Goal: Task Accomplishment & Management: Manage account settings

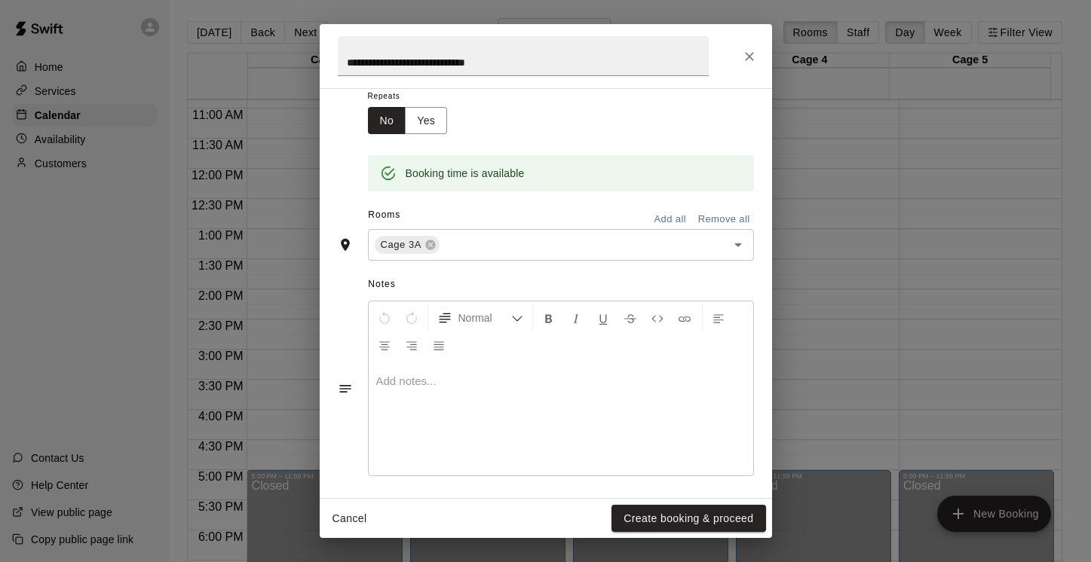
scroll to position [253, 0]
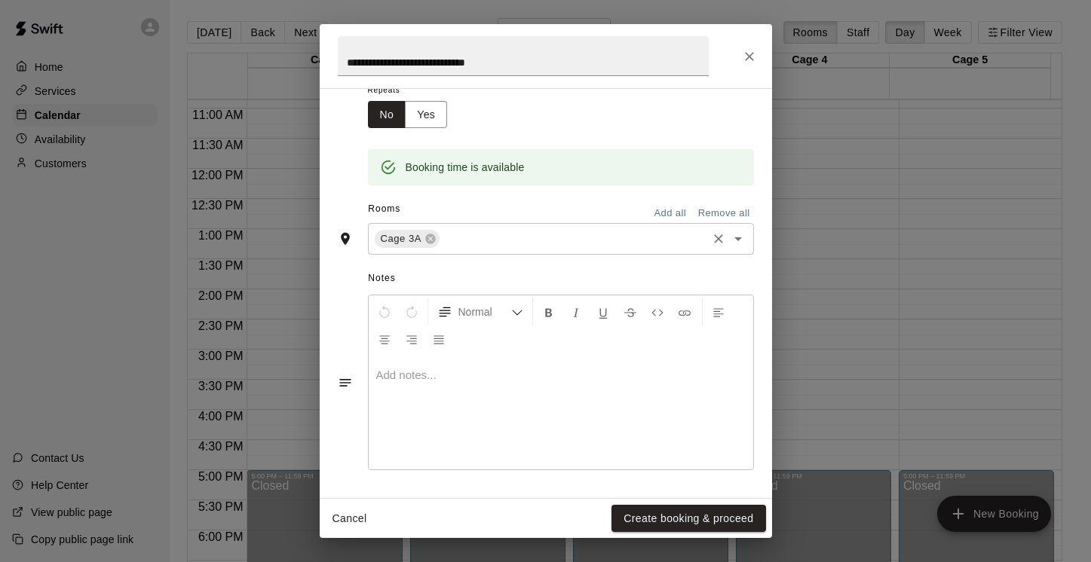
click at [729, 243] on icon "Open" at bounding box center [738, 239] width 18 height 18
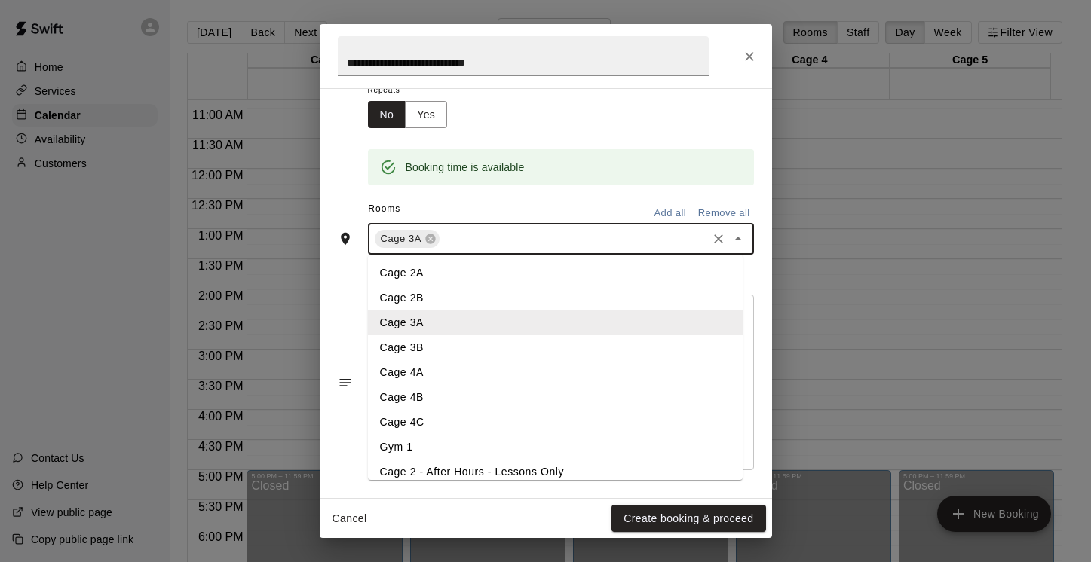
click at [426, 351] on li "Cage 3B" at bounding box center [555, 347] width 375 height 25
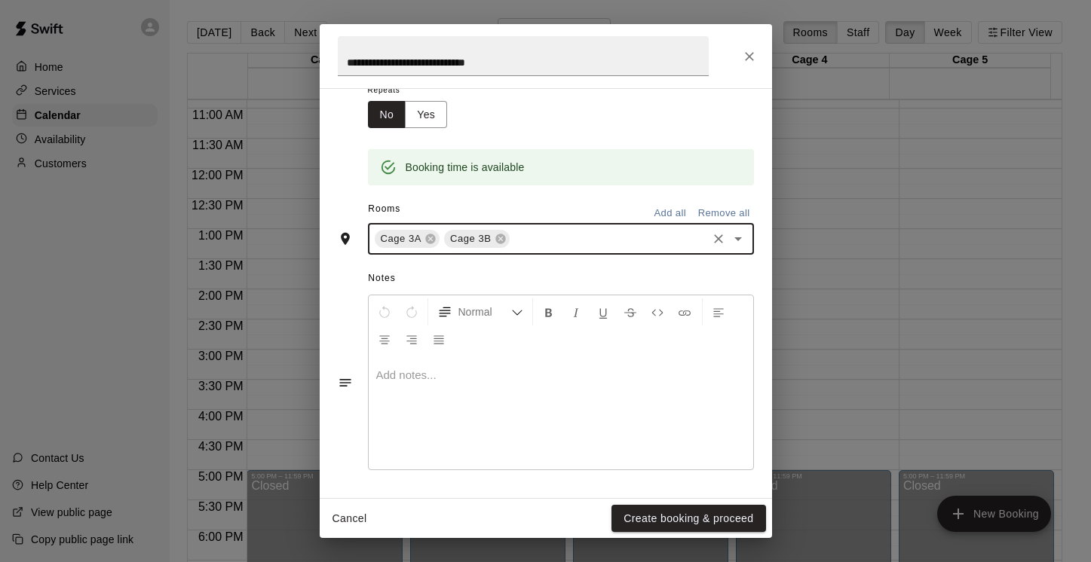
click at [730, 242] on icon "Open" at bounding box center [738, 239] width 18 height 18
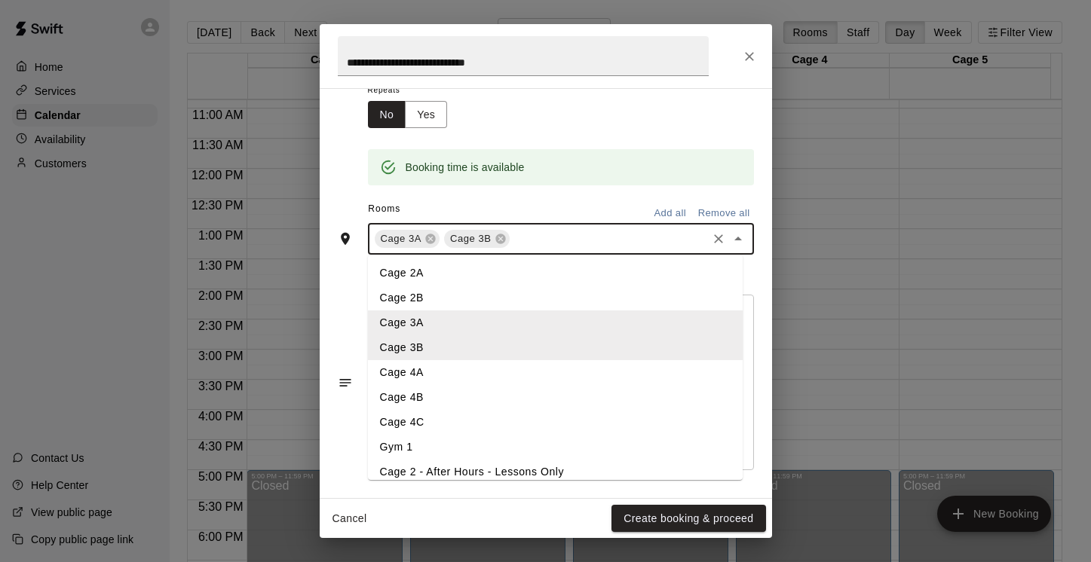
click at [489, 375] on li "Cage 4A" at bounding box center [555, 372] width 375 height 25
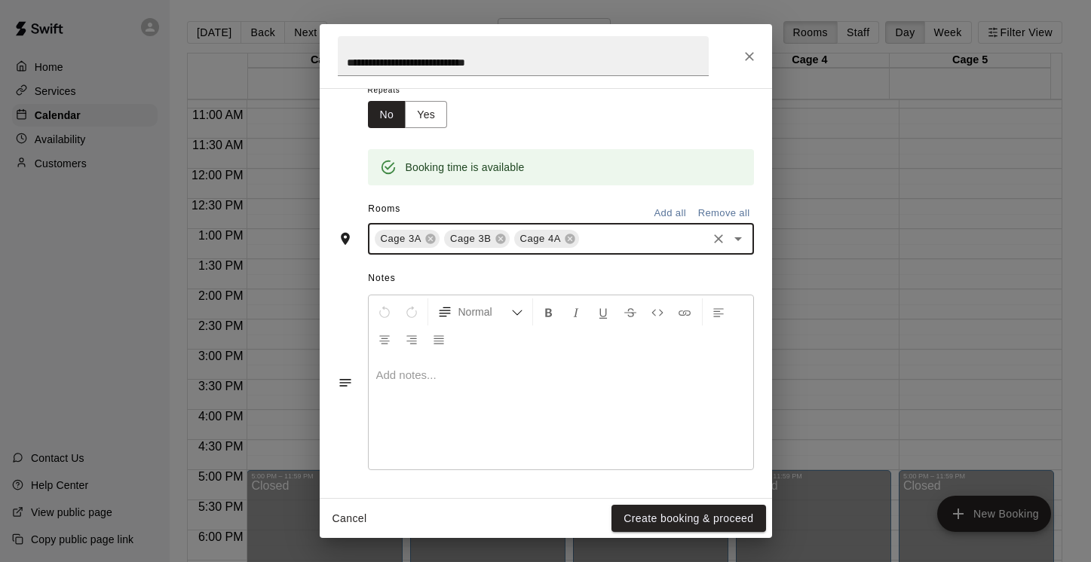
click at [734, 237] on icon "Open" at bounding box center [738, 239] width 8 height 4
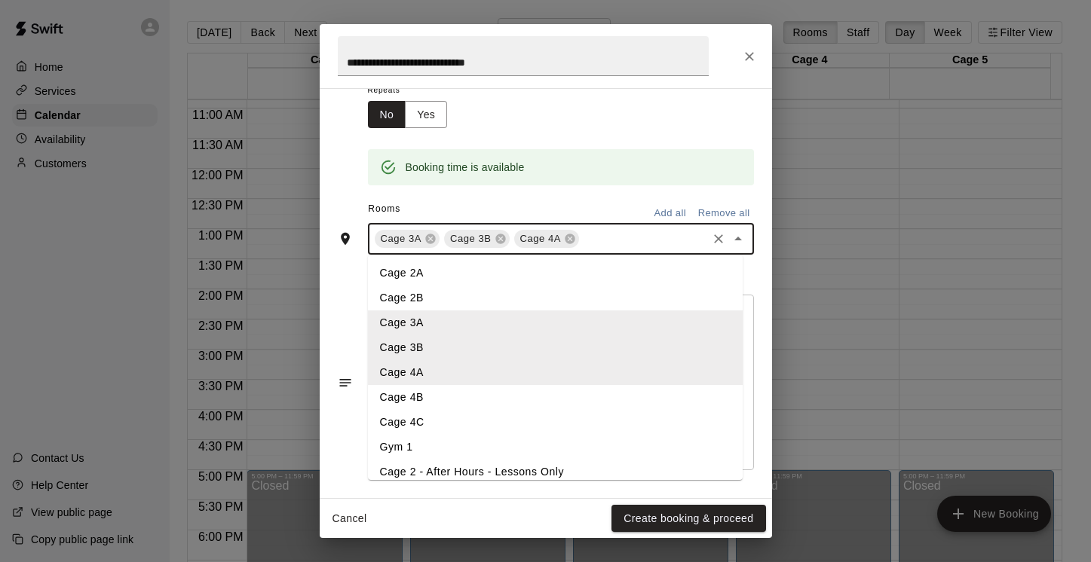
click at [521, 398] on li "Cage 4B" at bounding box center [555, 397] width 375 height 25
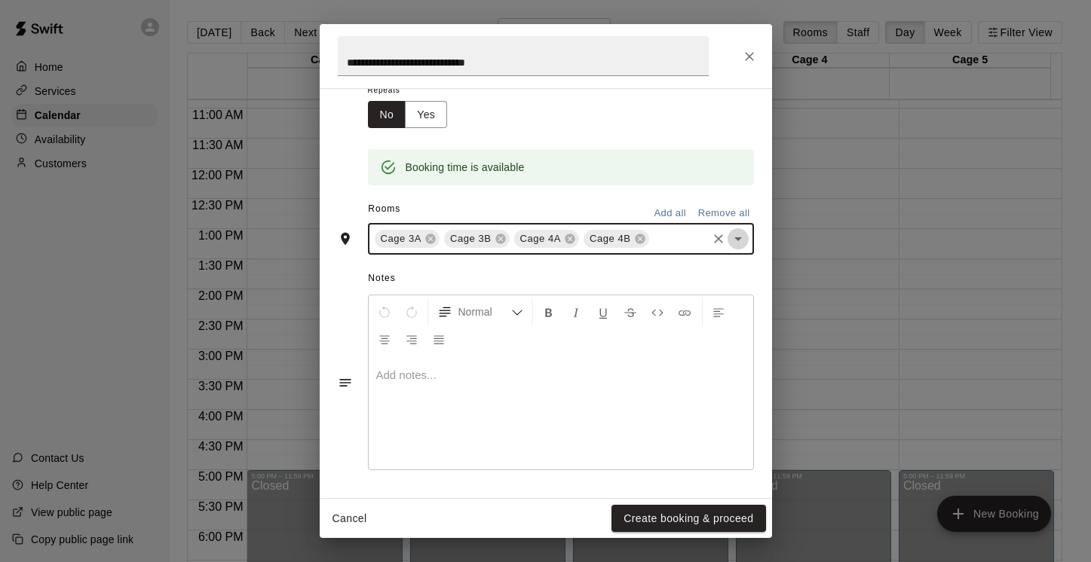
click at [729, 233] on icon "Open" at bounding box center [738, 239] width 18 height 18
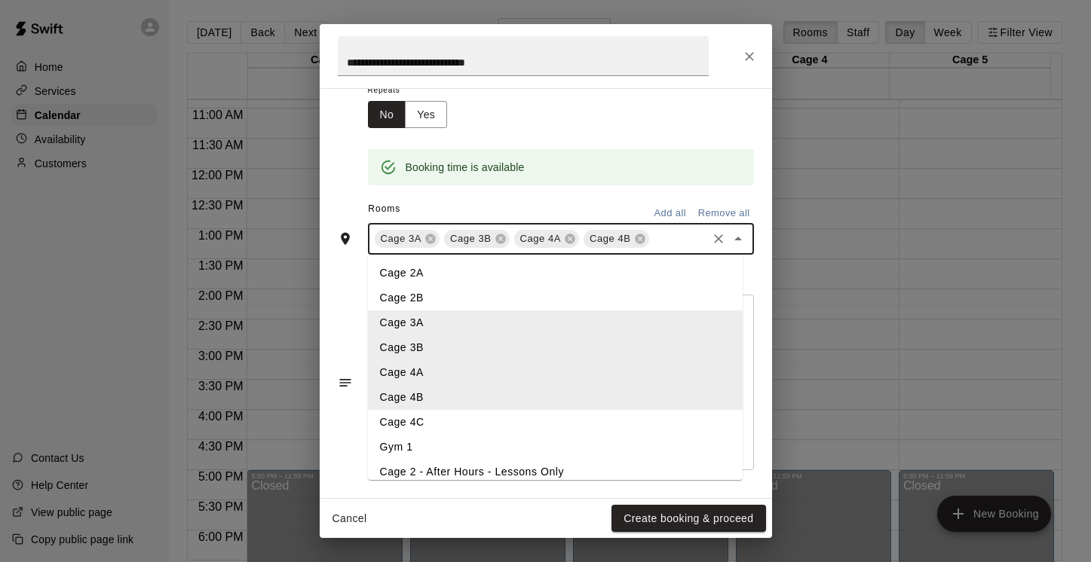
click at [504, 434] on li "Cage 4C" at bounding box center [555, 422] width 375 height 25
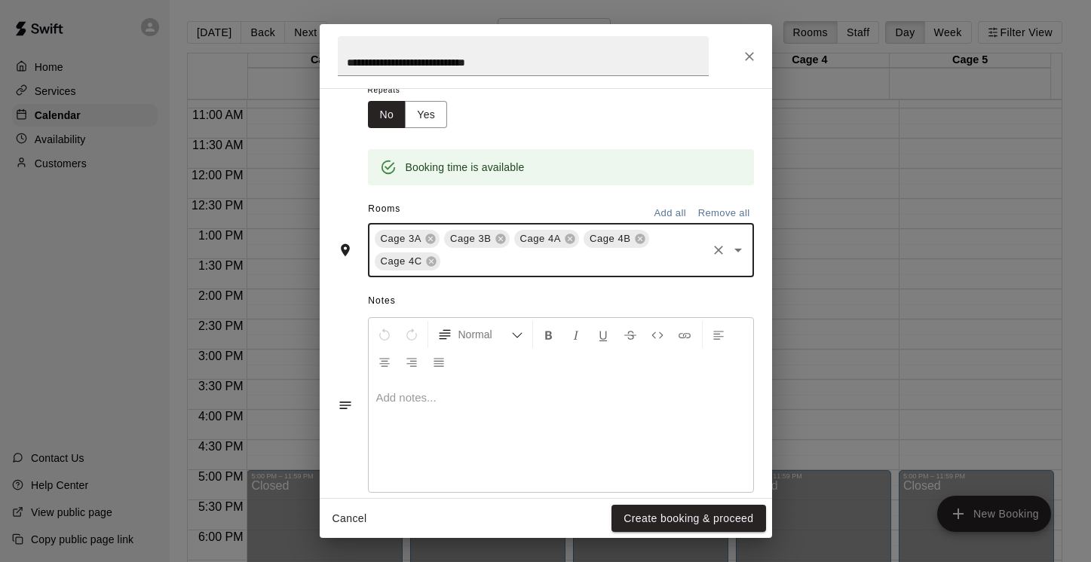
click at [729, 253] on icon "Open" at bounding box center [738, 250] width 18 height 18
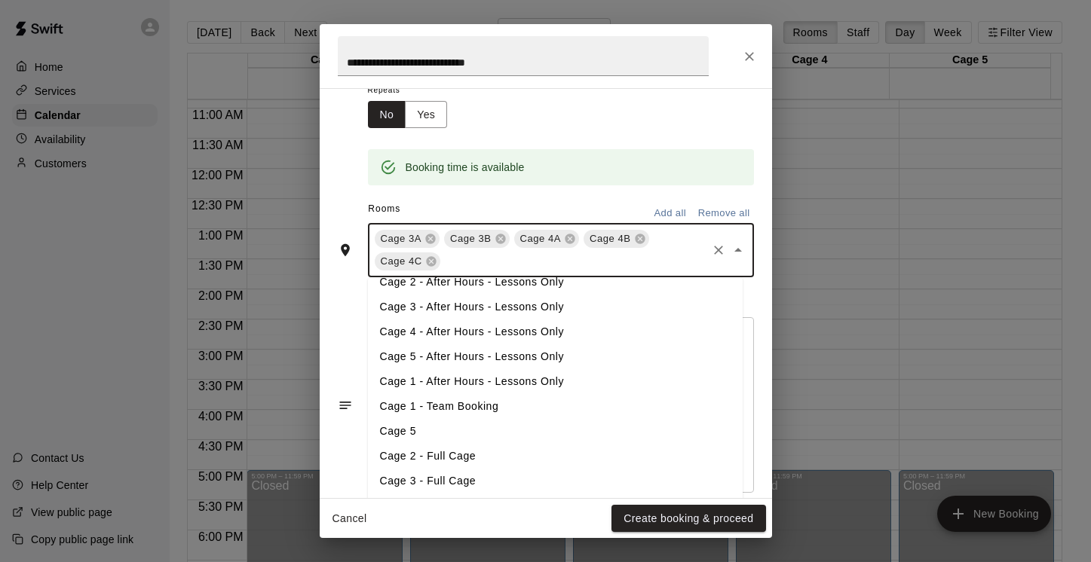
scroll to position [220, 0]
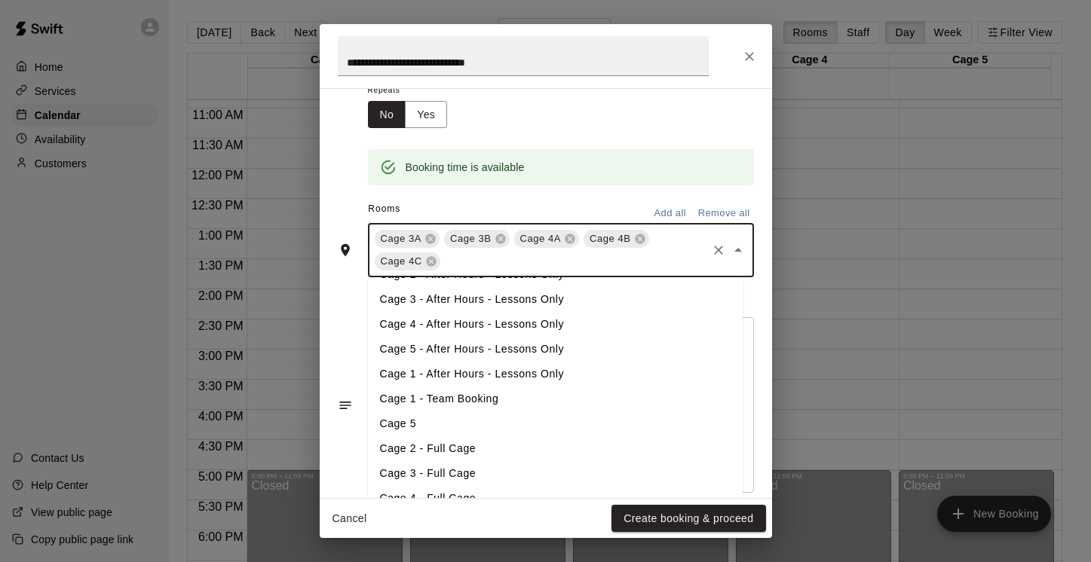
click at [562, 329] on li "Cage 4 - After Hours - Lessons Only" at bounding box center [555, 324] width 375 height 25
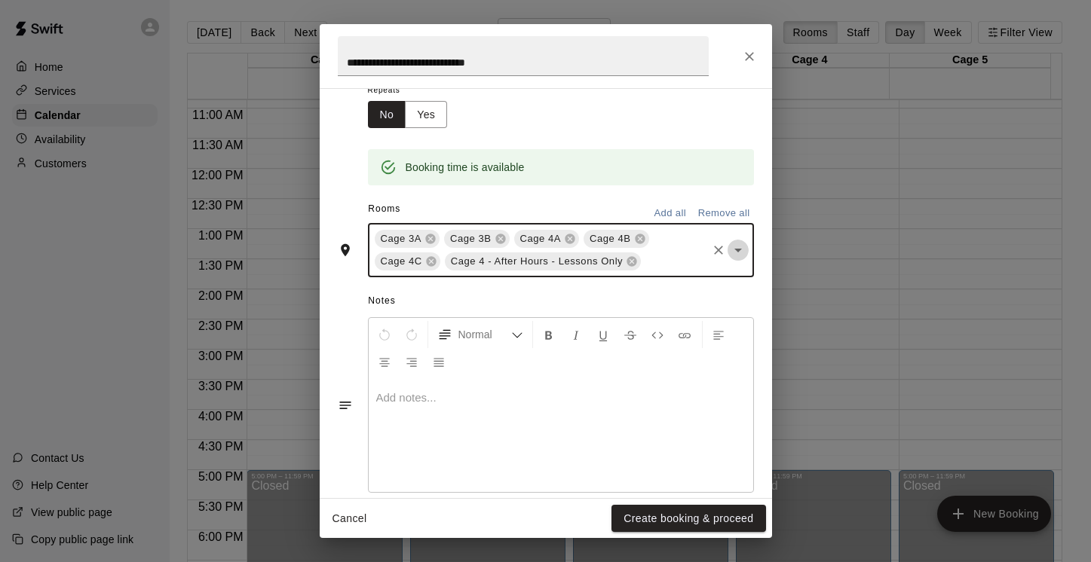
click at [729, 251] on icon "Open" at bounding box center [738, 250] width 18 height 18
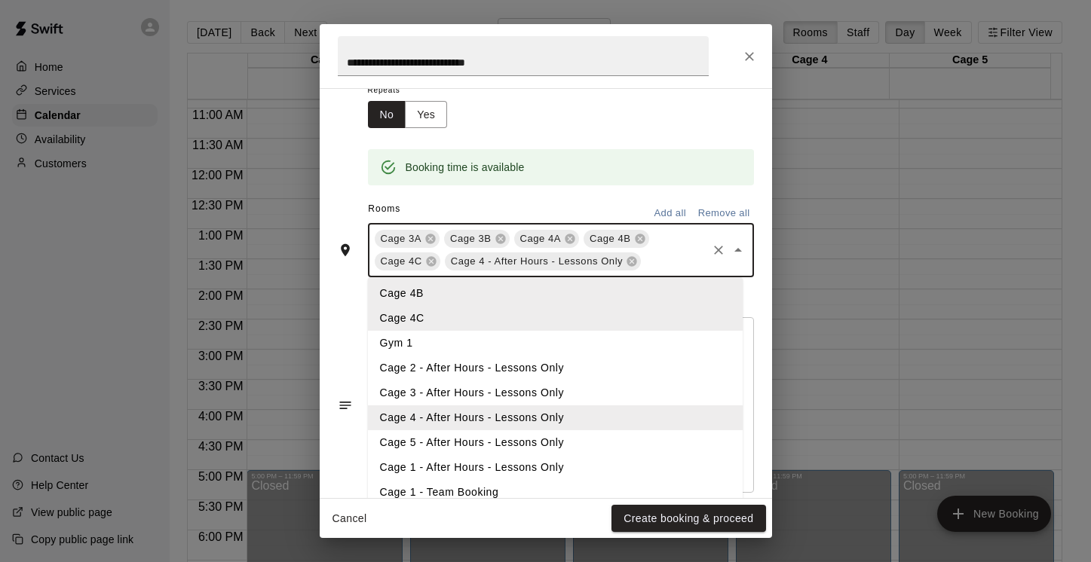
scroll to position [124, 0]
click at [584, 399] on li "Cage 3 - After Hours - Lessons Only" at bounding box center [555, 395] width 375 height 25
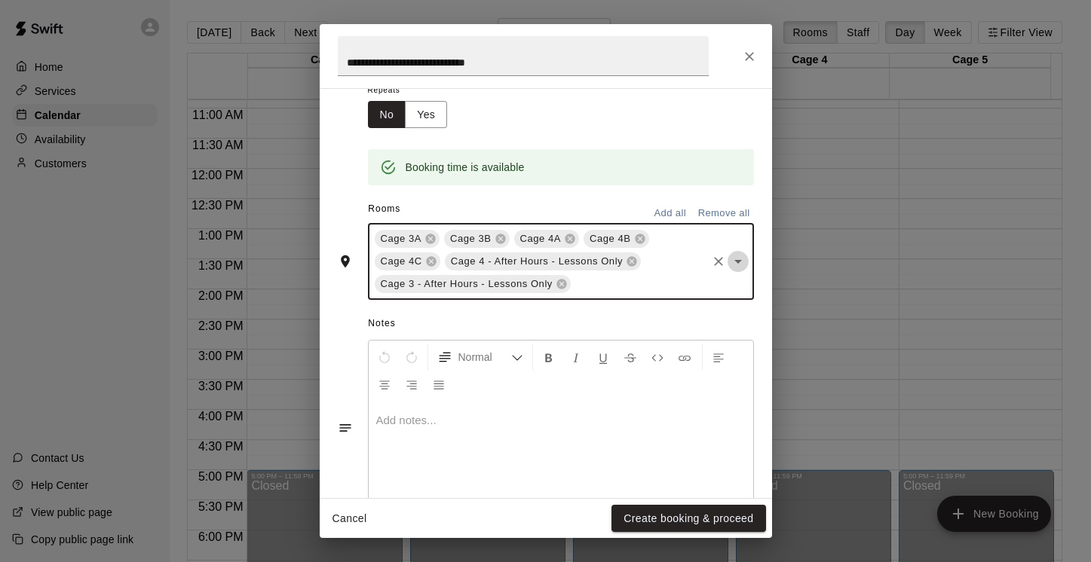
click at [734, 261] on icon "Open" at bounding box center [738, 262] width 8 height 4
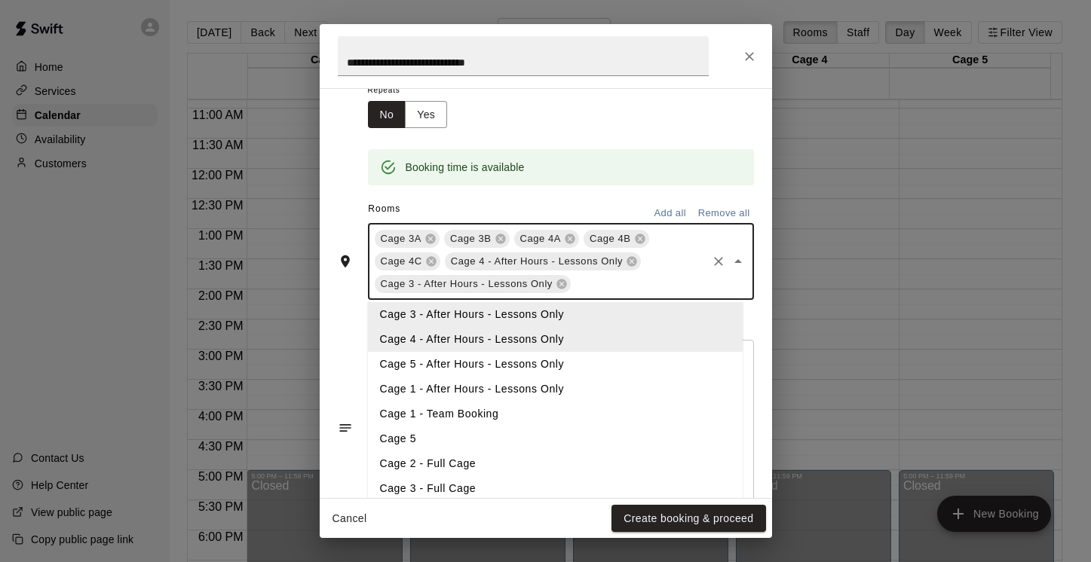
scroll to position [234, 0]
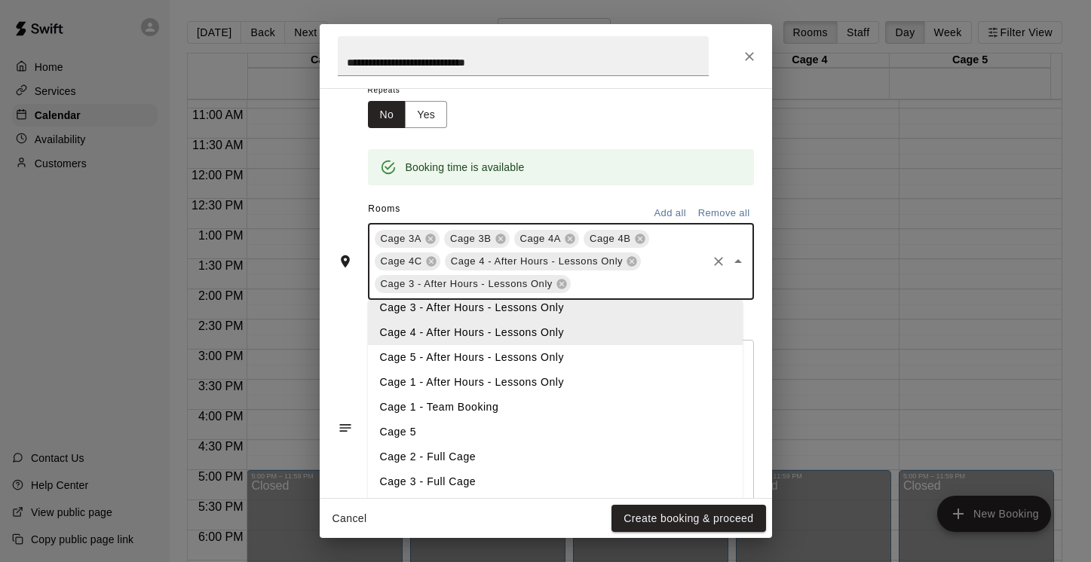
click at [495, 482] on li "Cage 3 - Full Cage" at bounding box center [555, 482] width 375 height 25
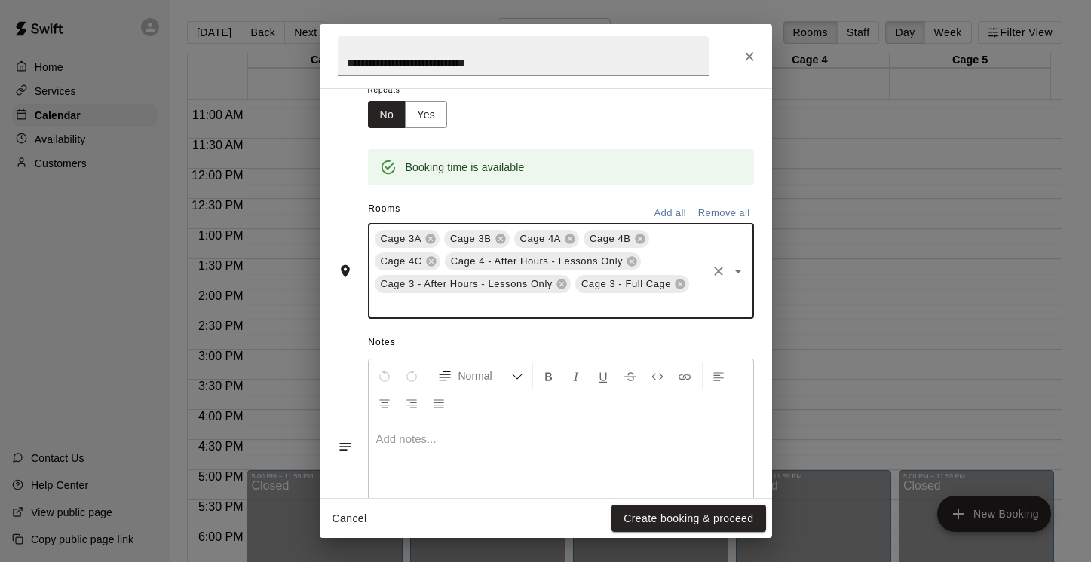
click at [729, 277] on icon "Open" at bounding box center [738, 271] width 18 height 18
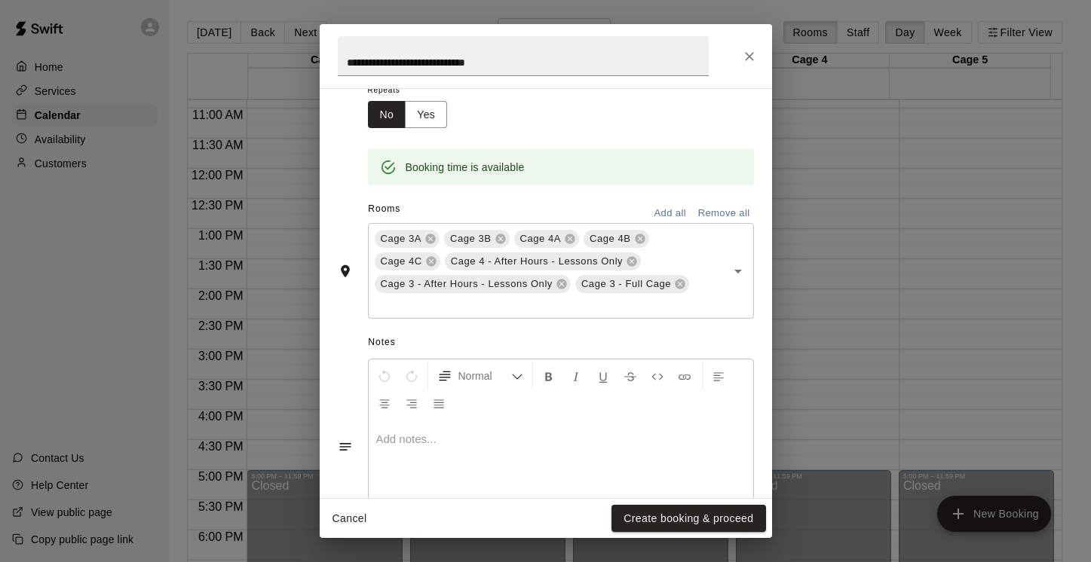
scroll to position [317, 0]
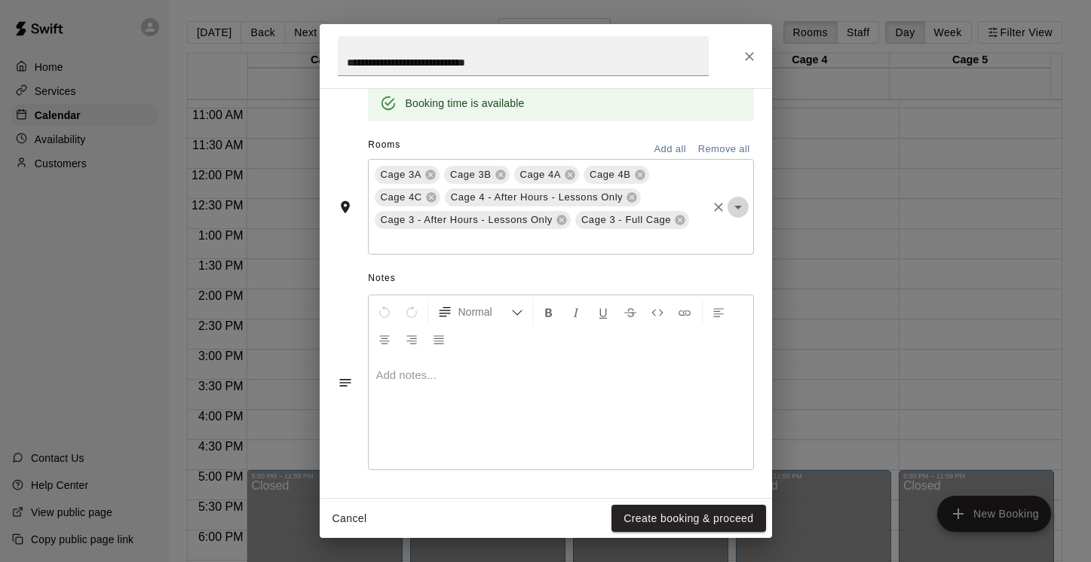
click at [729, 205] on icon "Open" at bounding box center [738, 207] width 18 height 18
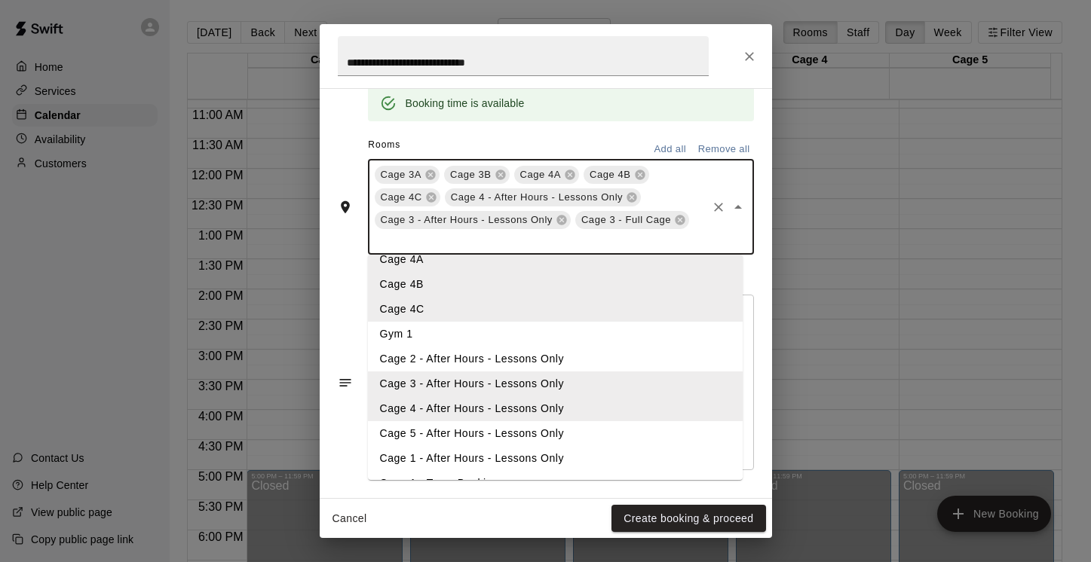
scroll to position [234, 0]
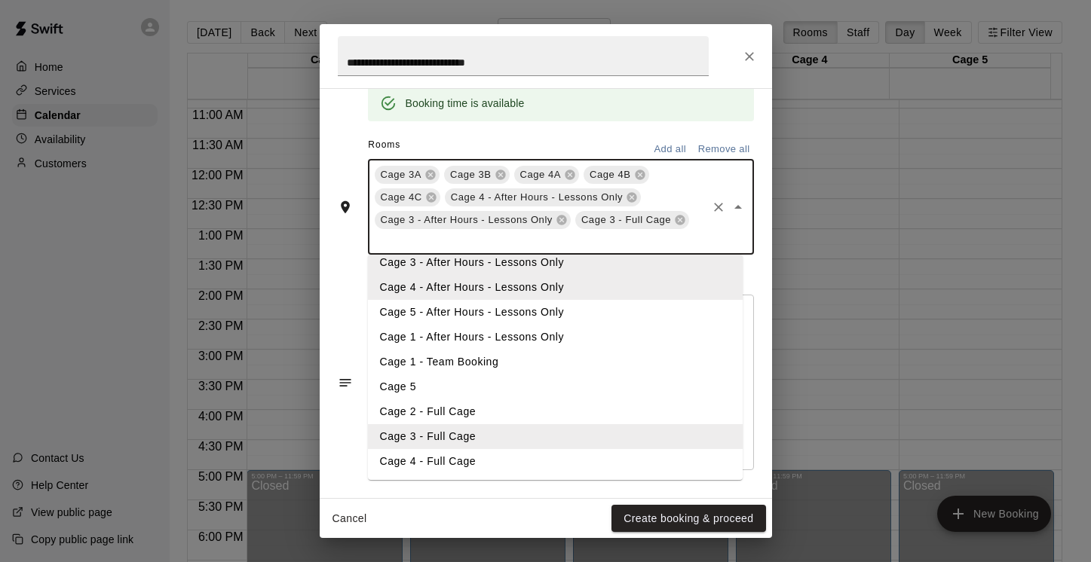
click at [582, 467] on li "Cage 4 - Full Cage" at bounding box center [555, 461] width 375 height 25
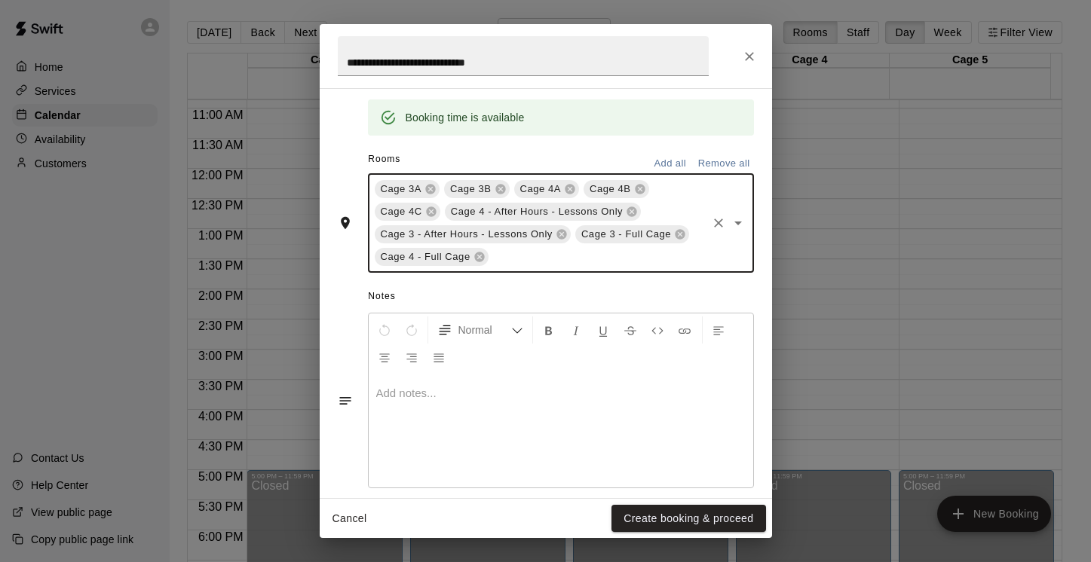
scroll to position [317, 0]
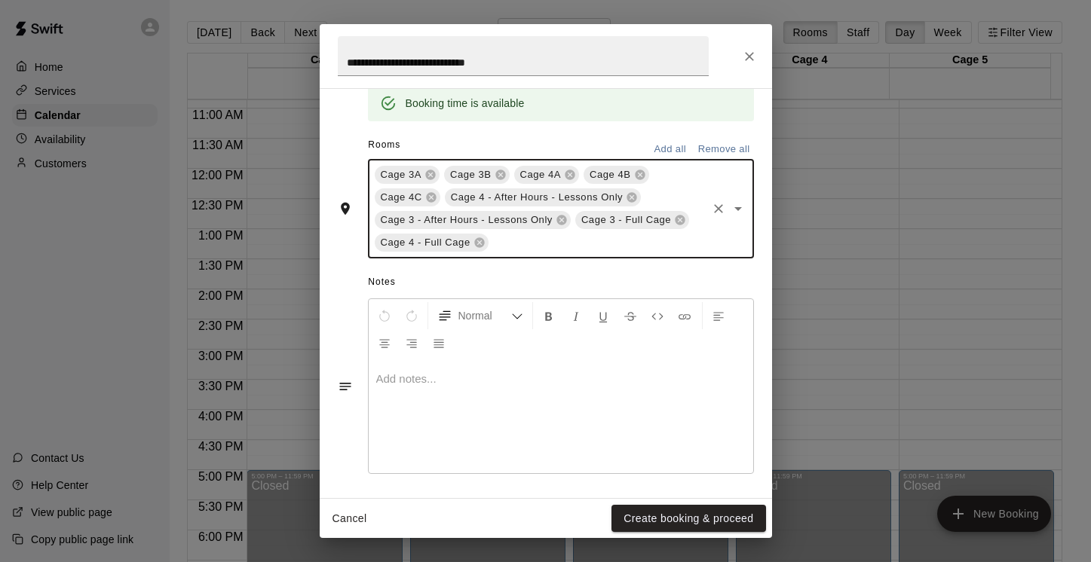
click at [461, 378] on p at bounding box center [560, 379] width 369 height 15
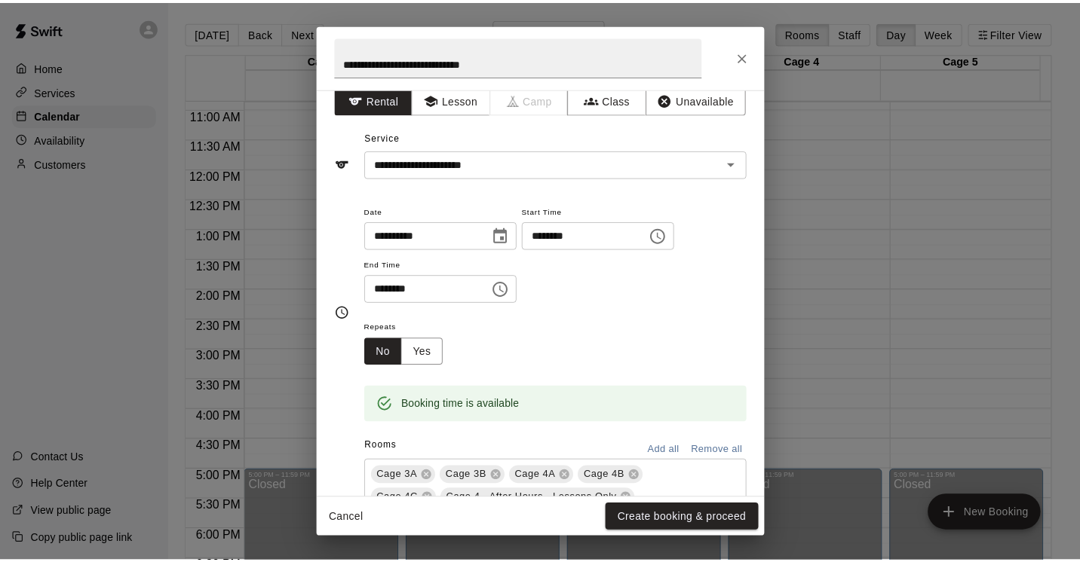
scroll to position [351, 0]
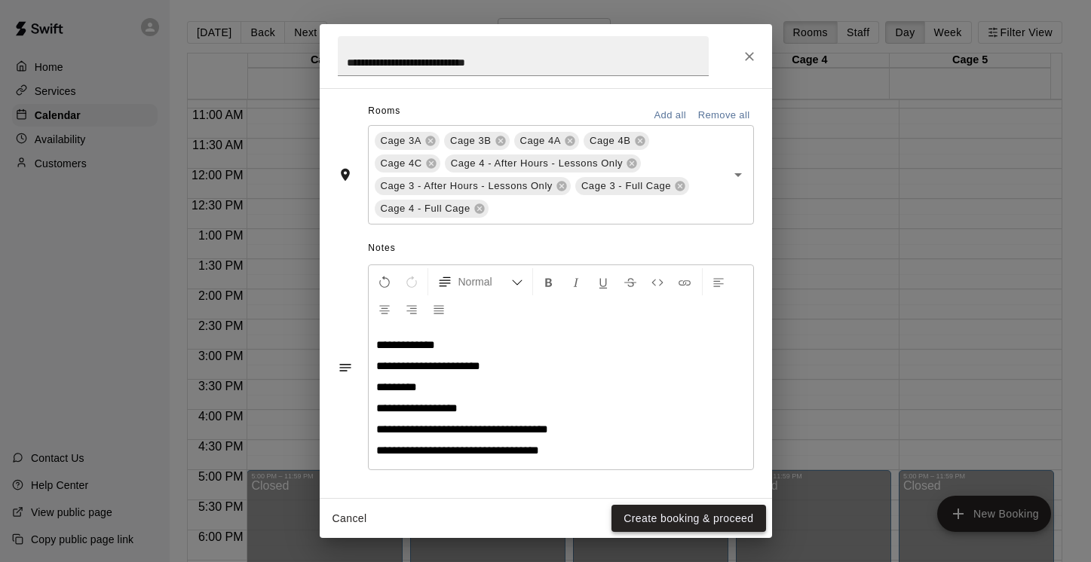
click at [690, 516] on button "Create booking & proceed" at bounding box center [688, 519] width 154 height 28
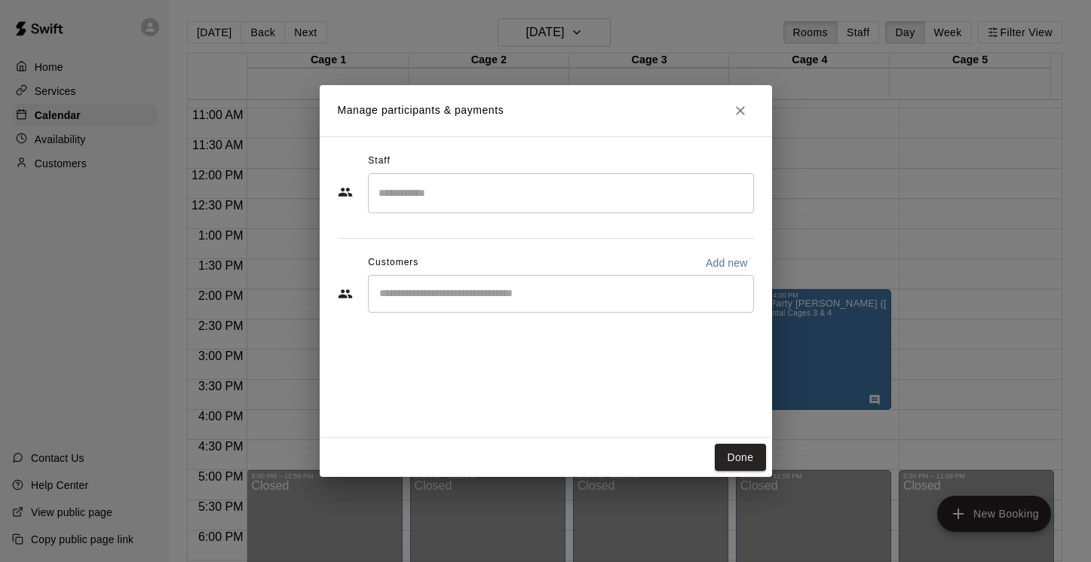
click at [443, 194] on input "Search staff" at bounding box center [561, 193] width 372 height 26
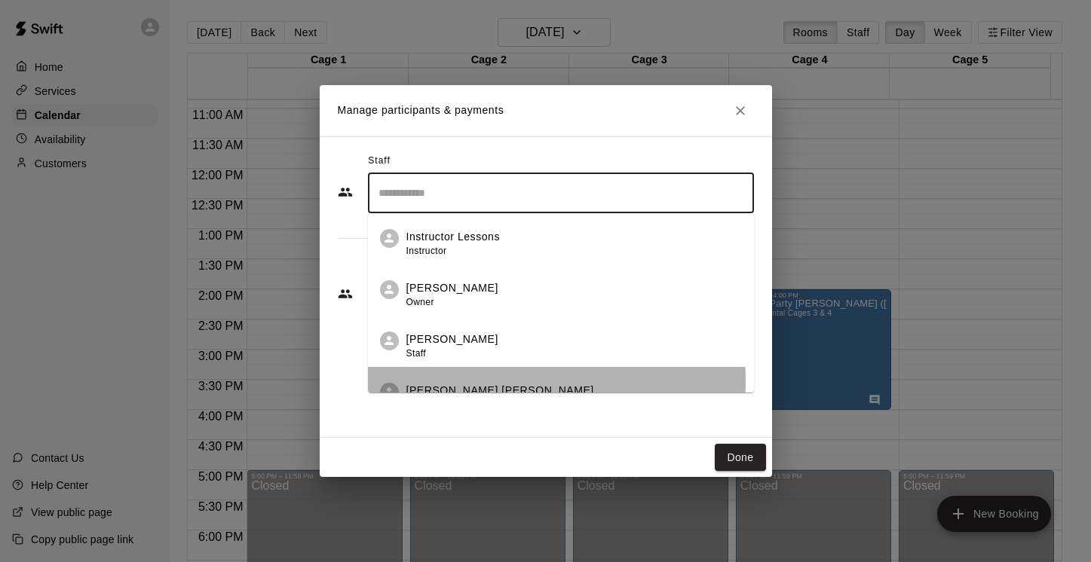
click at [481, 381] on li "Billy Jack Ryan Admin" at bounding box center [561, 392] width 386 height 51
click at [481, 385] on div "Front Desk Instructor" at bounding box center [573, 397] width 335 height 29
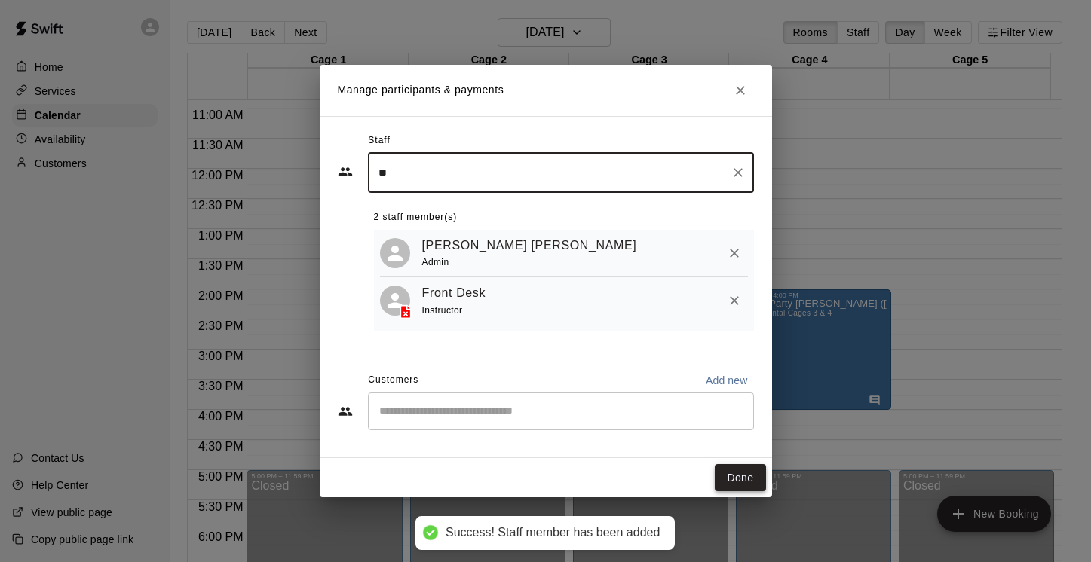
type input "**"
click at [750, 478] on button "Done" at bounding box center [740, 478] width 51 height 28
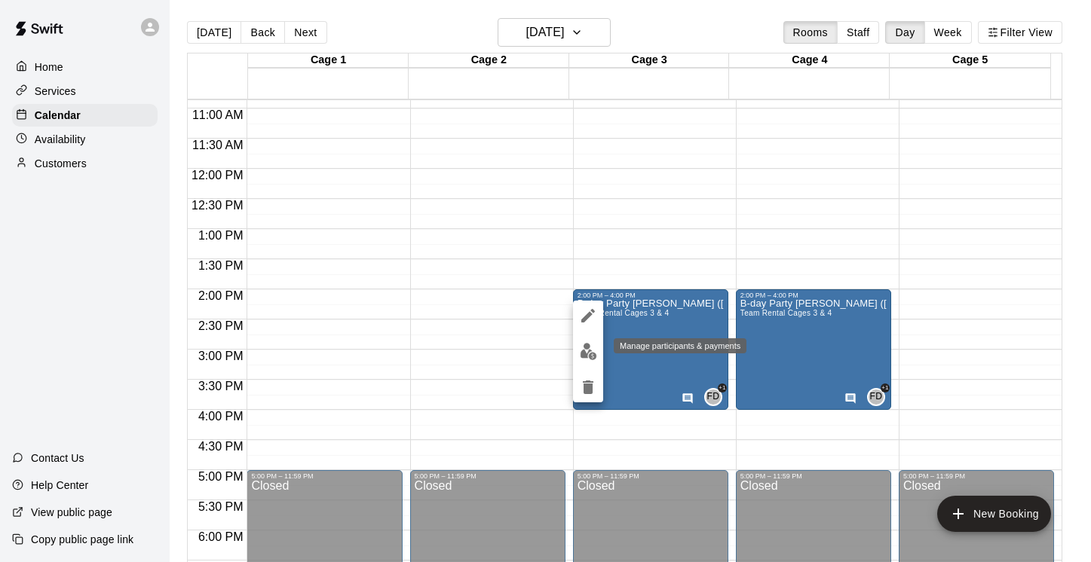
click at [590, 350] on img "edit" at bounding box center [588, 351] width 17 height 17
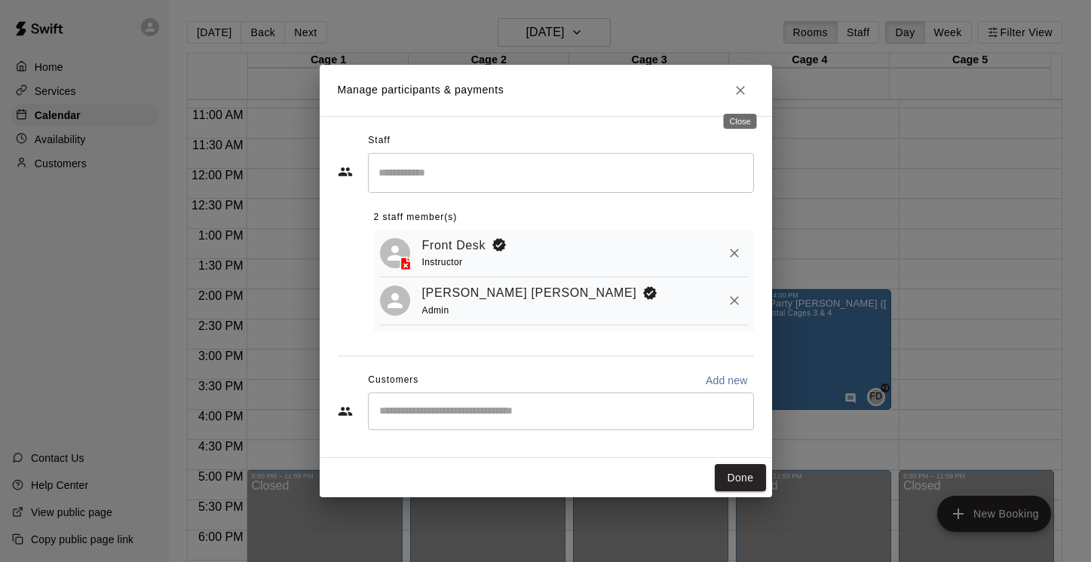
click at [744, 85] on icon "Close" at bounding box center [740, 90] width 15 height 15
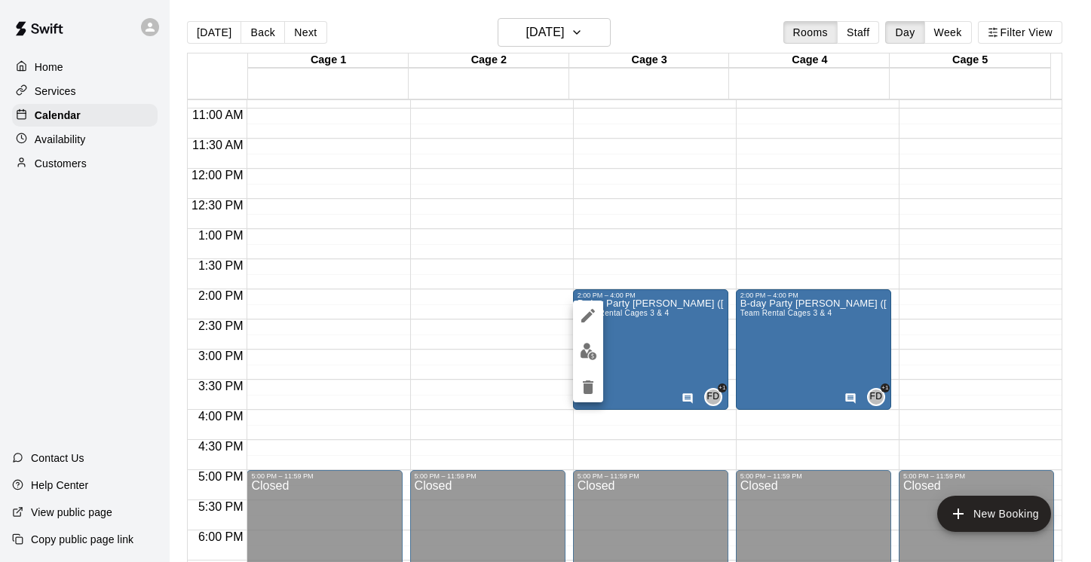
click at [58, 94] on div at bounding box center [545, 281] width 1091 height 562
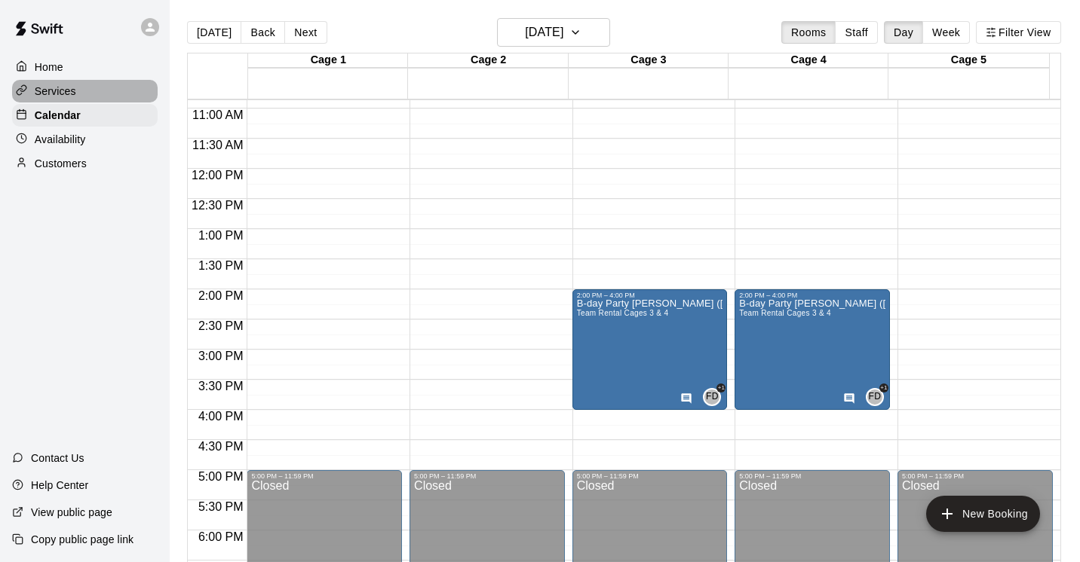
click at [58, 94] on p "Services" at bounding box center [55, 91] width 41 height 15
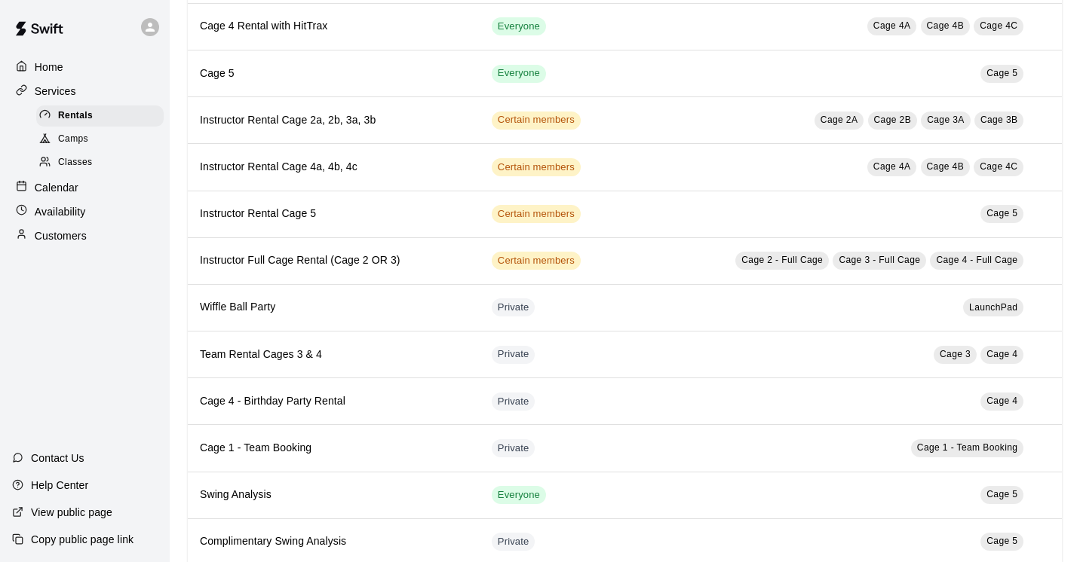
scroll to position [382, 0]
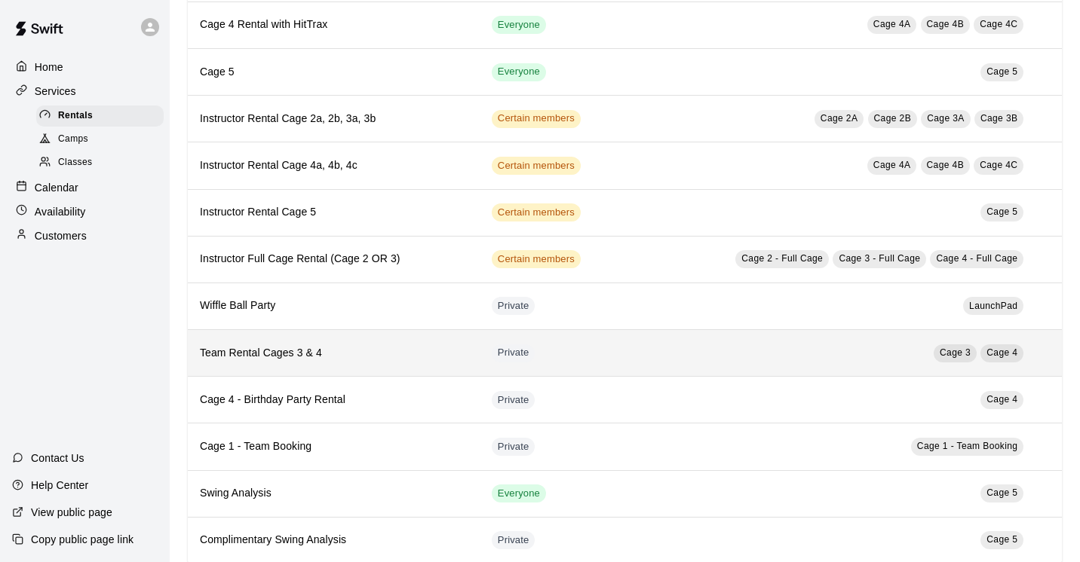
click at [267, 356] on h6 "Team Rental Cages 3 & 4" at bounding box center [334, 353] width 268 height 17
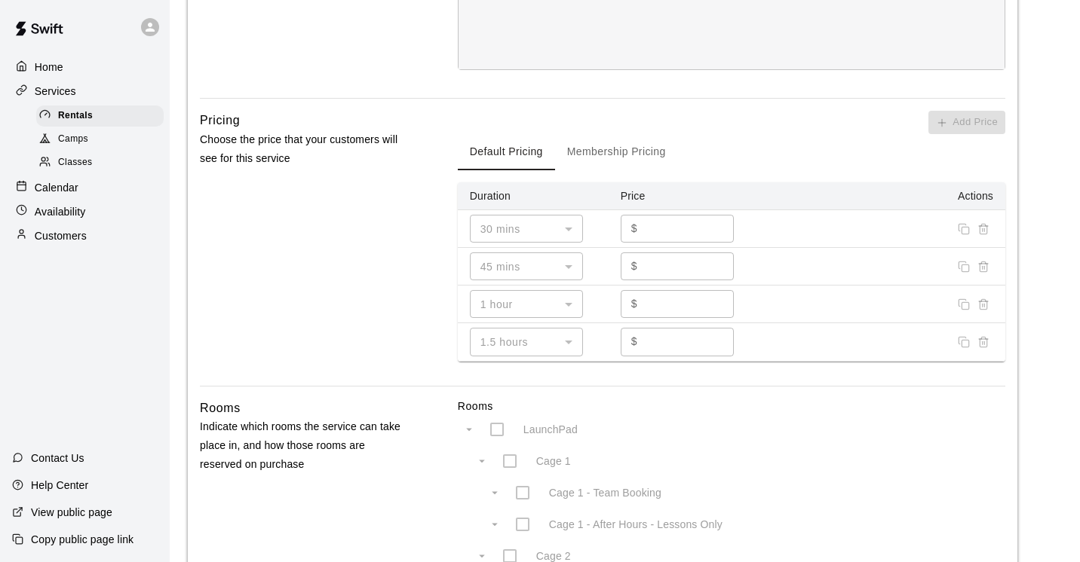
scroll to position [421, 0]
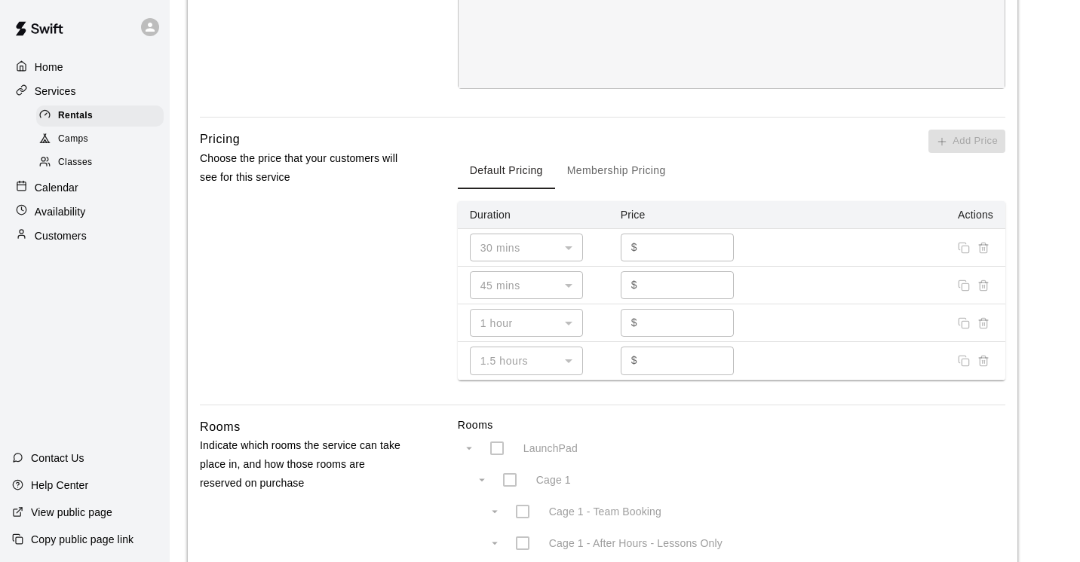
click at [590, 169] on button "Membership Pricing" at bounding box center [616, 171] width 123 height 36
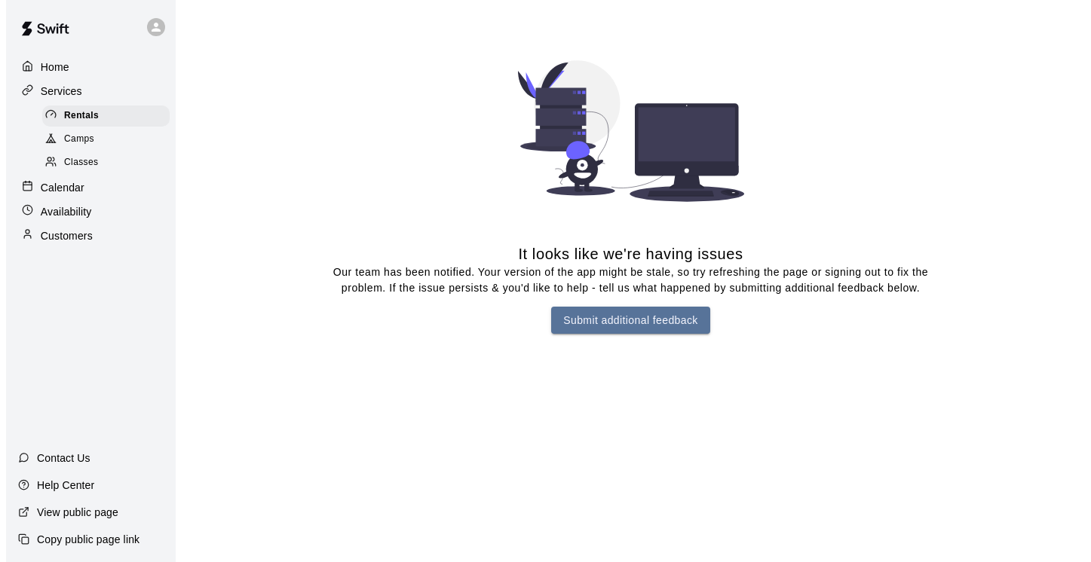
scroll to position [0, 0]
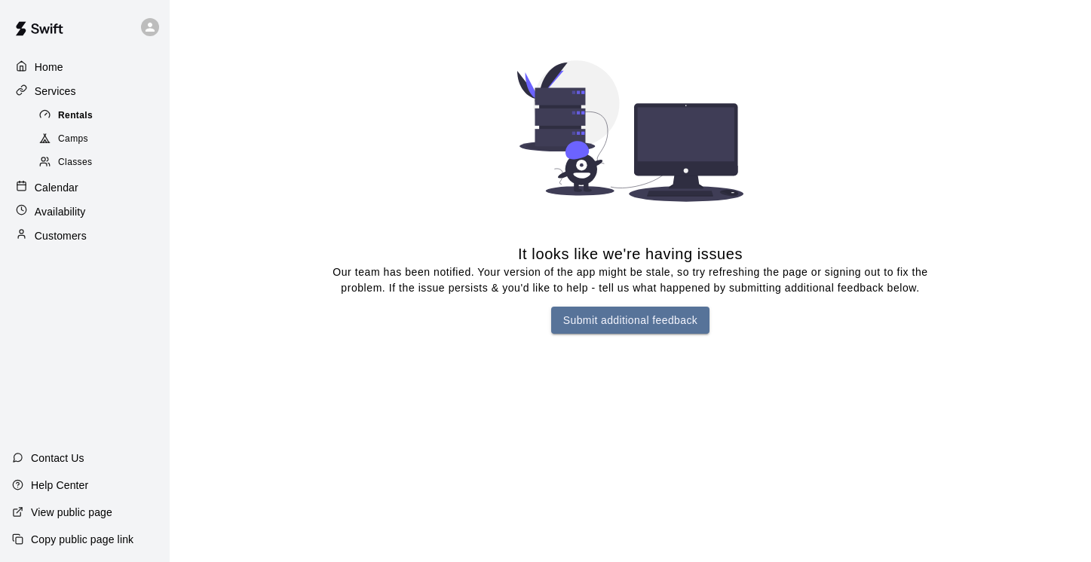
click at [80, 109] on span "Rentals" at bounding box center [75, 116] width 35 height 15
click at [59, 90] on p "Services" at bounding box center [55, 91] width 41 height 15
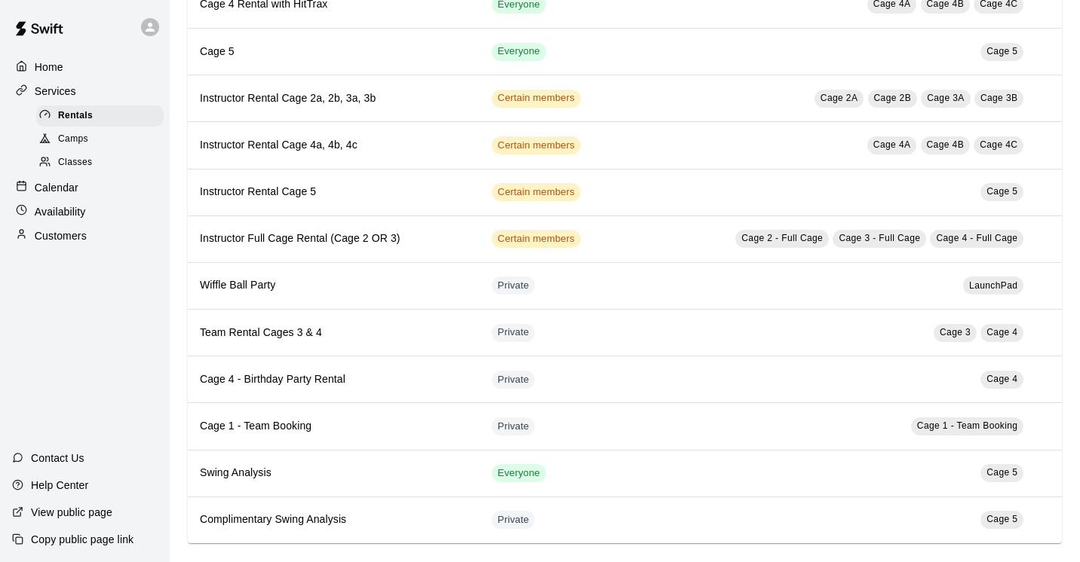
scroll to position [415, 0]
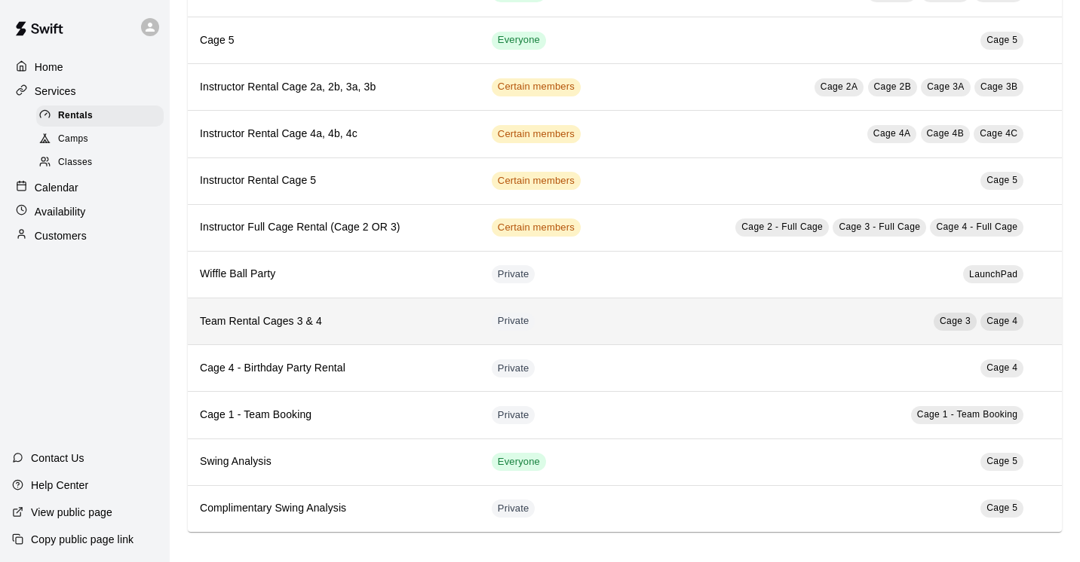
click at [239, 326] on h6 "Team Rental Cages 3 & 4" at bounding box center [334, 322] width 268 height 17
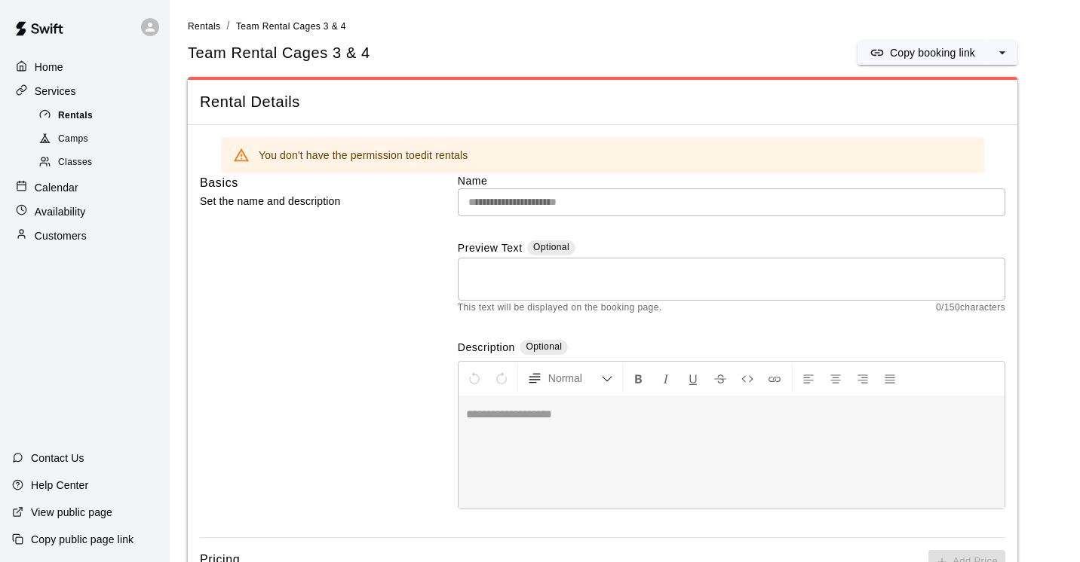
click at [93, 117] on div "Rentals" at bounding box center [99, 116] width 127 height 21
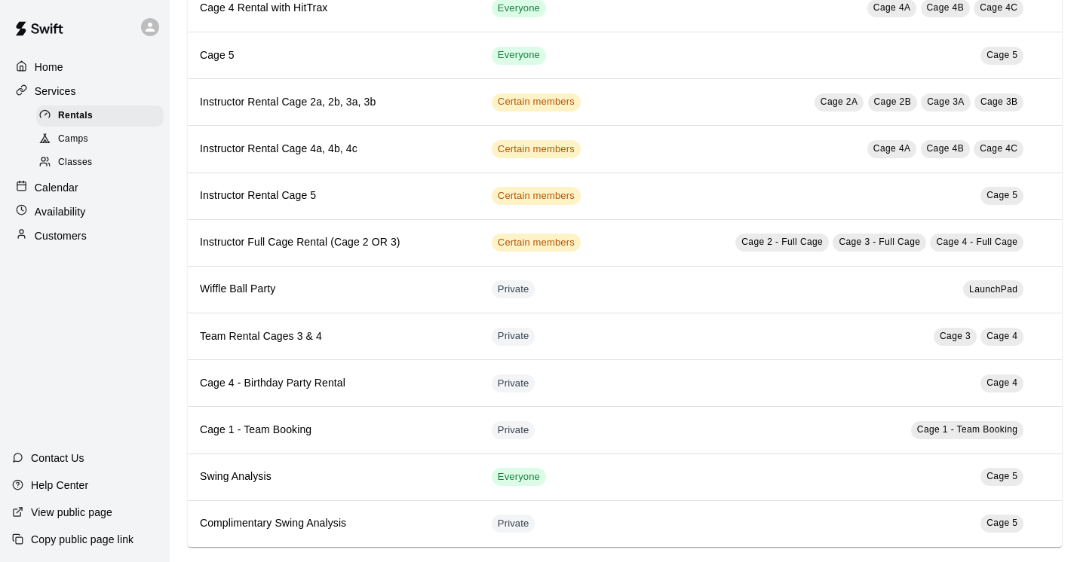
scroll to position [415, 0]
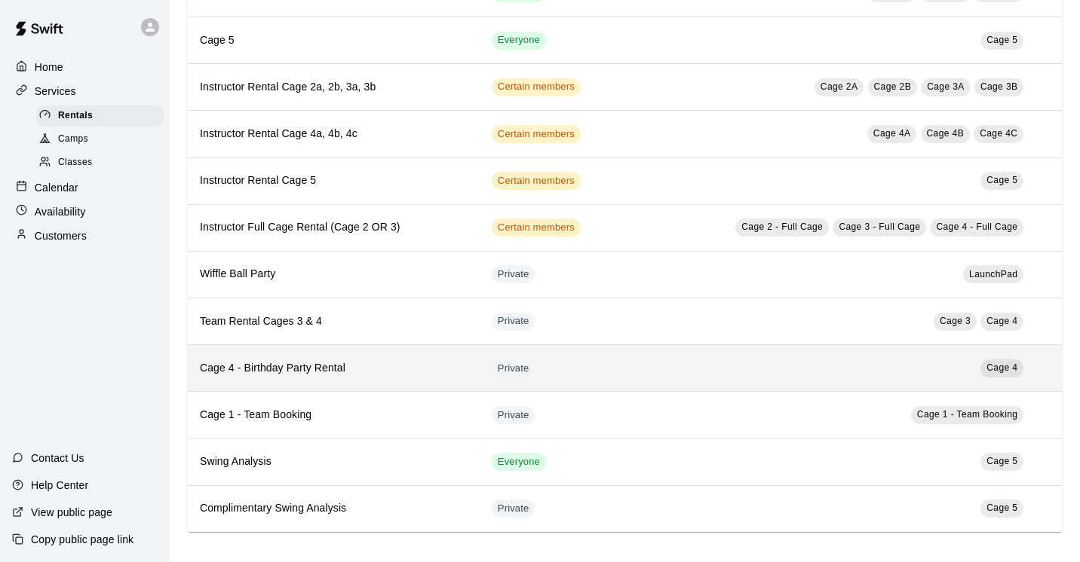
click at [322, 362] on h6 "Cage 4 - Birthday Party Rental" at bounding box center [334, 368] width 268 height 17
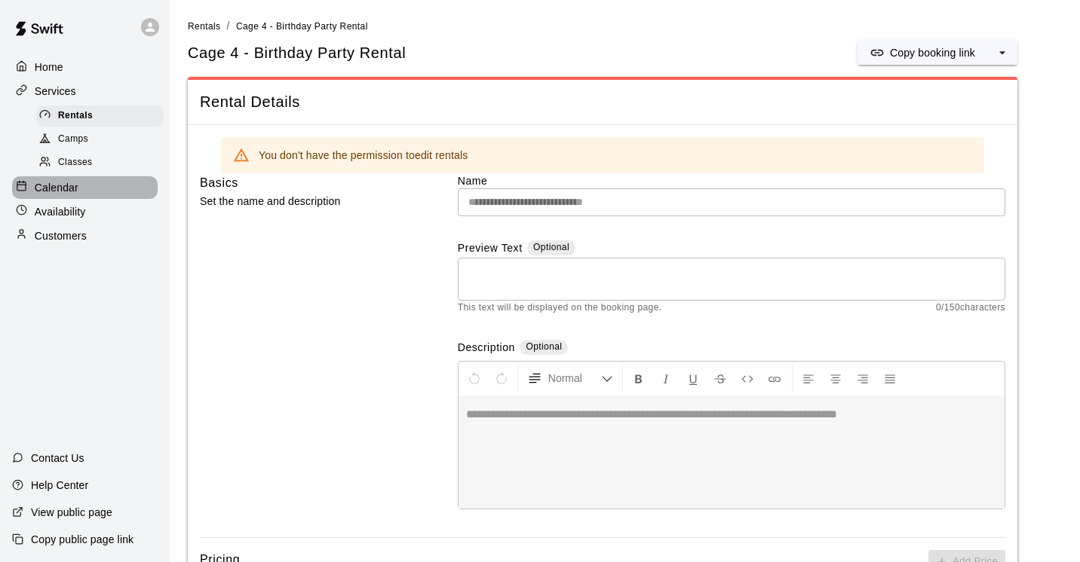
click at [68, 188] on p "Calendar" at bounding box center [57, 187] width 44 height 15
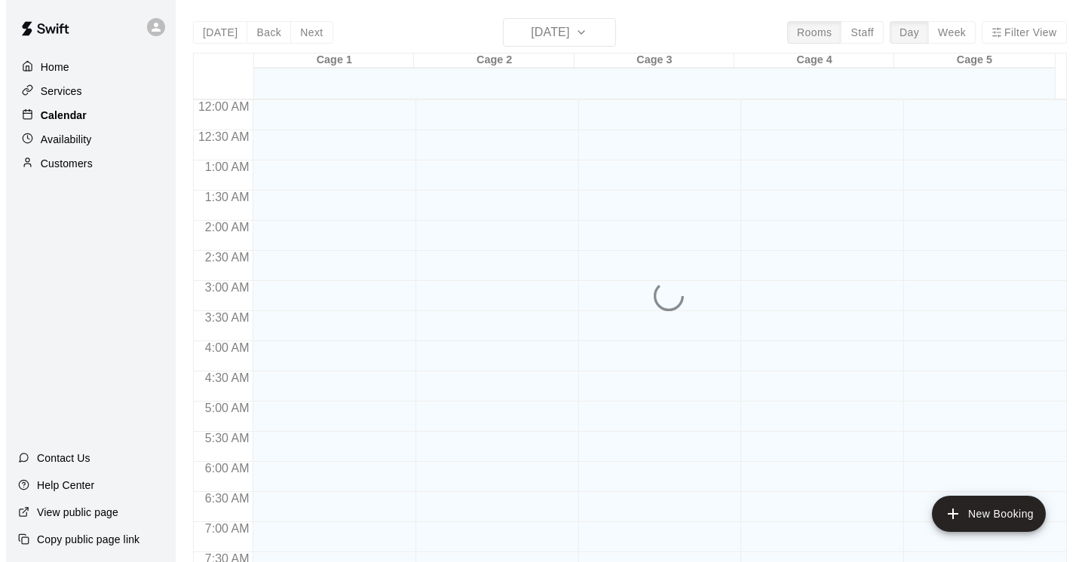
scroll to position [578, 0]
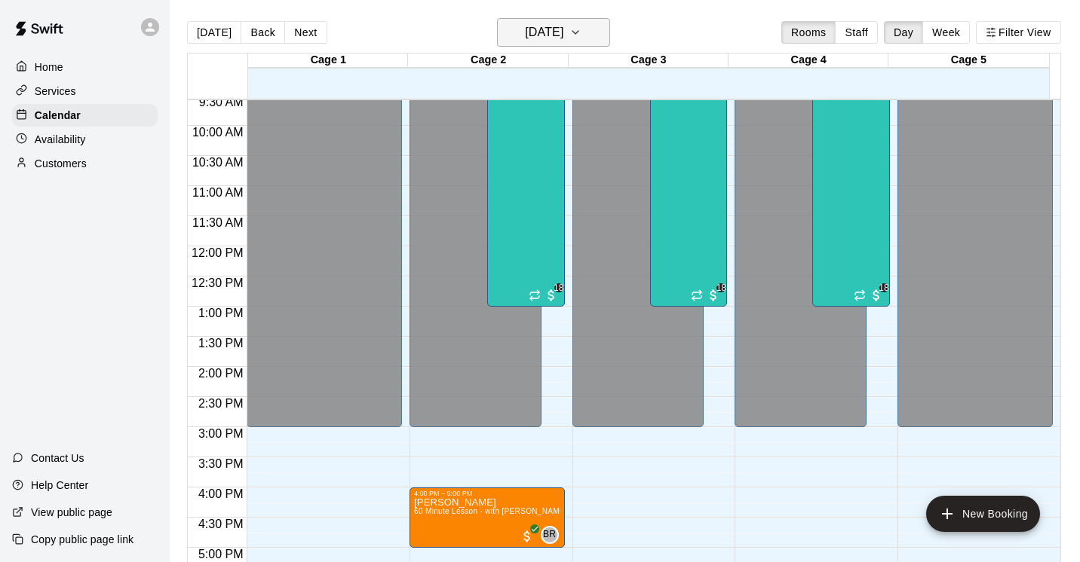
click at [578, 33] on icon "button" at bounding box center [575, 32] width 6 height 3
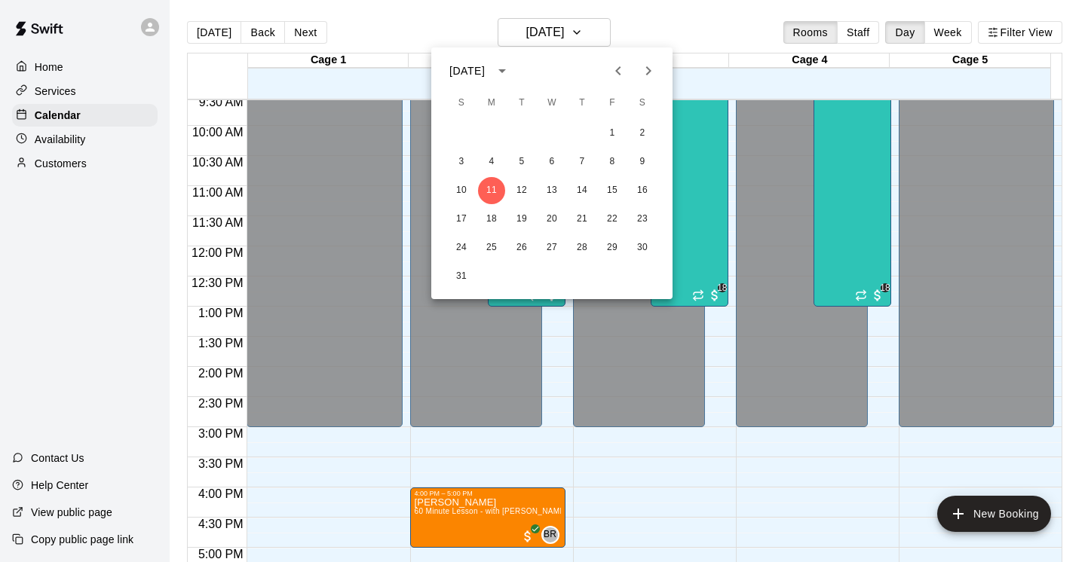
click at [649, 63] on icon "Next month" at bounding box center [648, 71] width 18 height 18
click at [461, 155] on button "7" at bounding box center [461, 162] width 27 height 27
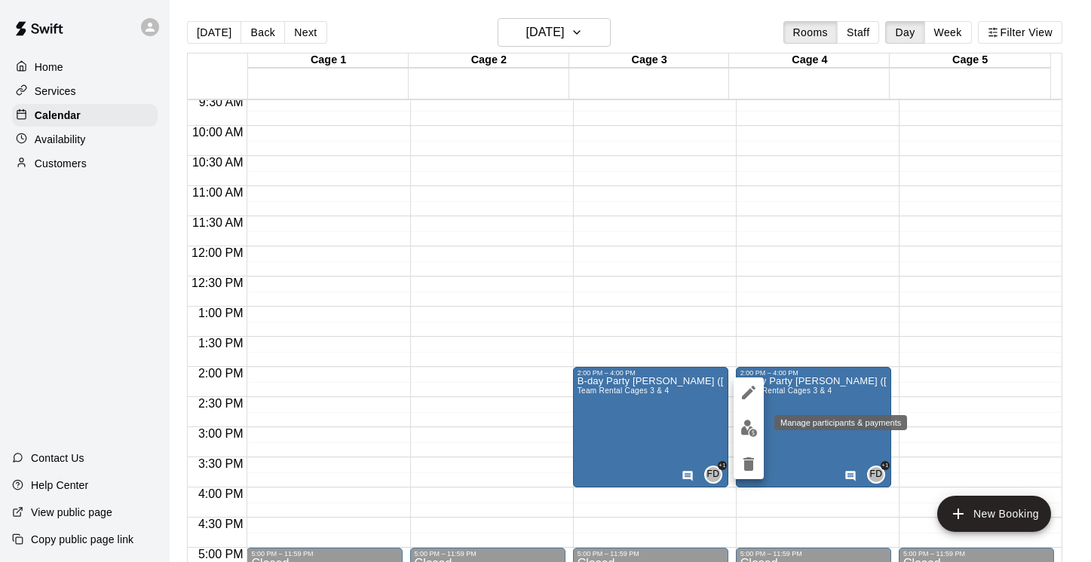
click at [744, 430] on img "edit" at bounding box center [748, 428] width 17 height 17
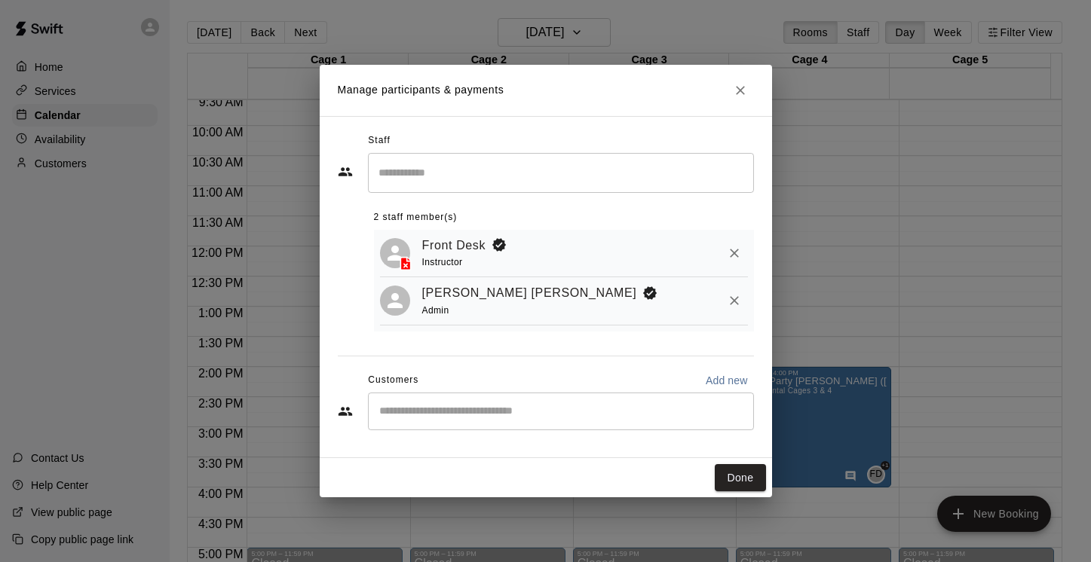
click at [590, 411] on input "Start typing to search customers..." at bounding box center [561, 411] width 372 height 15
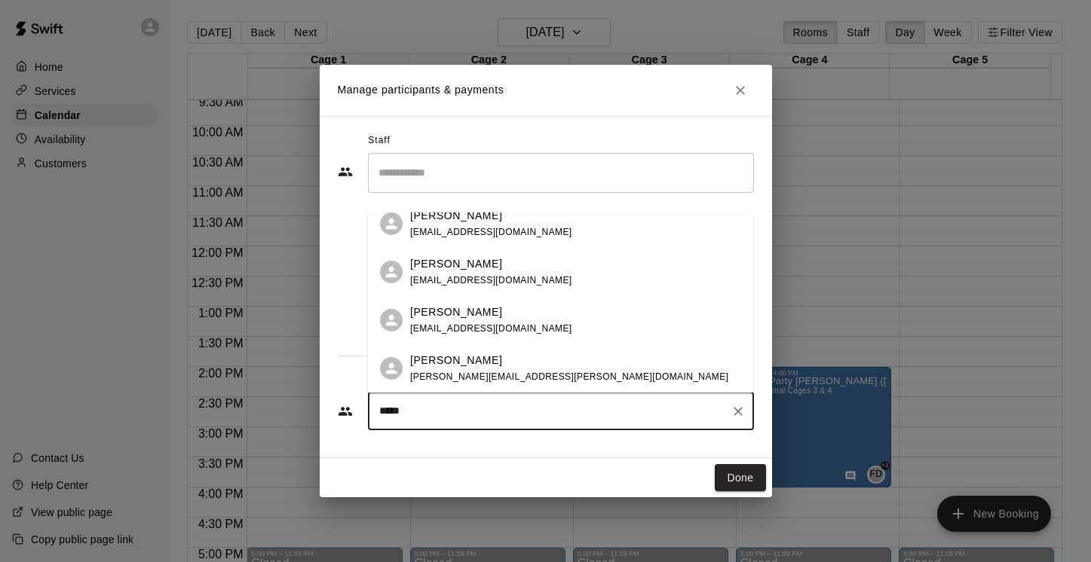
scroll to position [0, 0]
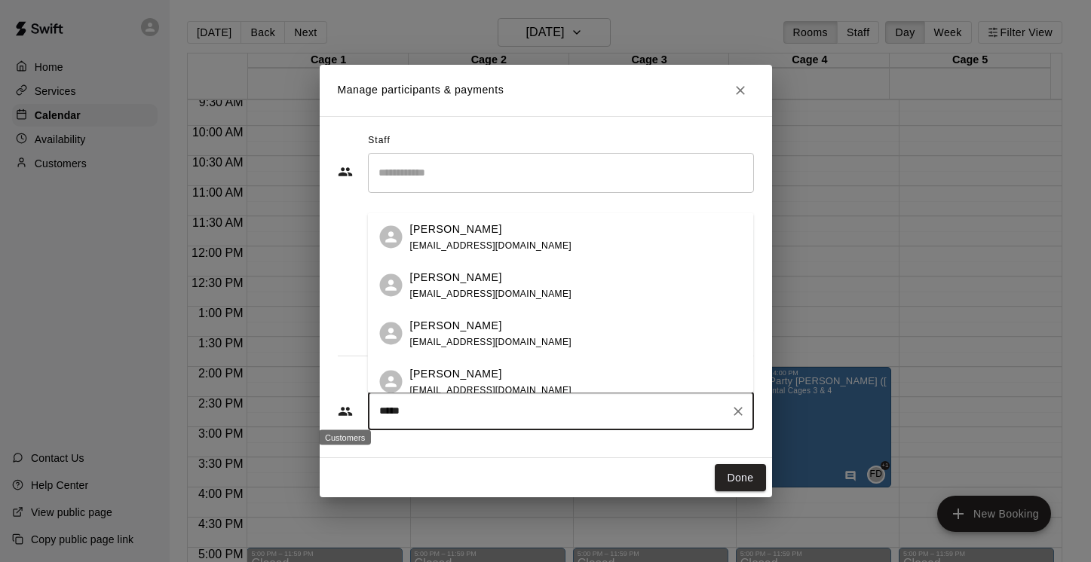
drag, startPoint x: 406, startPoint y: 418, endPoint x: 351, endPoint y: 417, distance: 55.8
click at [351, 417] on div "***** ​" at bounding box center [546, 412] width 416 height 38
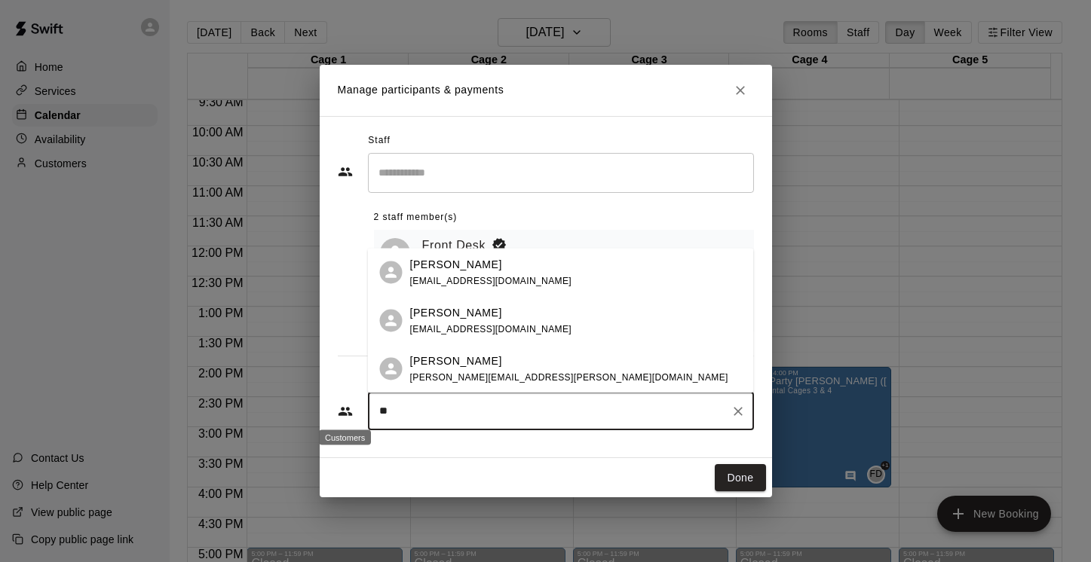
type input "*"
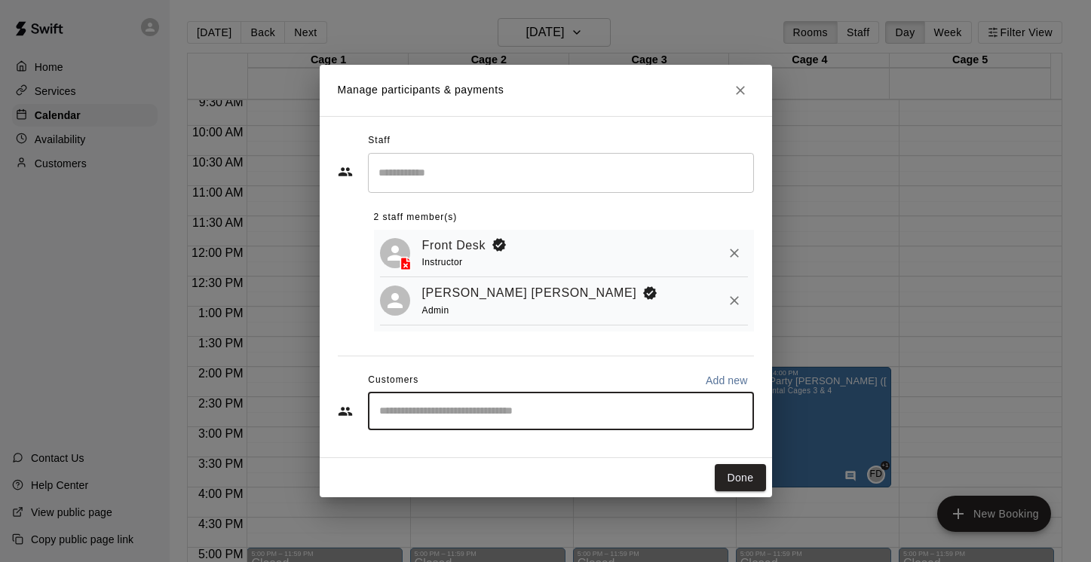
click at [735, 377] on p "Add new" at bounding box center [727, 380] width 42 height 15
select select "**"
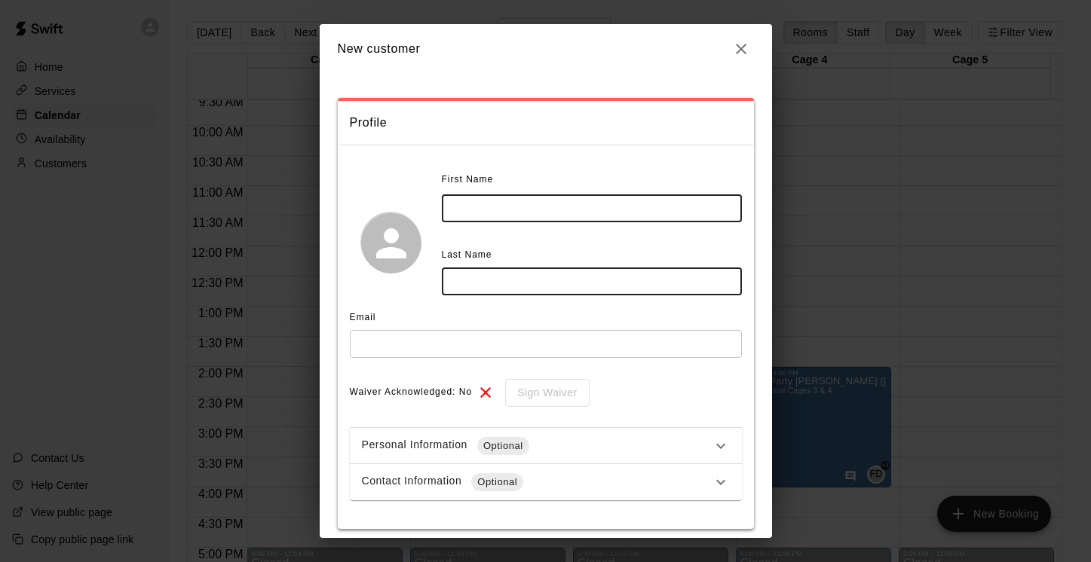
click at [479, 208] on input "text" at bounding box center [592, 209] width 300 height 28
type input "*****"
click at [498, 280] on input "text" at bounding box center [592, 282] width 300 height 28
type input "*******"
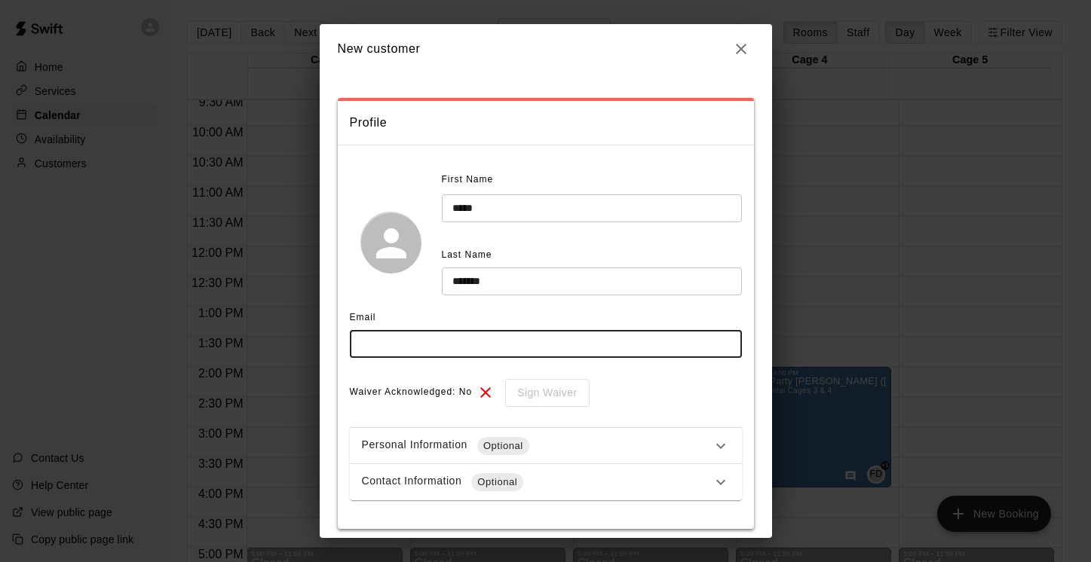
click at [449, 339] on input "text" at bounding box center [546, 344] width 392 height 28
paste input "**********"
type input "**********"
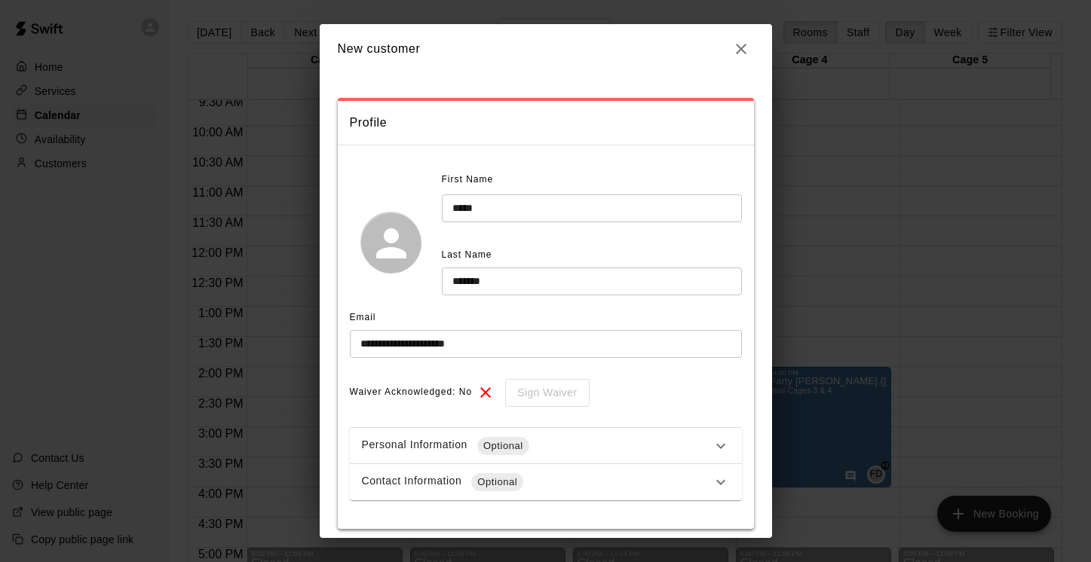
scroll to position [60, 0]
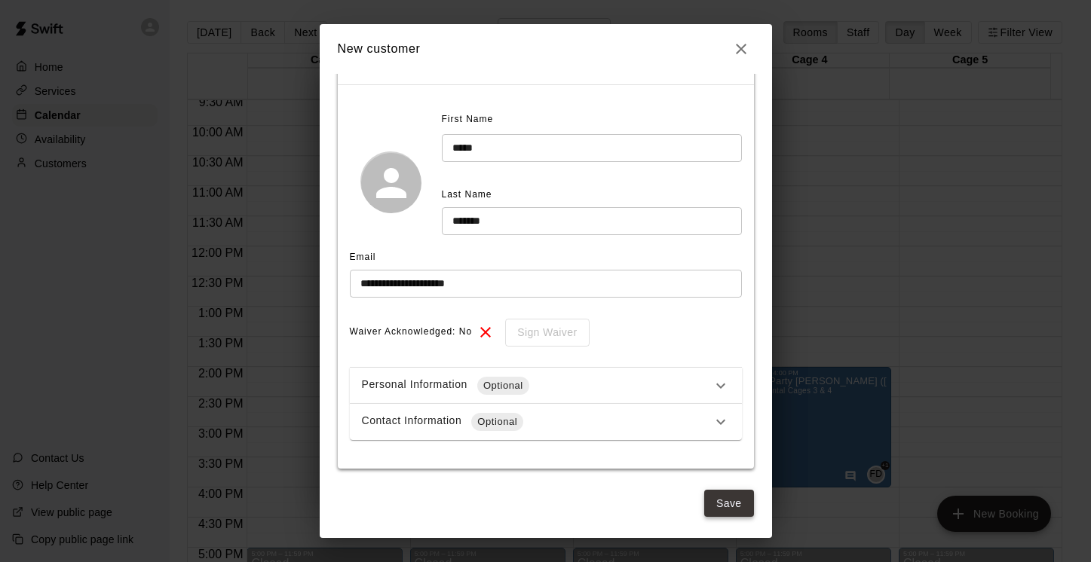
click at [731, 502] on button "Save" at bounding box center [729, 504] width 50 height 28
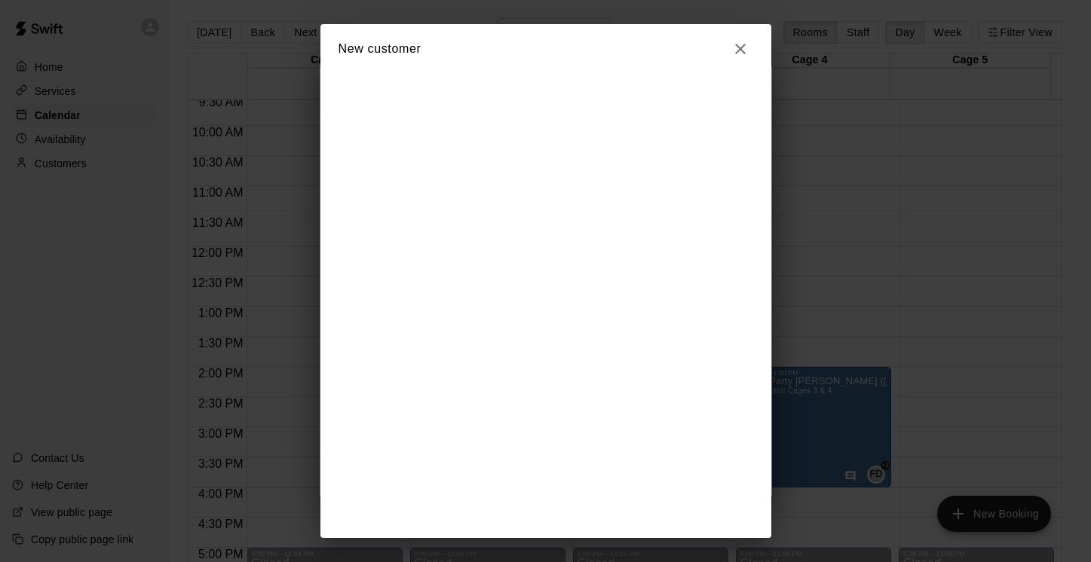
scroll to position [52, 0]
select select "**"
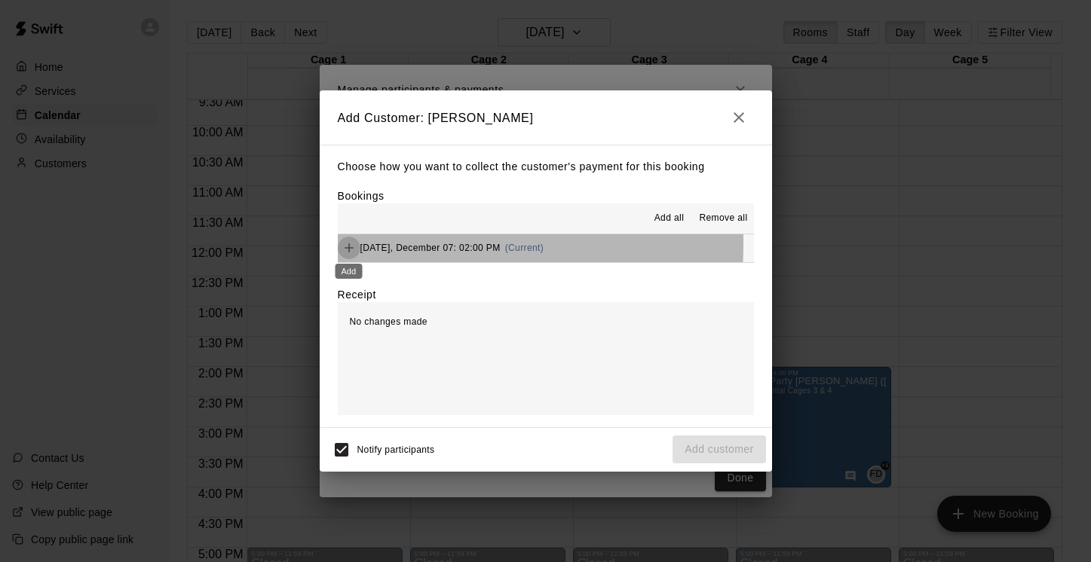
click at [354, 244] on icon "Add" at bounding box center [349, 248] width 15 height 15
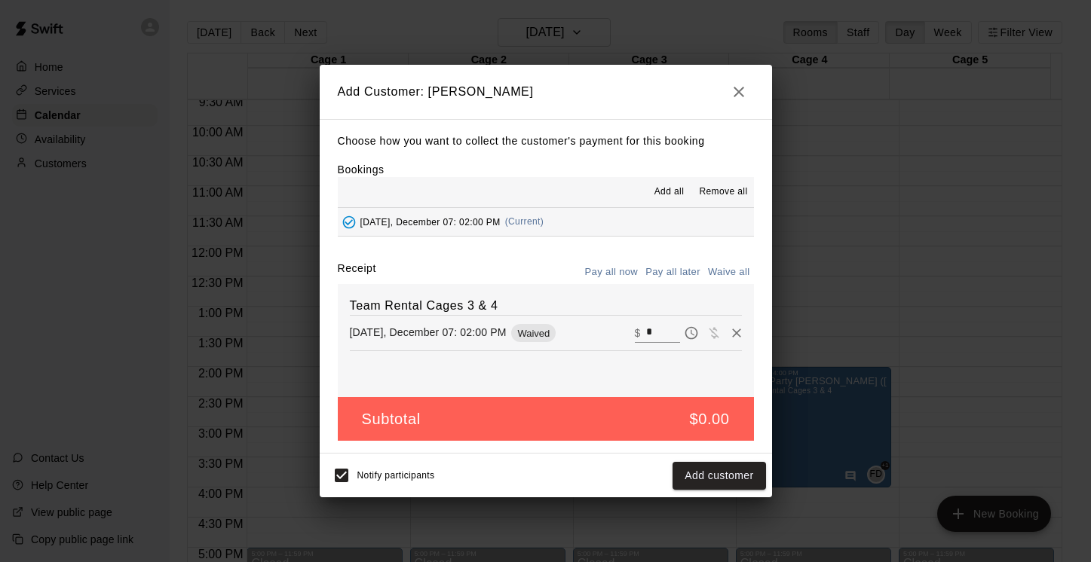
click at [650, 329] on input "*" at bounding box center [662, 333] width 33 height 20
click at [737, 87] on icon "button" at bounding box center [739, 92] width 18 height 18
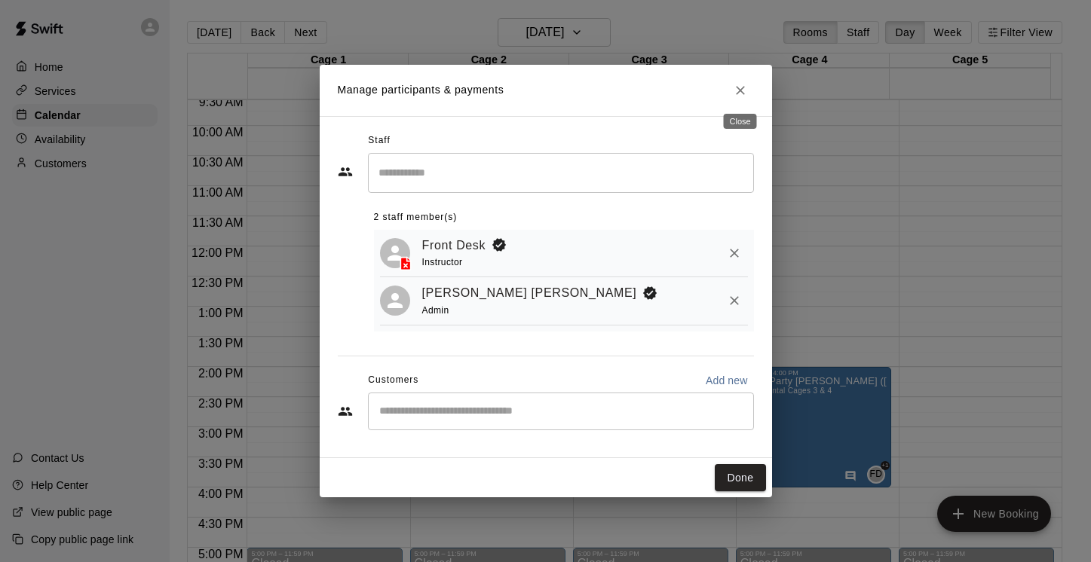
click at [737, 87] on icon "Close" at bounding box center [740, 90] width 15 height 15
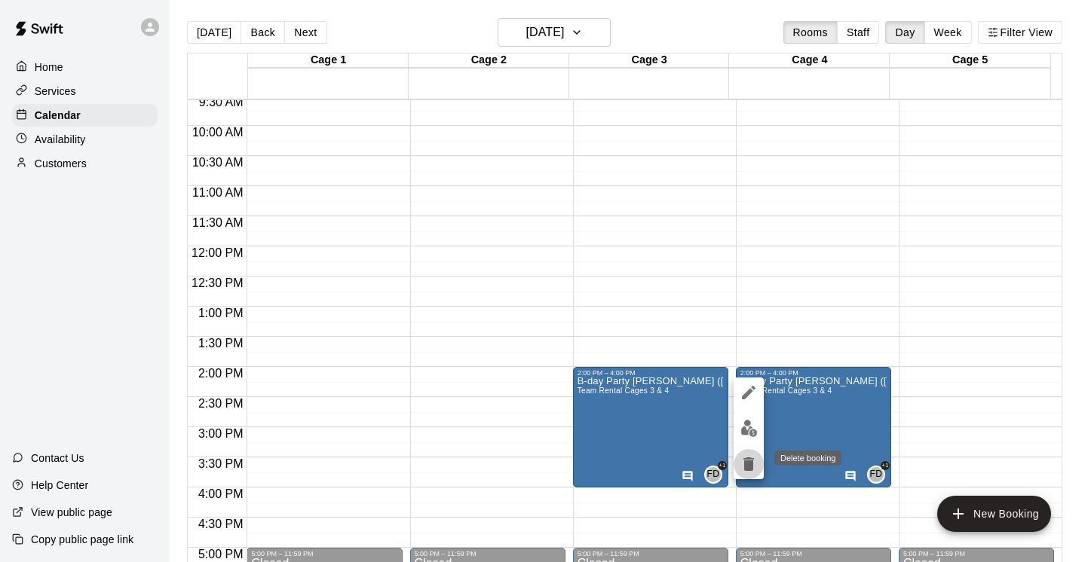
click at [754, 466] on icon "delete" at bounding box center [749, 464] width 18 height 18
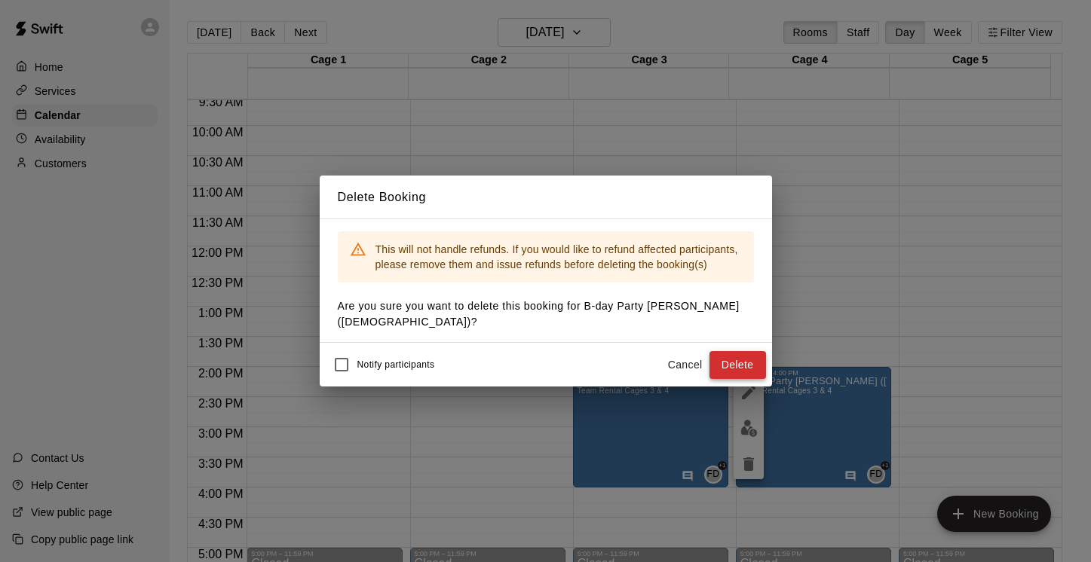
click at [729, 356] on button "Delete" at bounding box center [737, 365] width 57 height 28
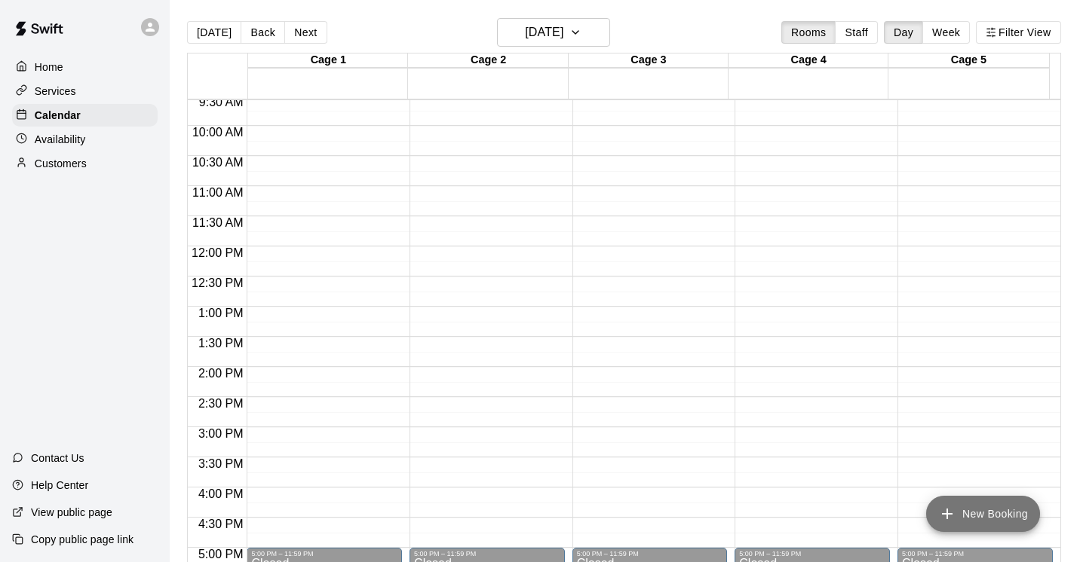
click at [981, 513] on button "New Booking" at bounding box center [983, 514] width 114 height 36
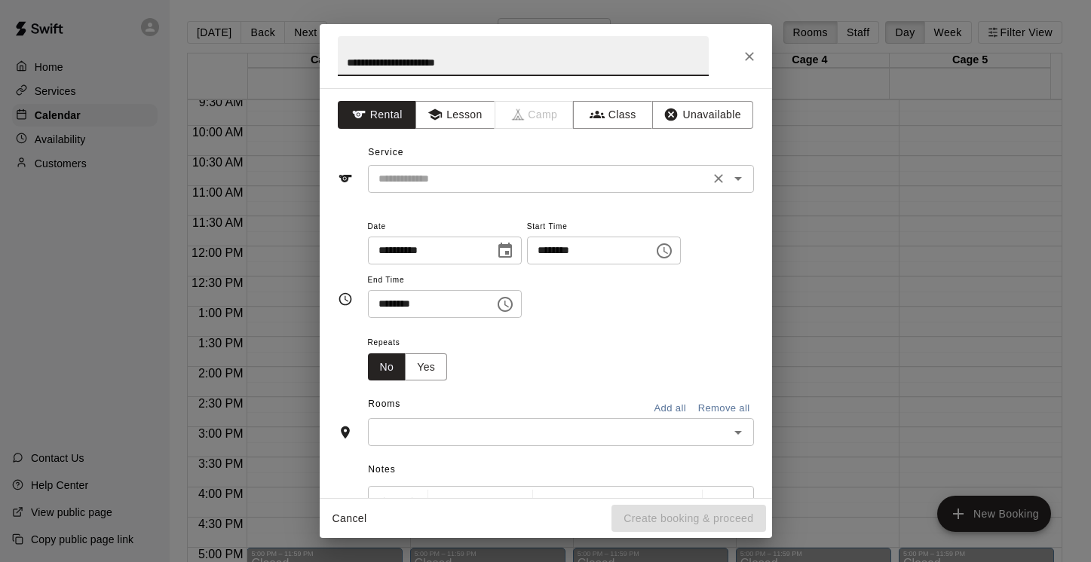
type input "**********"
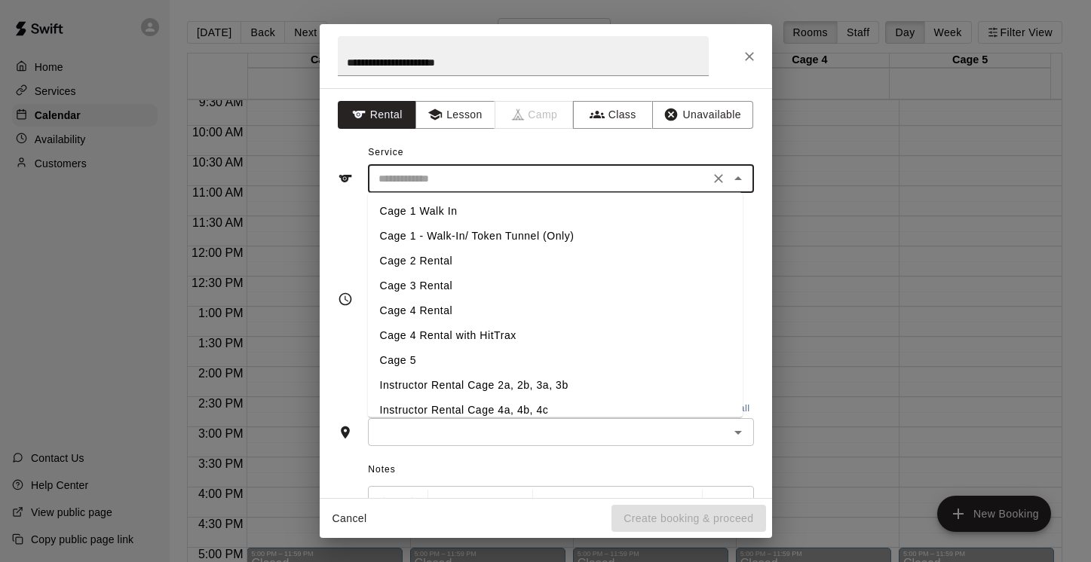
click at [430, 177] on input "text" at bounding box center [538, 179] width 332 height 19
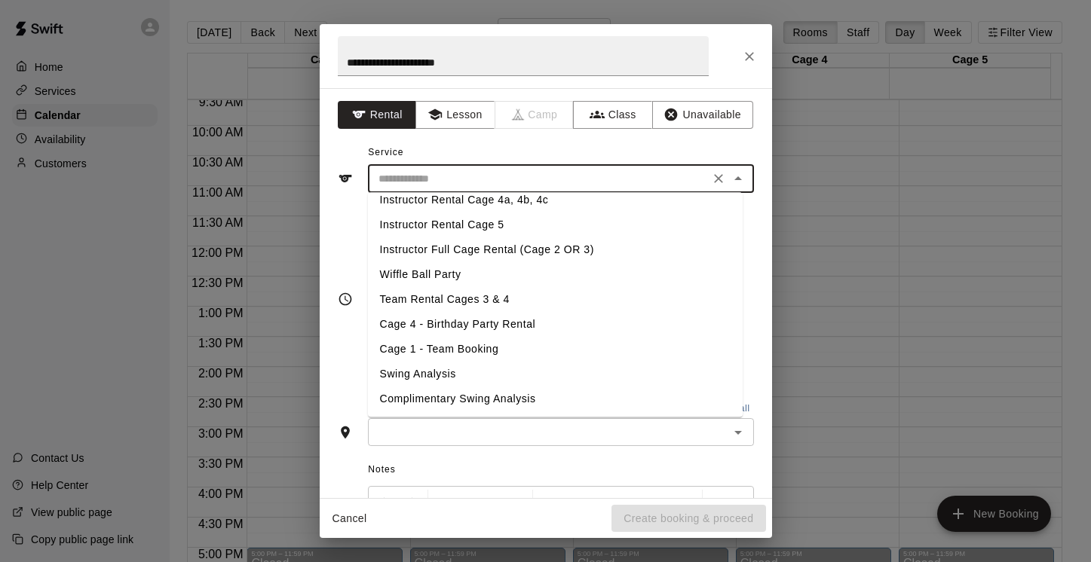
click at [443, 274] on li "Wiffle Ball Party" at bounding box center [555, 275] width 375 height 25
type input "**********"
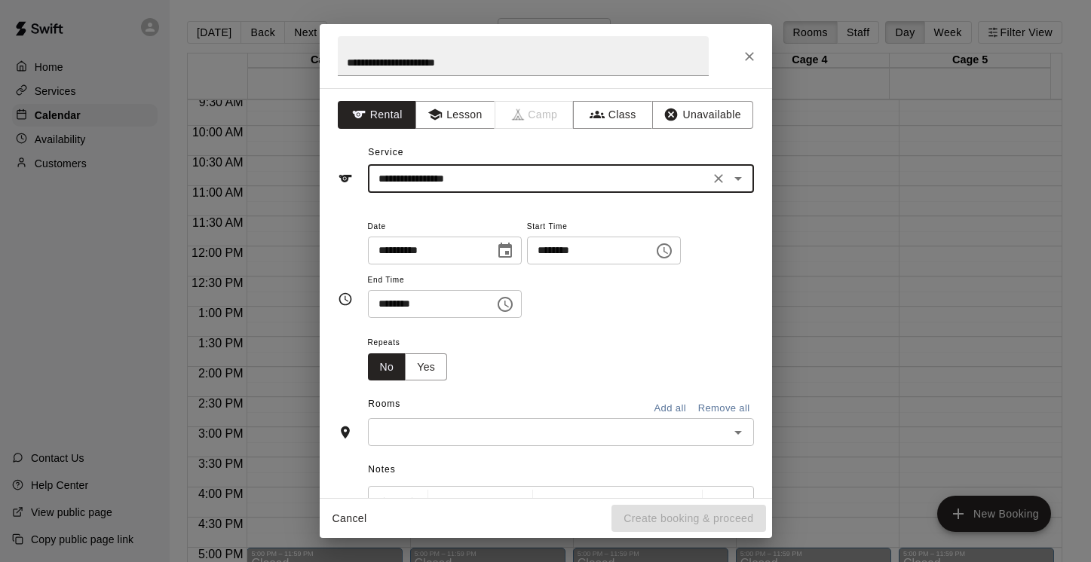
click at [668, 252] on icon "Choose time, selected time is 9:00 AM" at bounding box center [665, 250] width 5 height 7
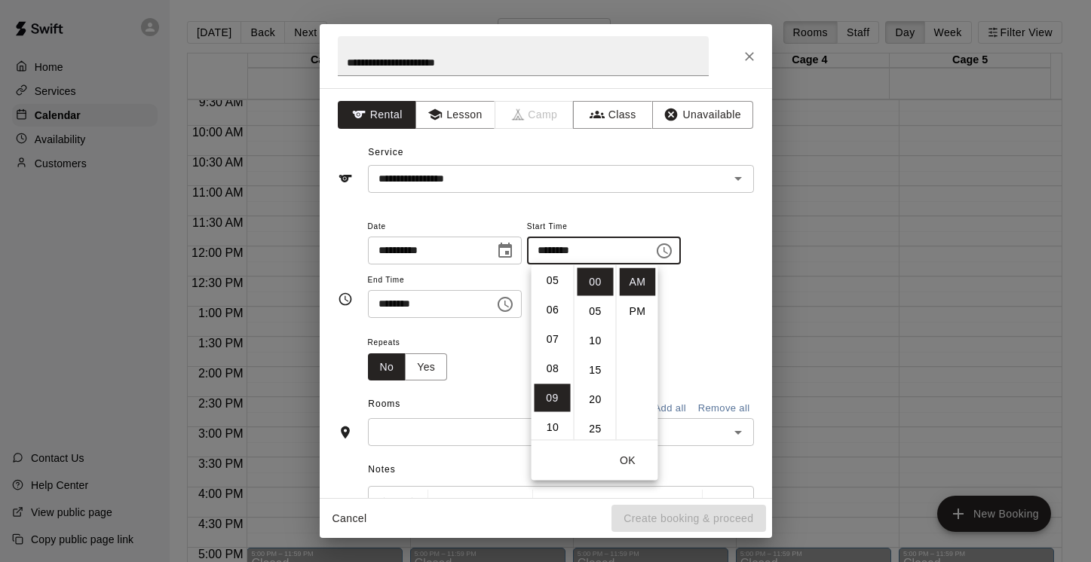
scroll to position [152, 0]
click at [550, 291] on li "02" at bounding box center [553, 300] width 36 height 28
click at [640, 305] on li "PM" at bounding box center [638, 312] width 36 height 28
type input "********"
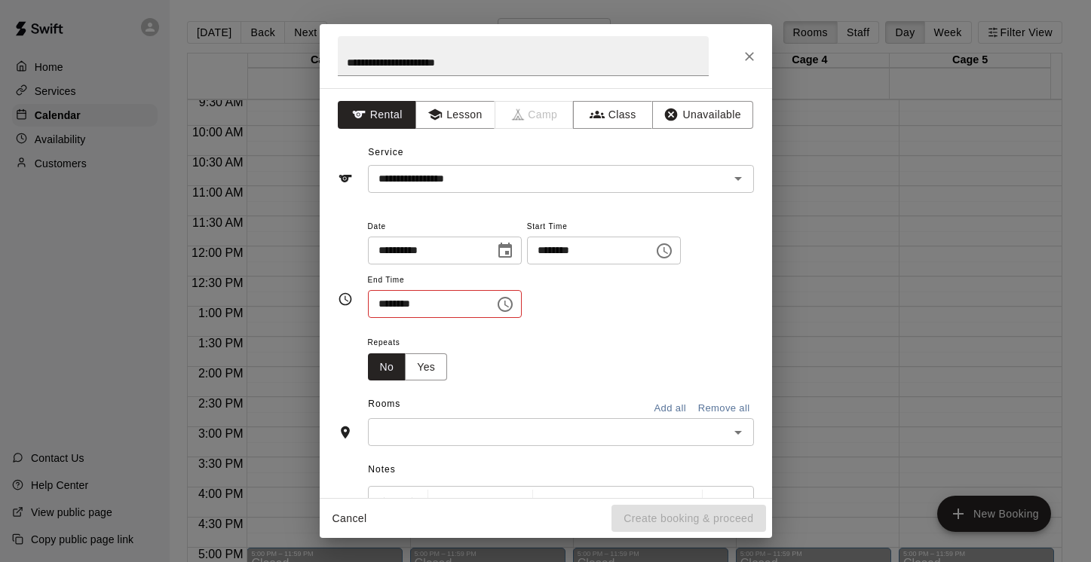
scroll to position [27, 0]
click at [507, 305] on icon "Choose time, selected time is 9:30 AM" at bounding box center [505, 305] width 18 height 18
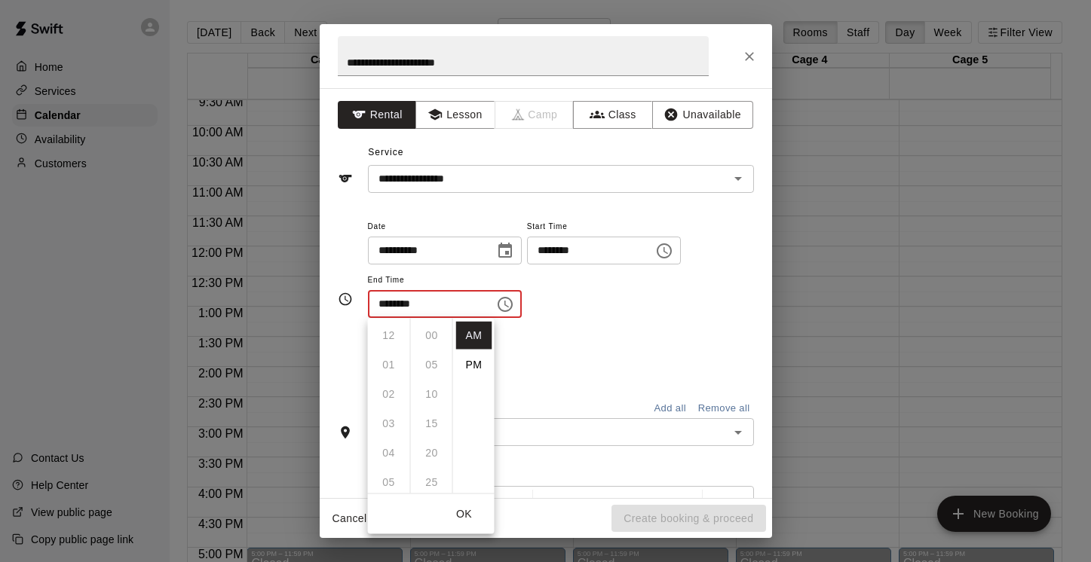
scroll to position [176, 0]
click at [476, 360] on li "PM" at bounding box center [474, 365] width 36 height 28
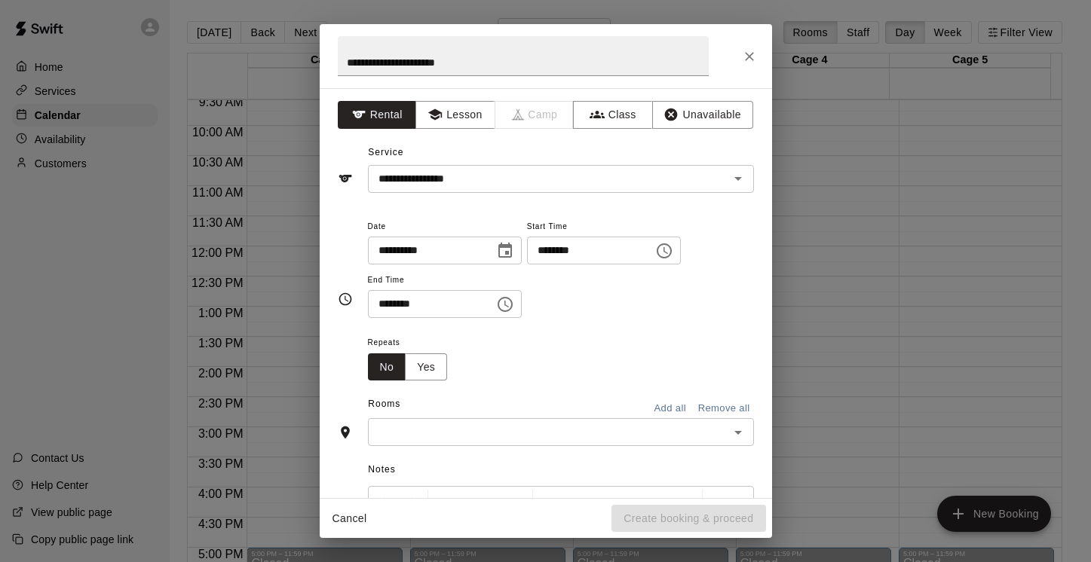
scroll to position [27, 0]
click at [506, 304] on icon "Choose time, selected time is 9:30 PM" at bounding box center [505, 305] width 18 height 18
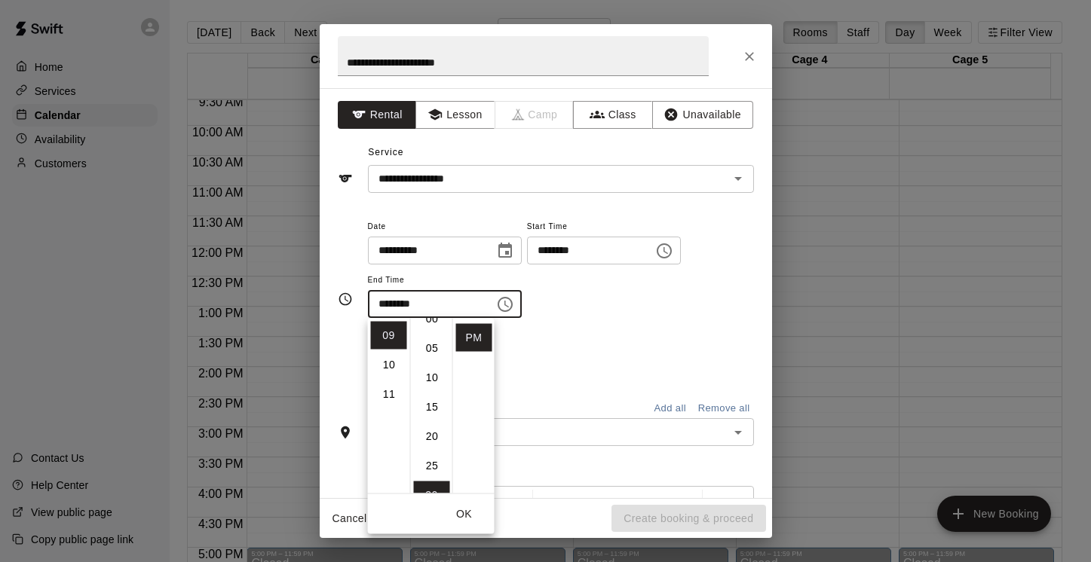
scroll to position [0, 0]
click at [430, 332] on li "00" at bounding box center [432, 336] width 36 height 28
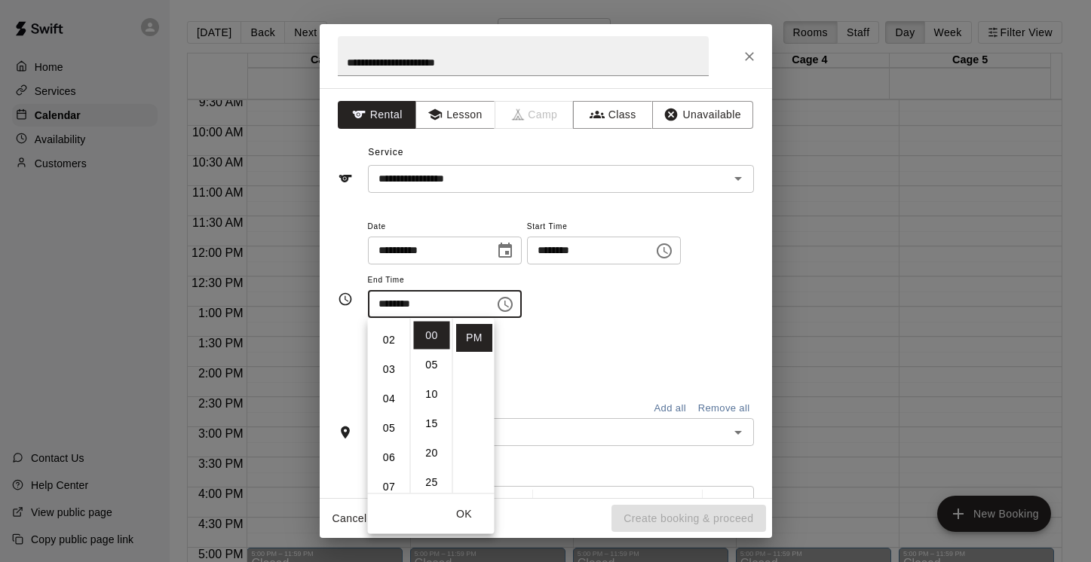
scroll to position [60, 0]
click at [388, 394] on li "04" at bounding box center [389, 394] width 36 height 28
type input "********"
click at [673, 321] on div "**********" at bounding box center [561, 275] width 386 height 117
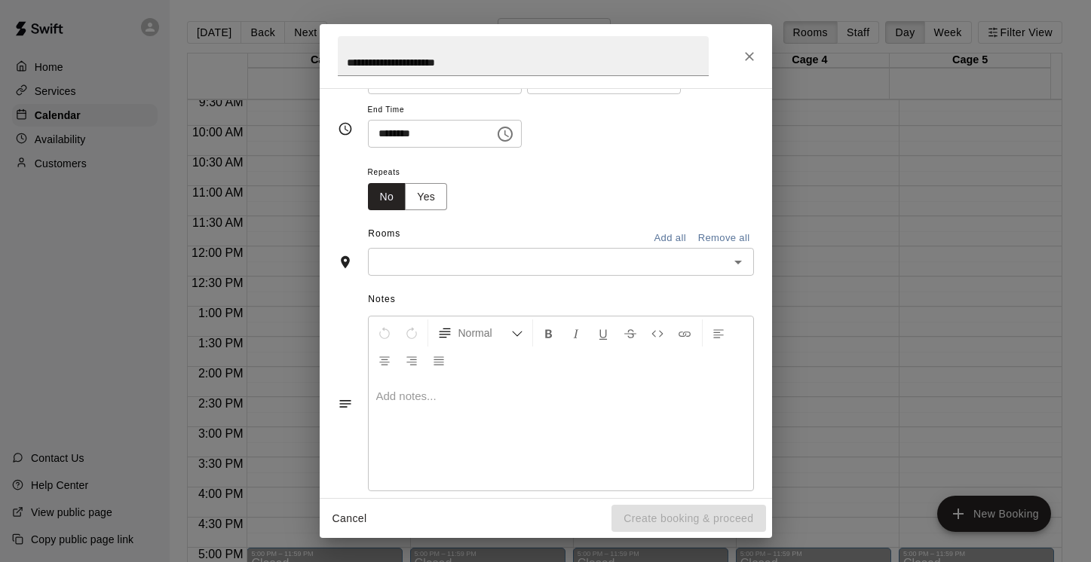
scroll to position [191, 0]
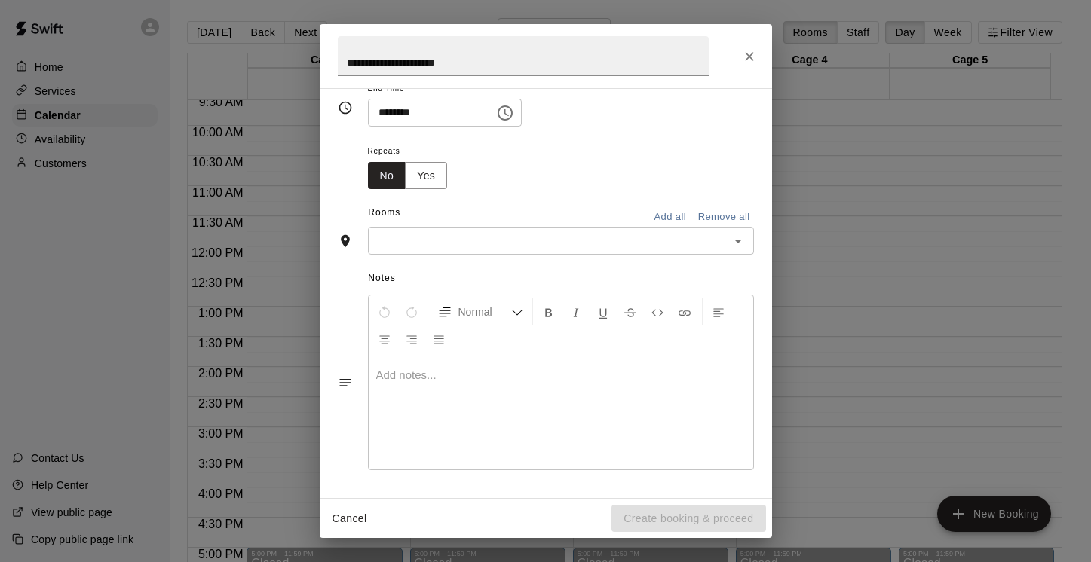
click at [729, 238] on icon "Open" at bounding box center [738, 241] width 18 height 18
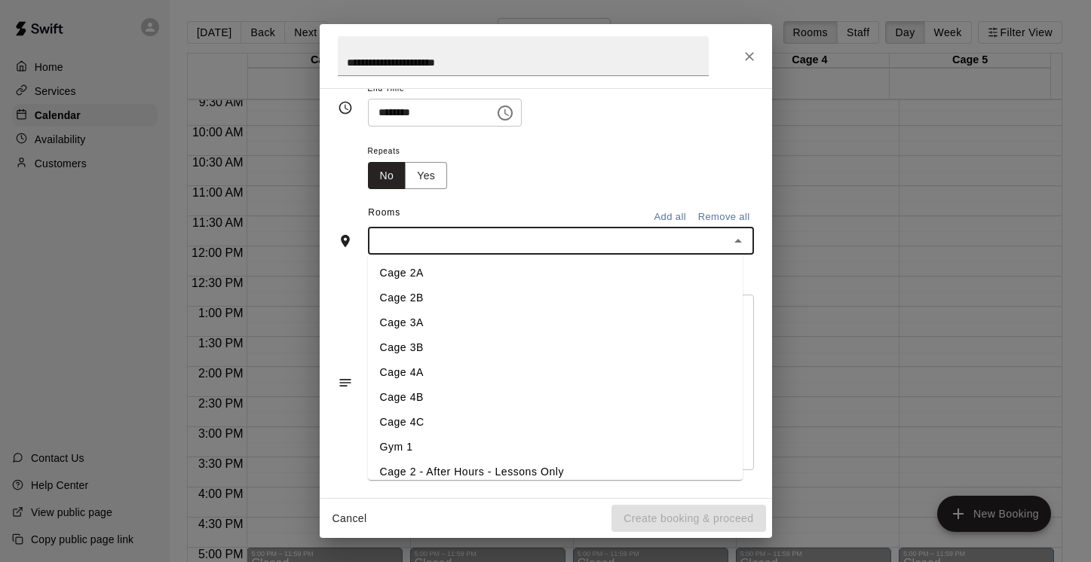
click at [411, 323] on li "Cage 3A" at bounding box center [555, 323] width 375 height 25
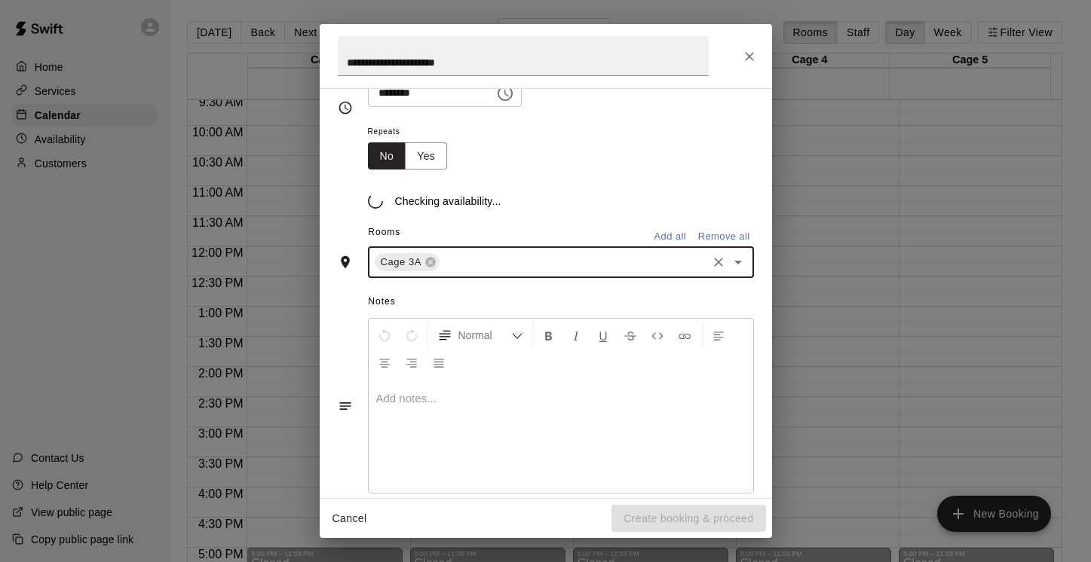
scroll to position [220, 0]
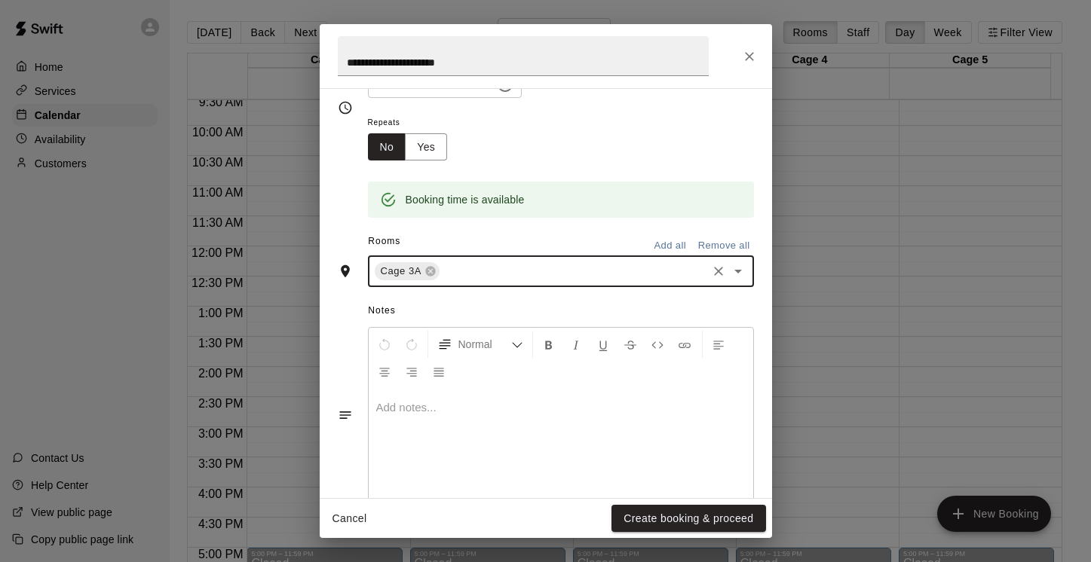
click at [729, 271] on icon "Open" at bounding box center [738, 271] width 18 height 18
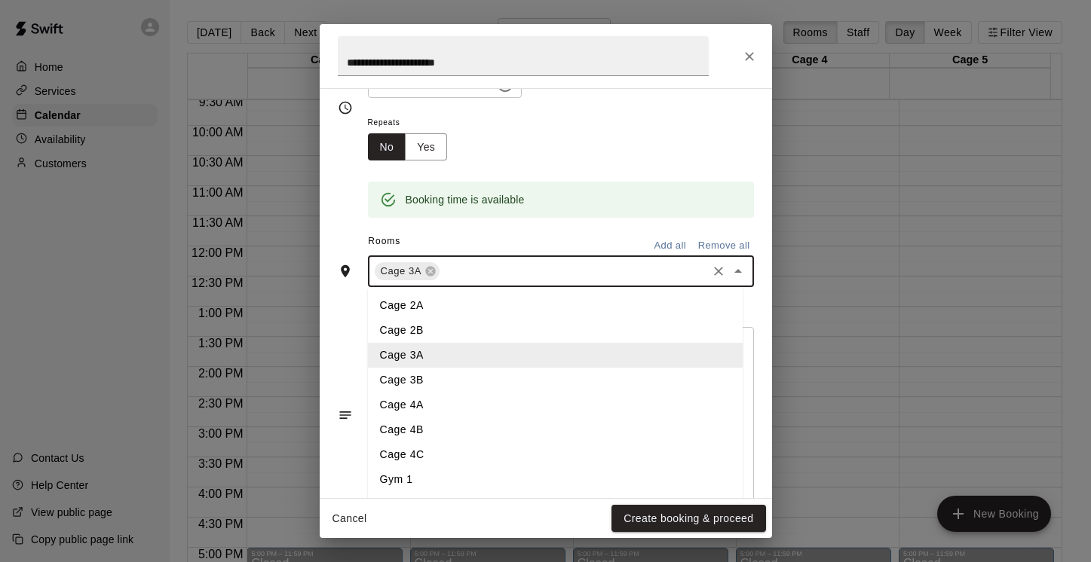
click at [399, 378] on li "Cage 3B" at bounding box center [555, 380] width 375 height 25
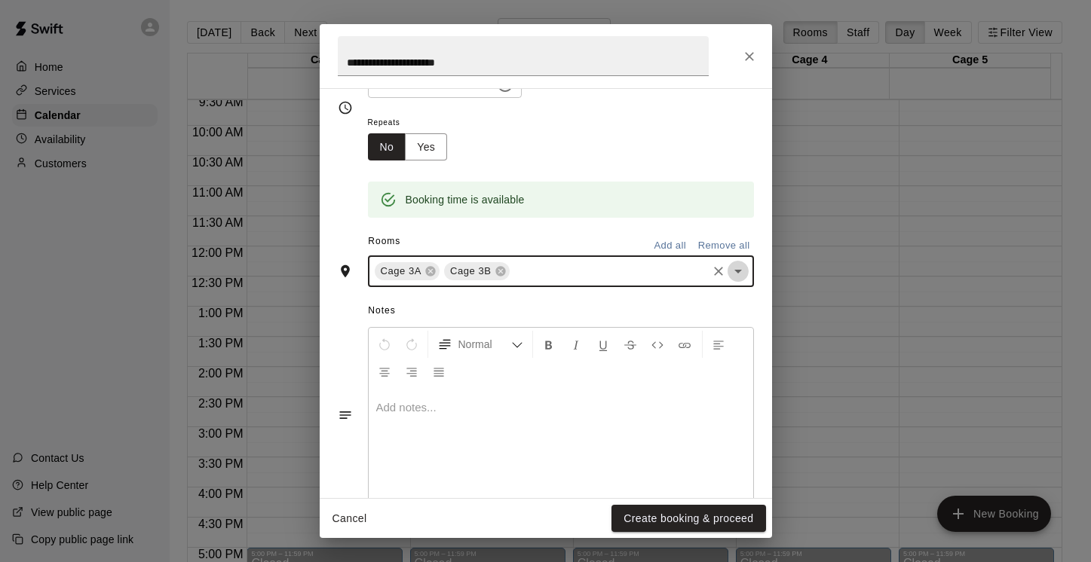
click at [732, 265] on icon "Open" at bounding box center [738, 271] width 18 height 18
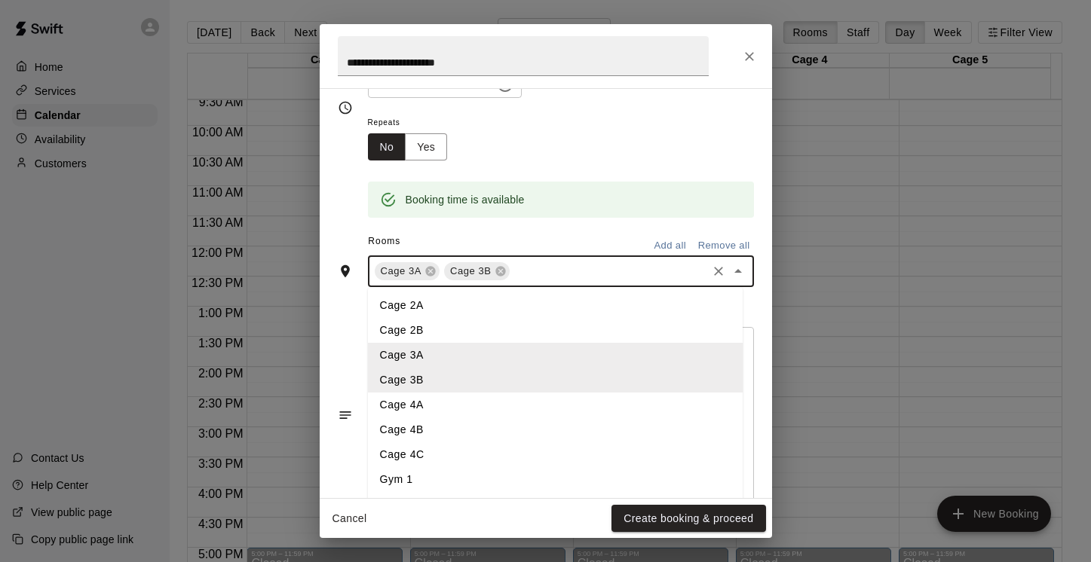
click at [473, 406] on li "Cage 4A" at bounding box center [555, 405] width 375 height 25
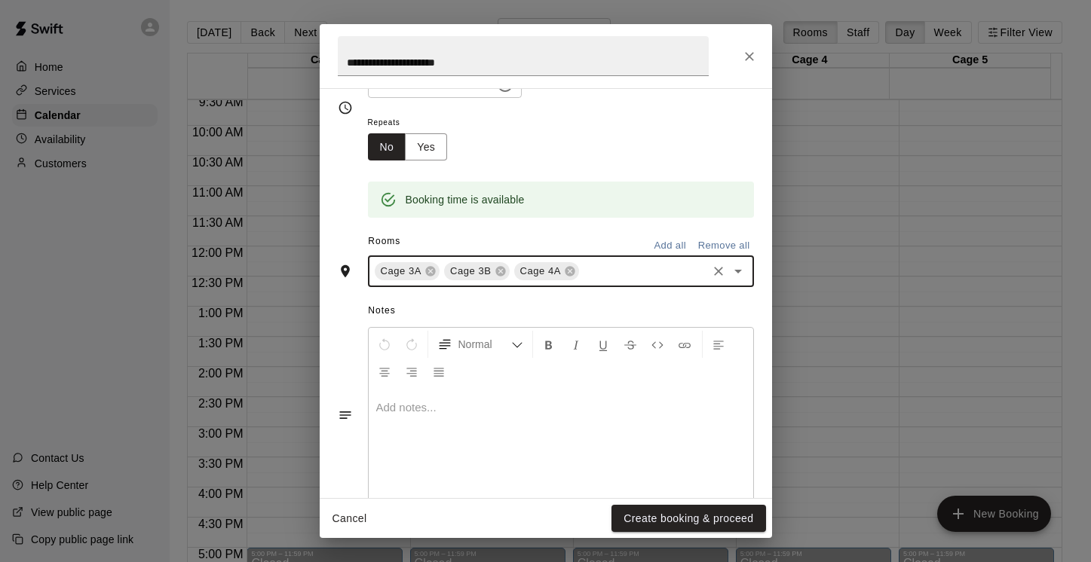
click at [729, 268] on icon "Open" at bounding box center [738, 271] width 18 height 18
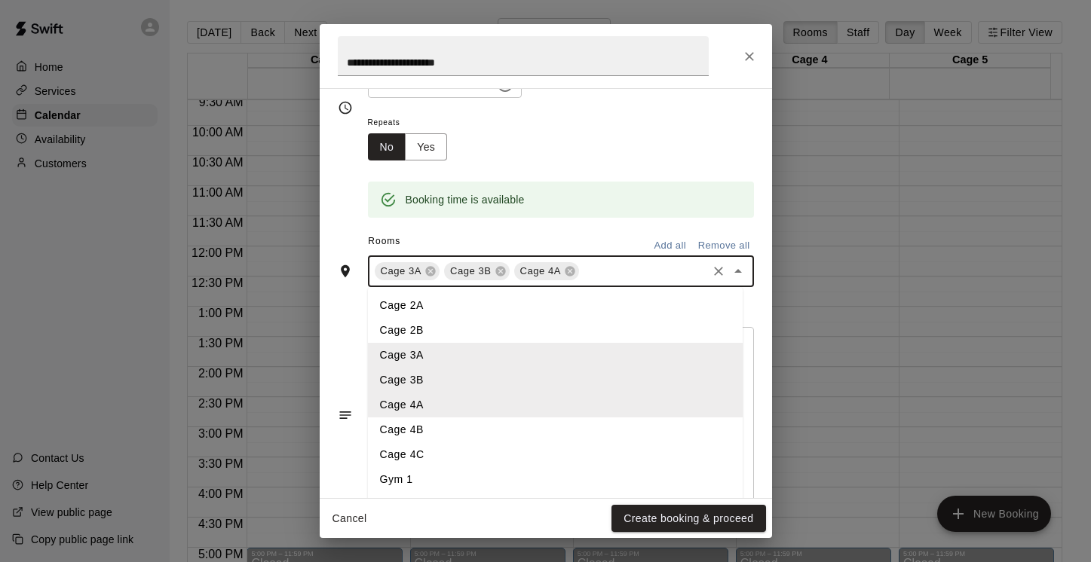
click at [441, 432] on li "Cage 4B" at bounding box center [555, 430] width 375 height 25
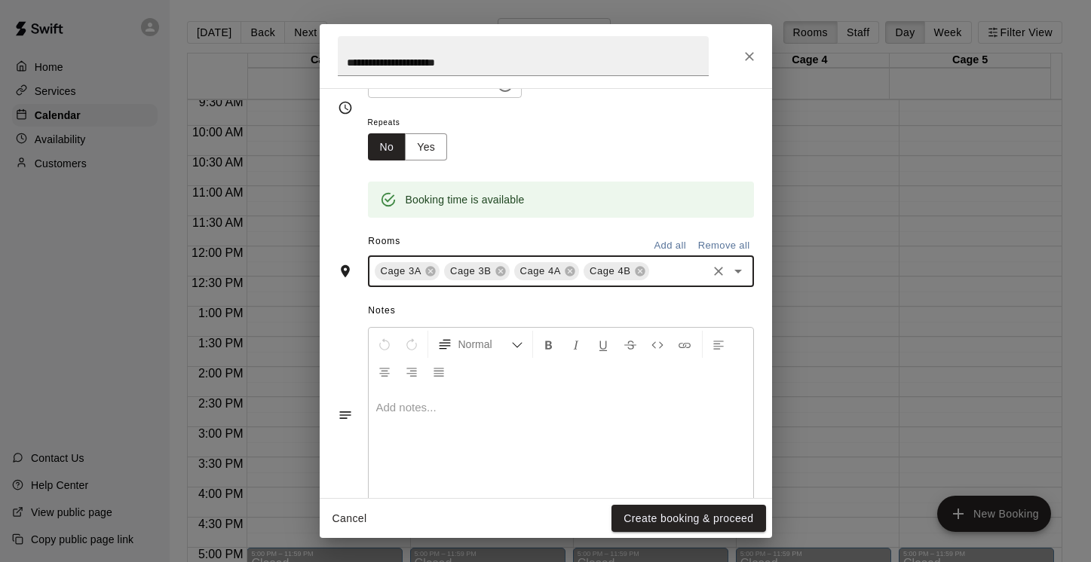
click at [734, 270] on icon "Open" at bounding box center [738, 272] width 8 height 4
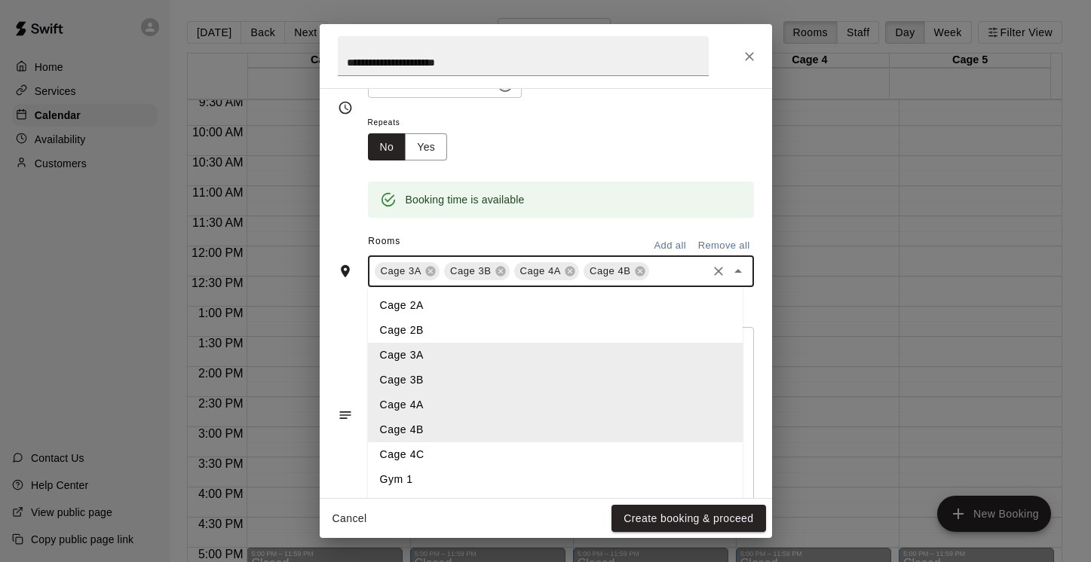
click at [449, 457] on li "Cage 4C" at bounding box center [555, 455] width 375 height 25
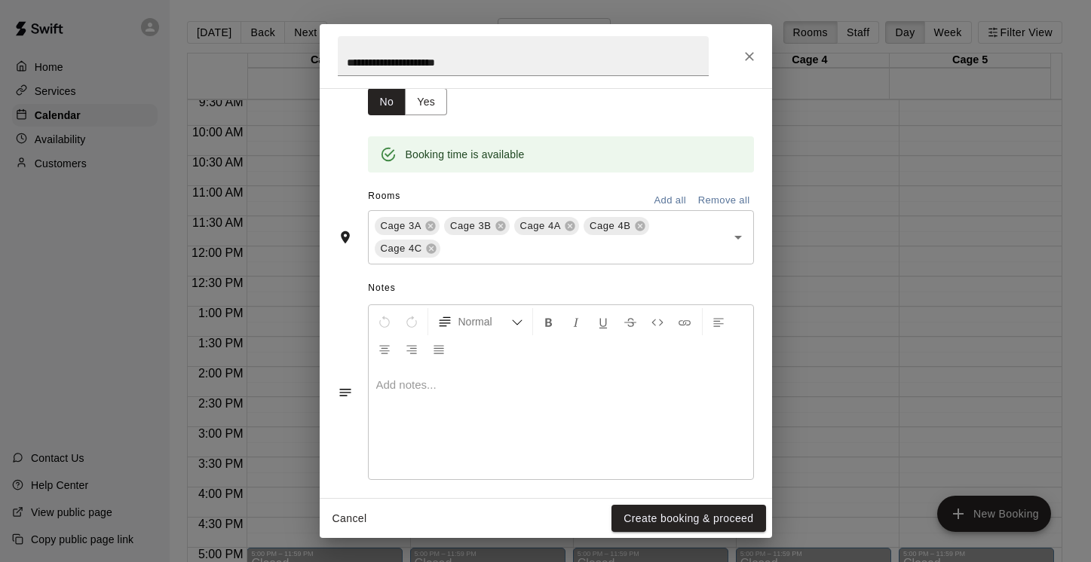
scroll to position [275, 0]
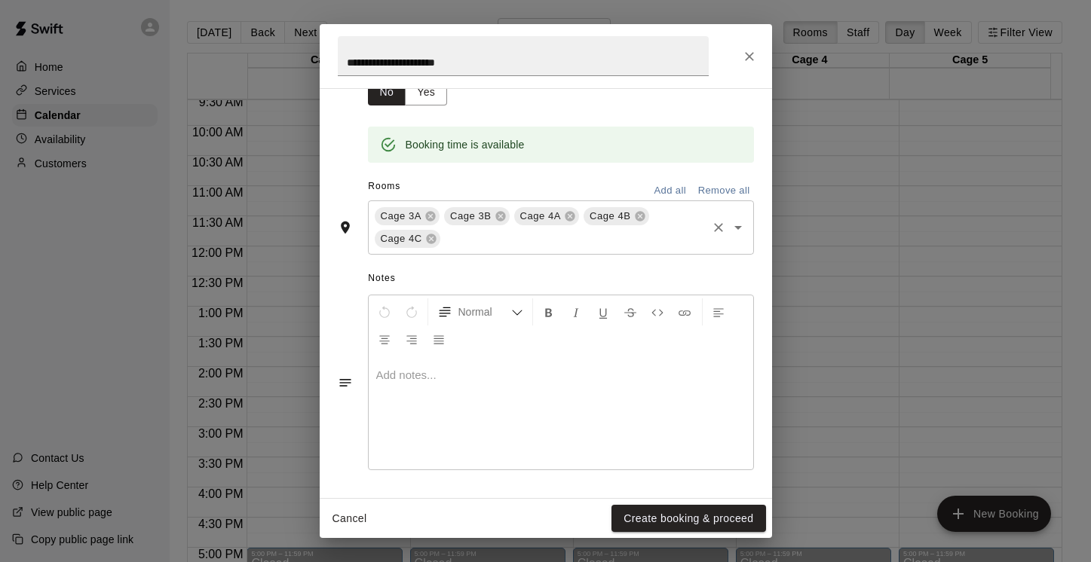
click at [729, 224] on icon "Open" at bounding box center [738, 228] width 18 height 18
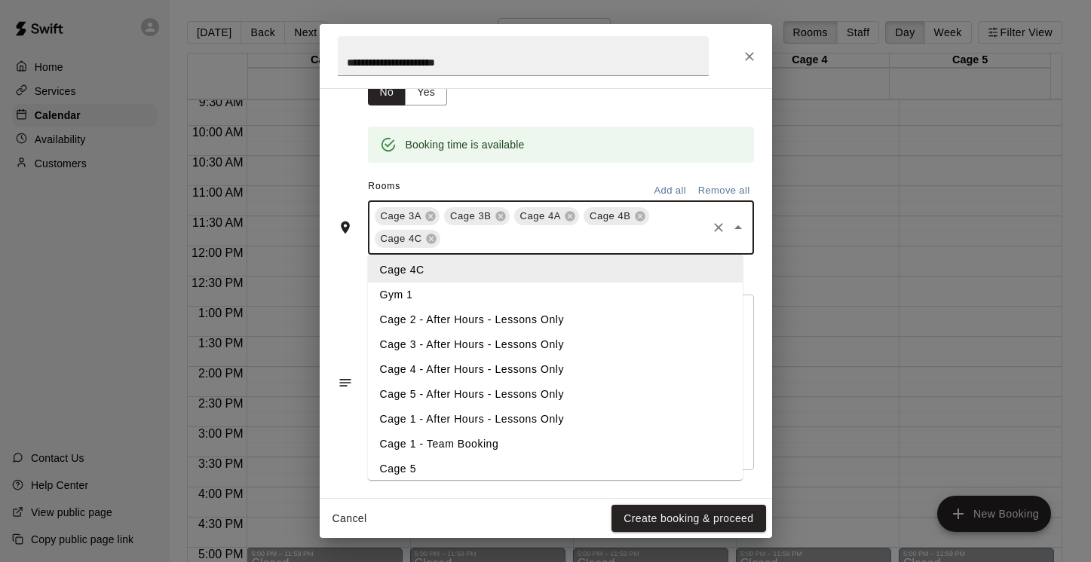
scroll to position [154, 0]
click at [596, 347] on li "Cage 3 - After Hours - Lessons Only" at bounding box center [555, 343] width 375 height 25
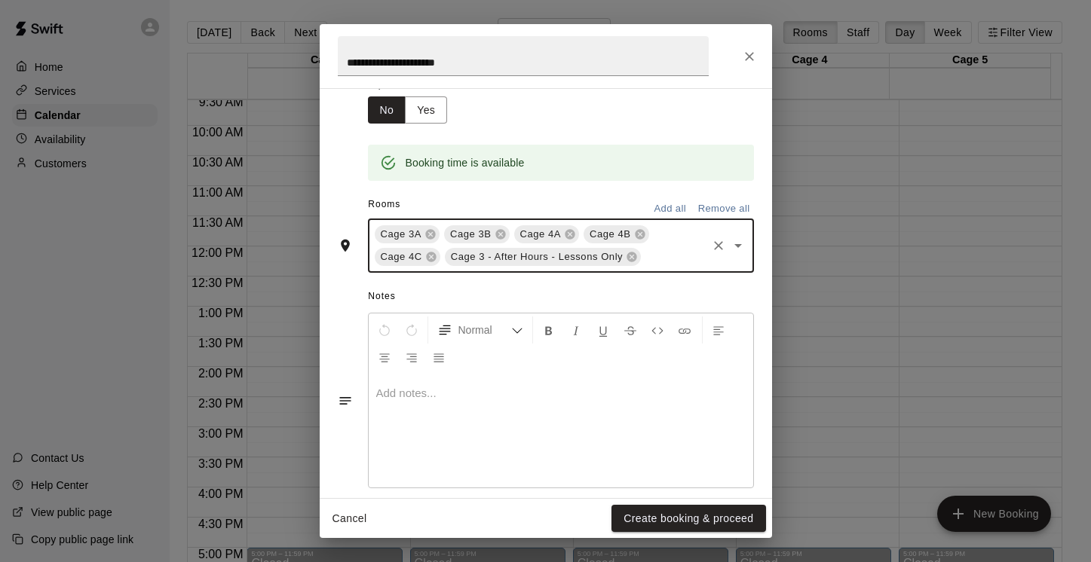
scroll to position [275, 0]
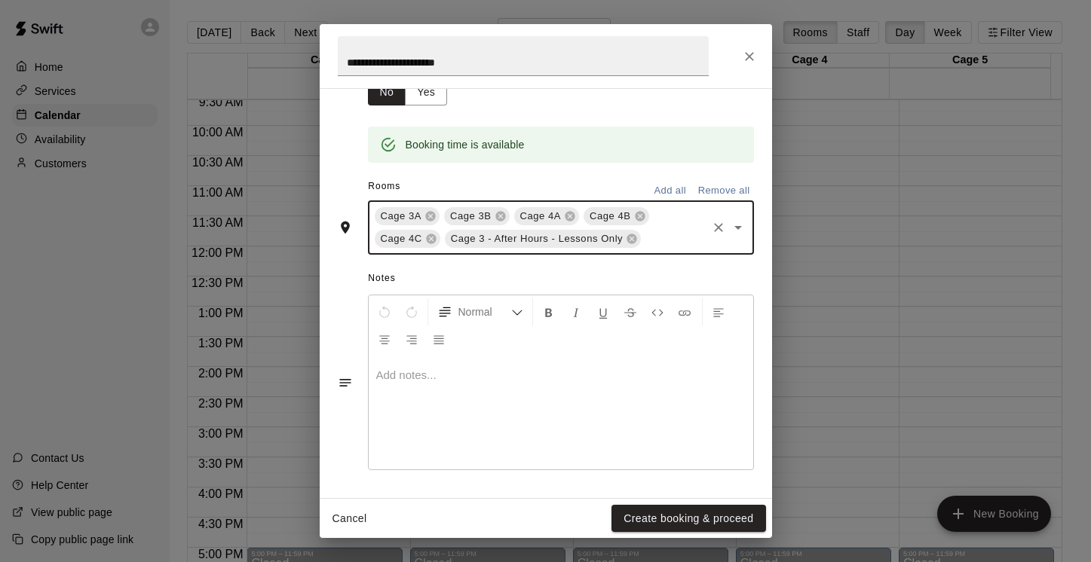
click at [734, 228] on icon "Open" at bounding box center [738, 228] width 8 height 4
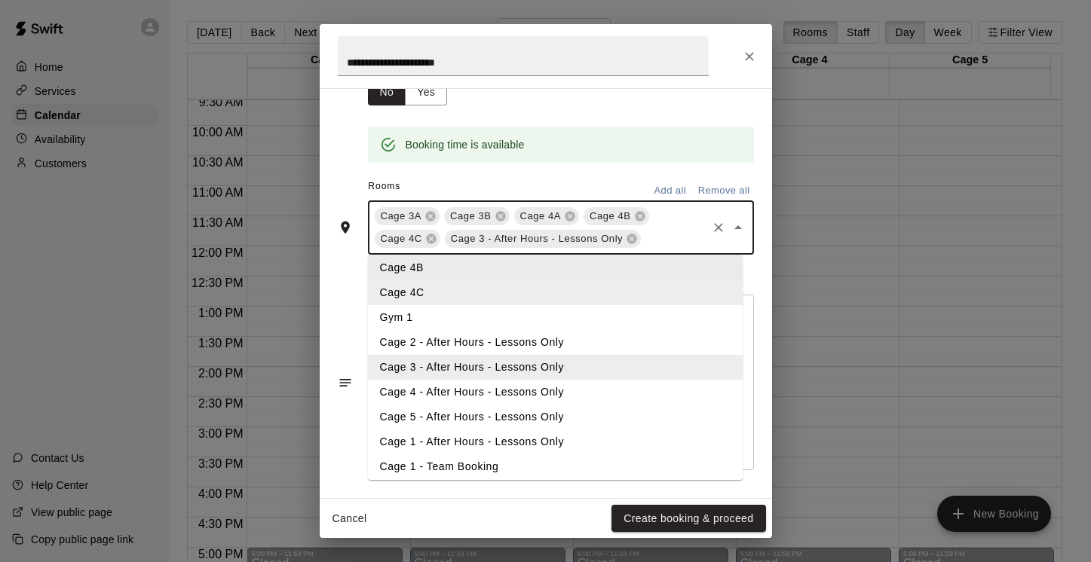
scroll to position [188, 0]
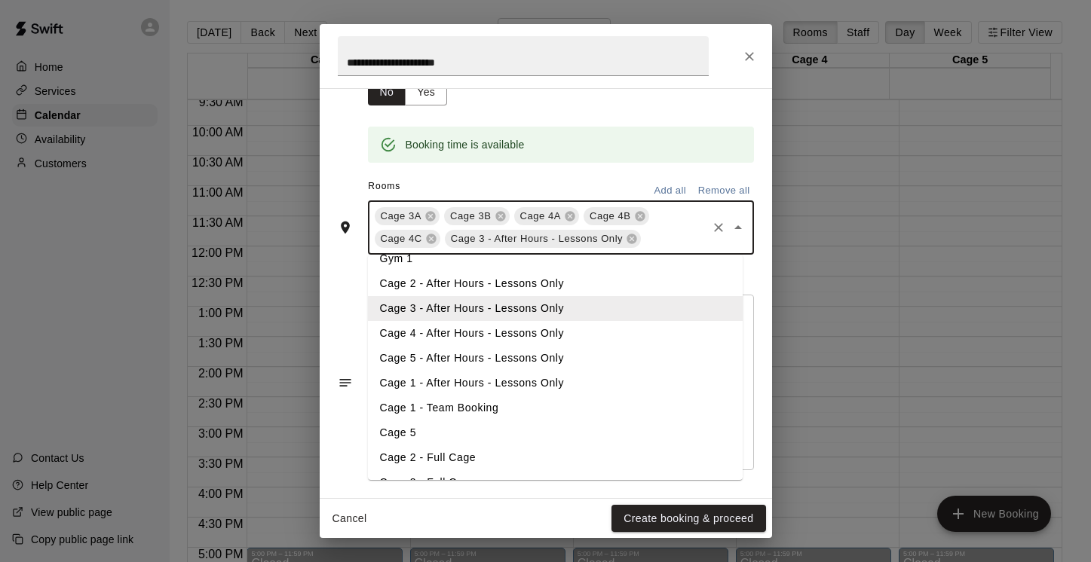
click at [593, 336] on li "Cage 4 - After Hours - Lessons Only" at bounding box center [555, 333] width 375 height 25
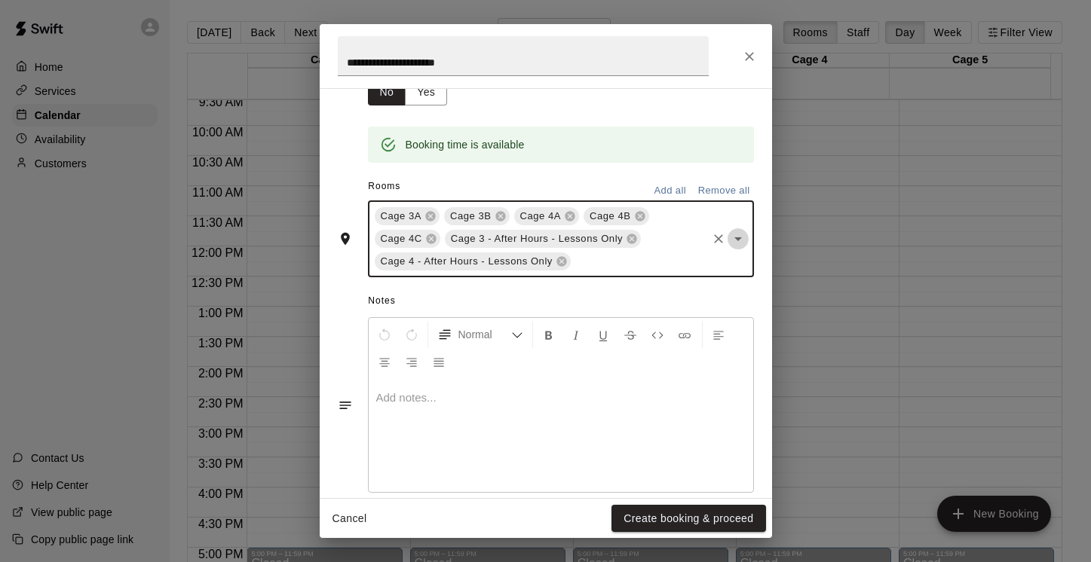
click at [729, 240] on icon "Open" at bounding box center [738, 239] width 18 height 18
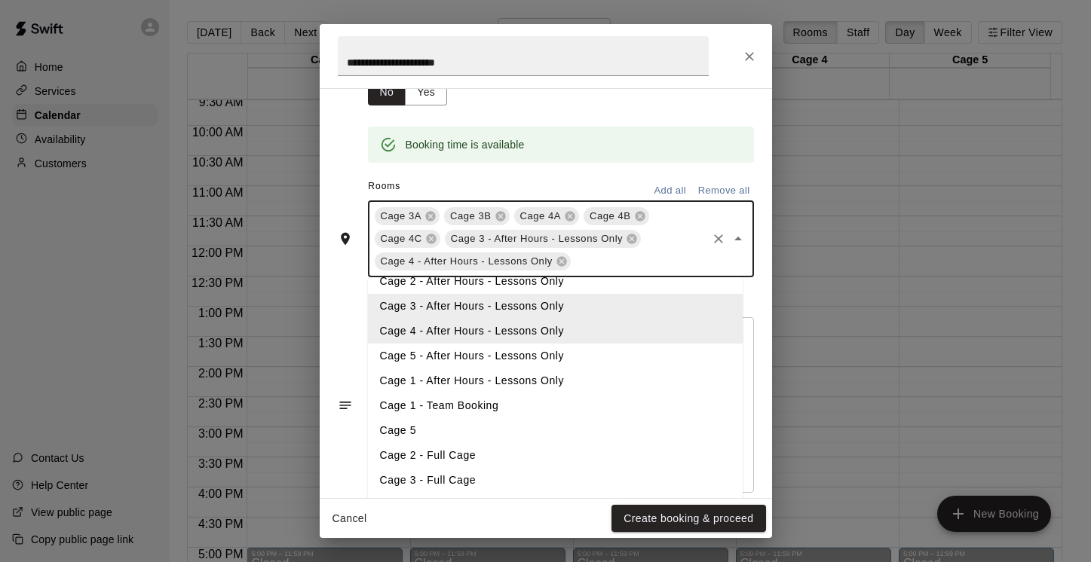
scroll to position [234, 0]
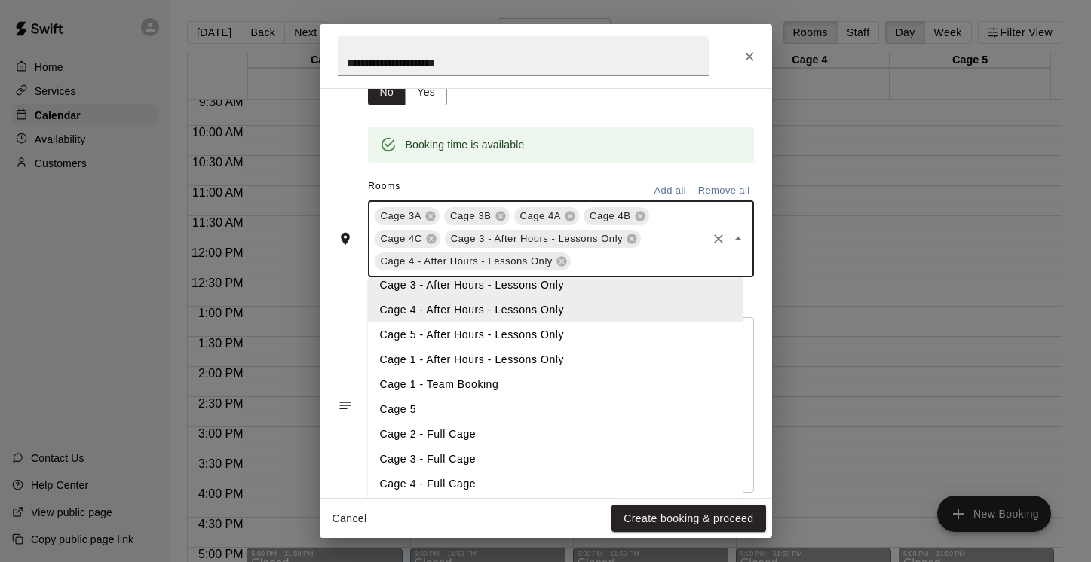
click at [508, 457] on li "Cage 3 - Full Cage" at bounding box center [555, 459] width 375 height 25
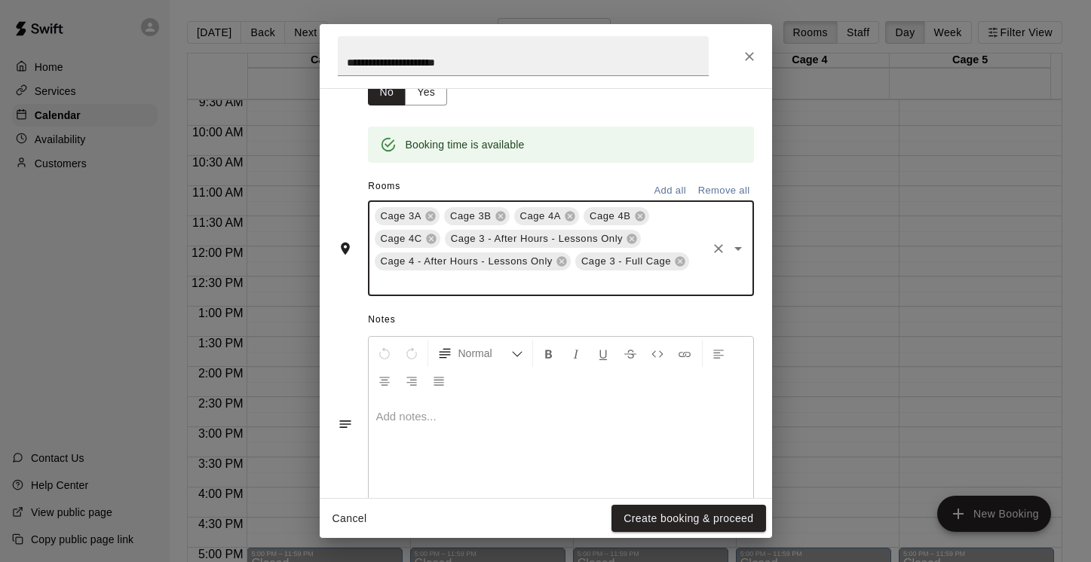
click at [729, 253] on icon "Open" at bounding box center [738, 249] width 18 height 18
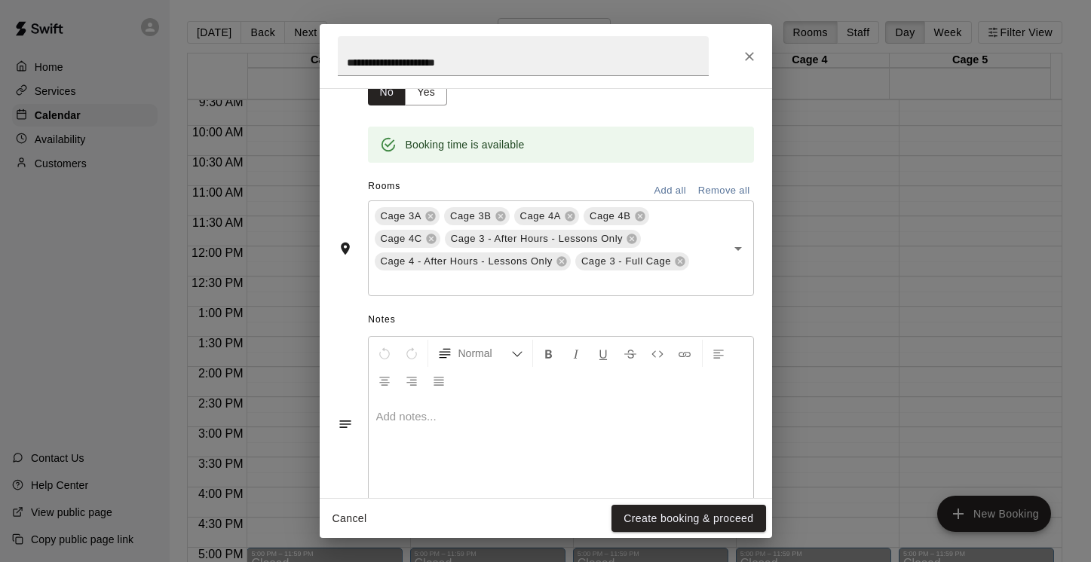
scroll to position [317, 0]
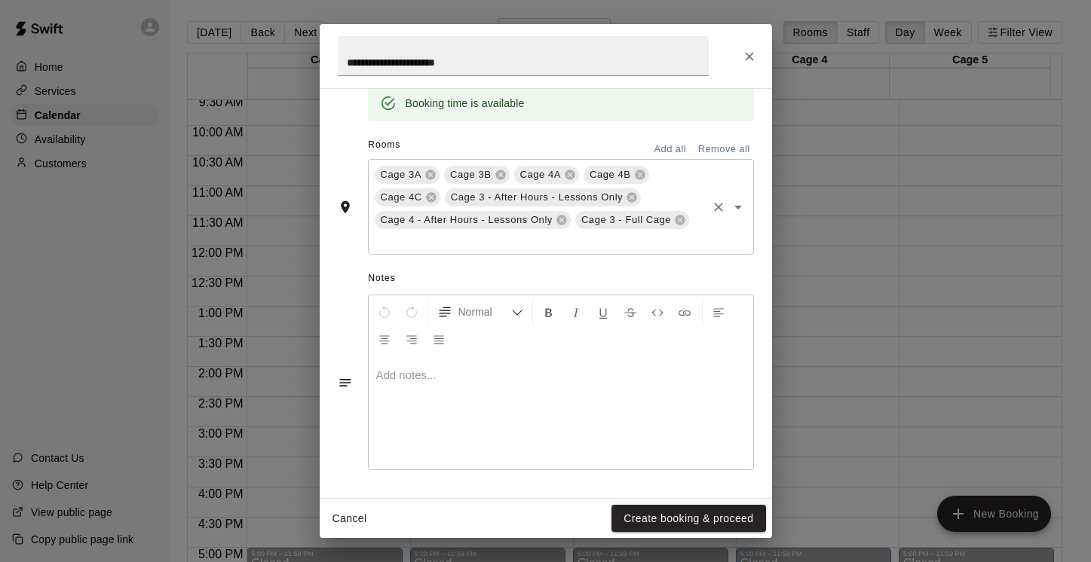
click at [729, 212] on icon "Open" at bounding box center [738, 207] width 18 height 18
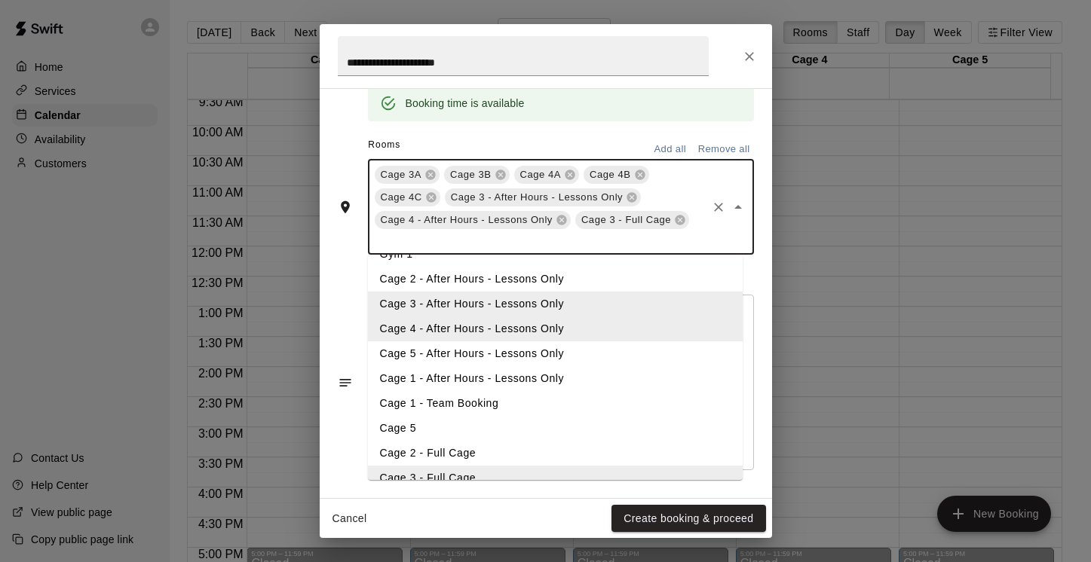
scroll to position [234, 0]
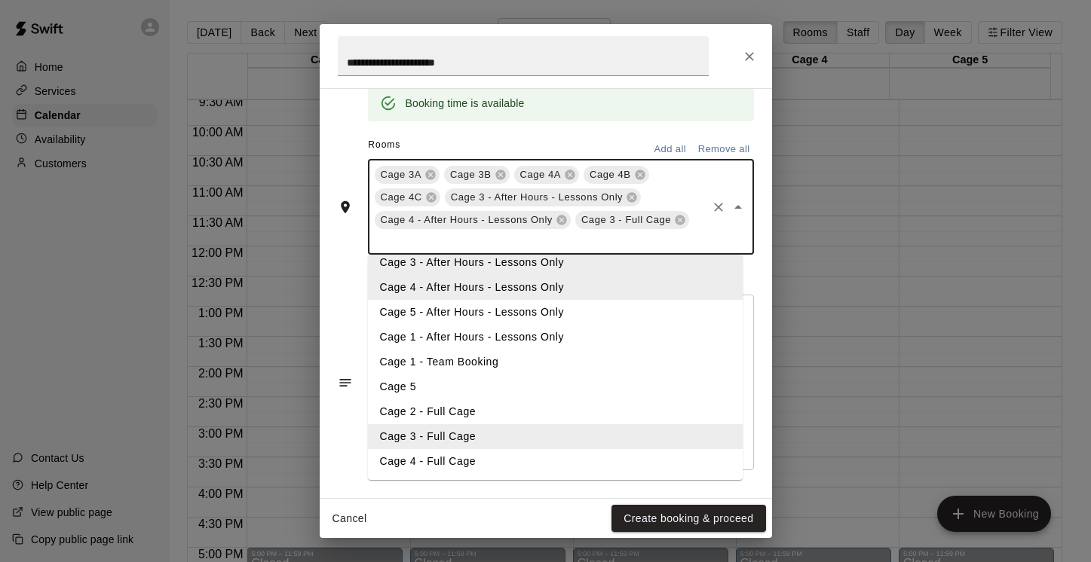
click at [508, 465] on li "Cage 4 - Full Cage" at bounding box center [555, 461] width 375 height 25
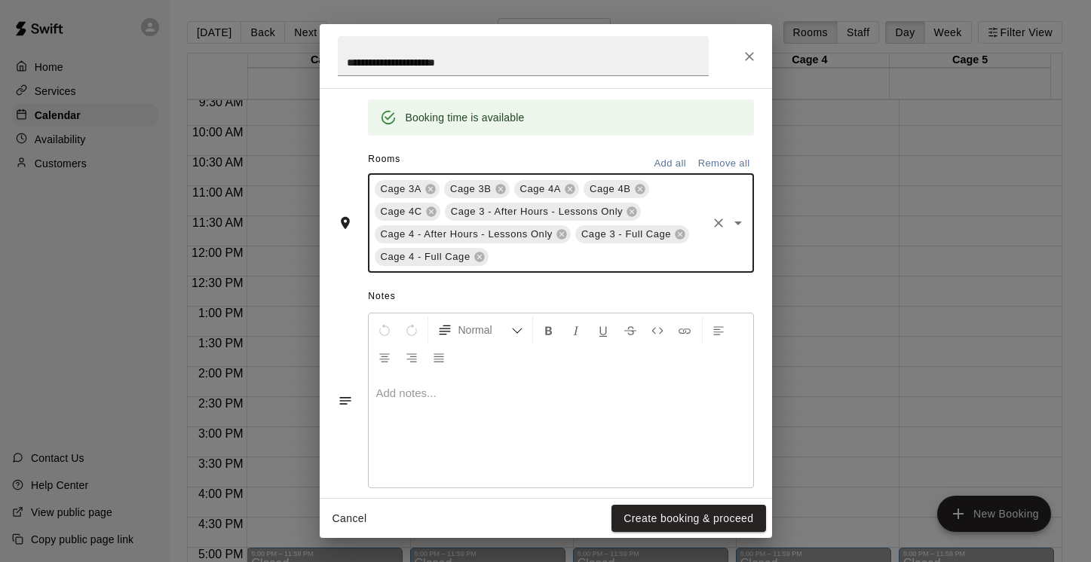
scroll to position [317, 0]
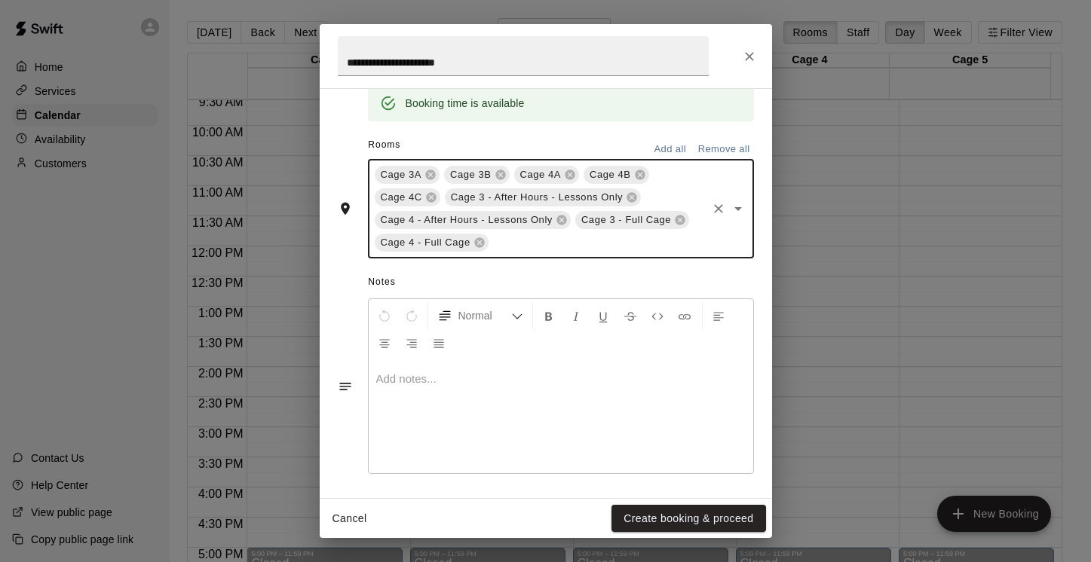
click at [440, 380] on p at bounding box center [560, 379] width 369 height 15
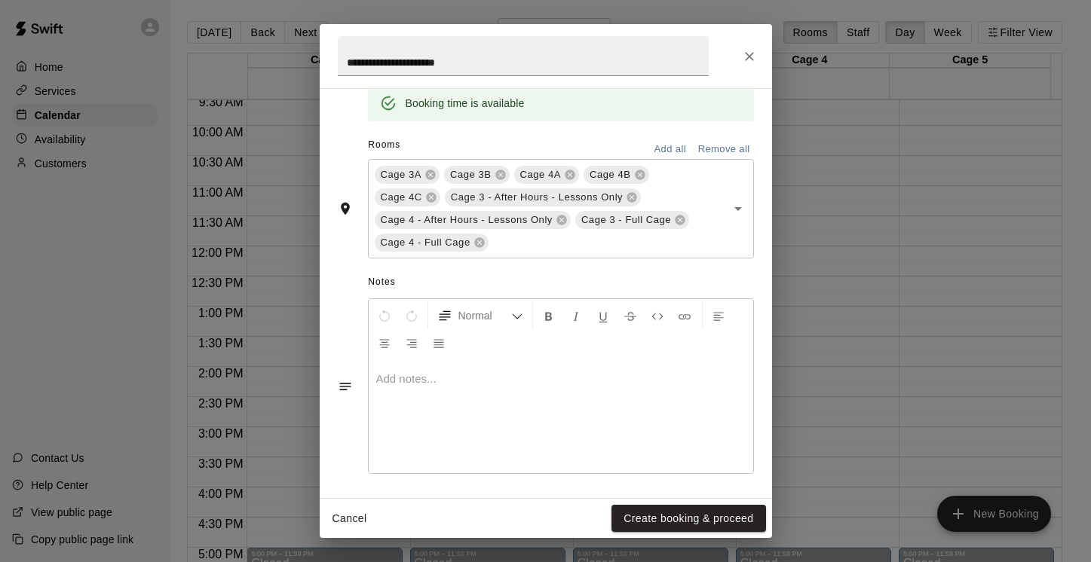
click at [410, 376] on p at bounding box center [560, 379] width 369 height 15
click at [584, 269] on div "Notes Normal Add notes..." at bounding box center [546, 374] width 416 height 231
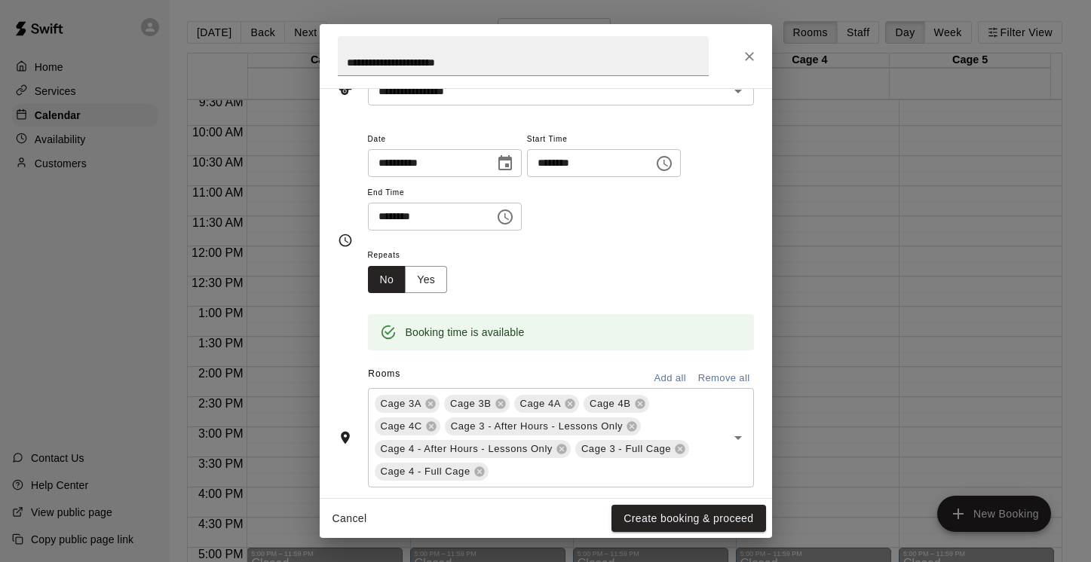
scroll to position [320, 0]
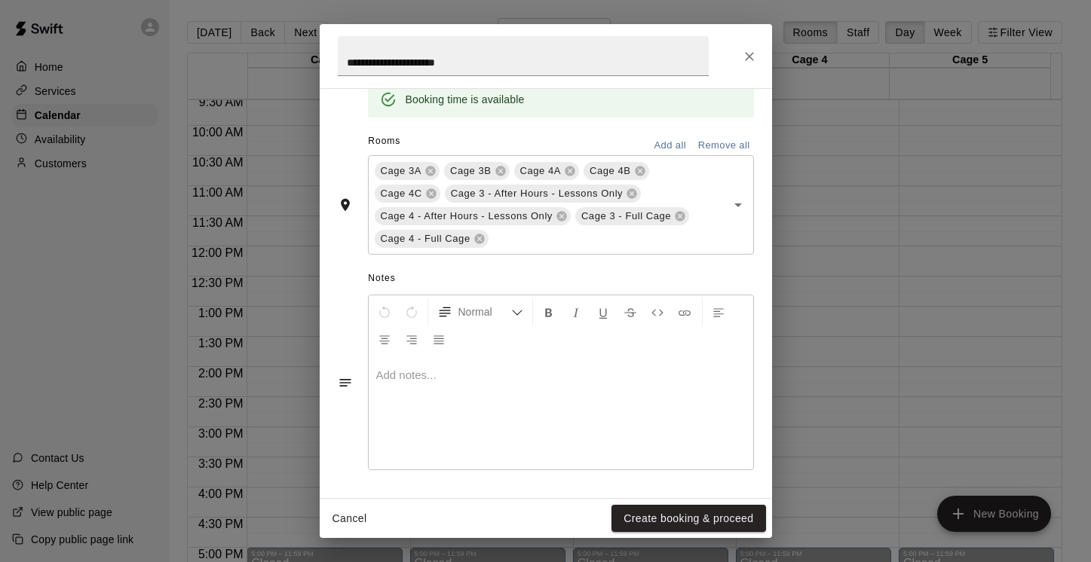
click at [566, 385] on div at bounding box center [561, 413] width 385 height 113
click at [441, 402] on div at bounding box center [561, 413] width 385 height 113
click at [427, 375] on p at bounding box center [560, 375] width 369 height 15
click at [427, 370] on p at bounding box center [560, 375] width 369 height 15
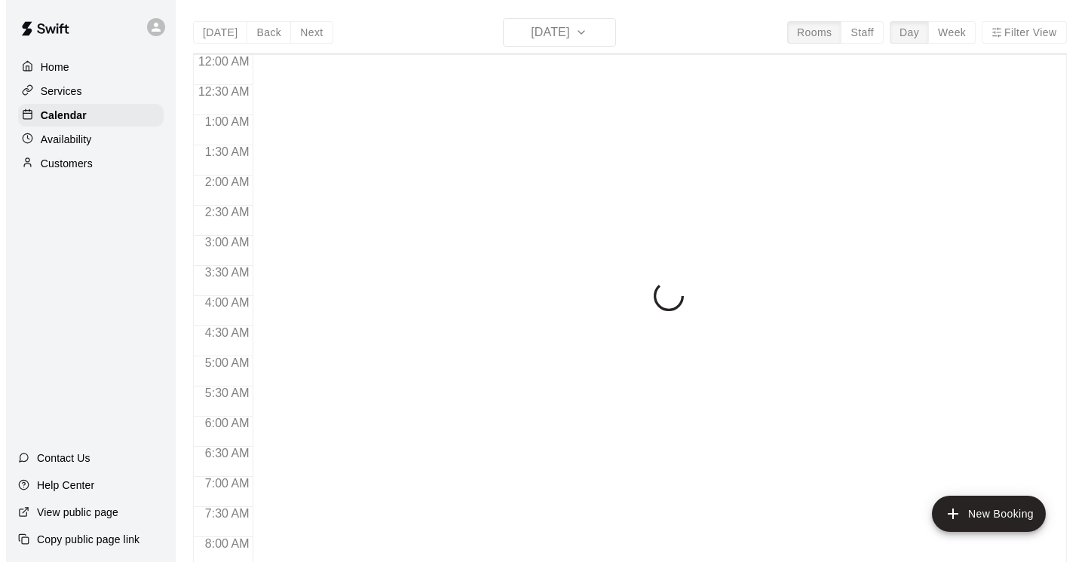
scroll to position [582, 0]
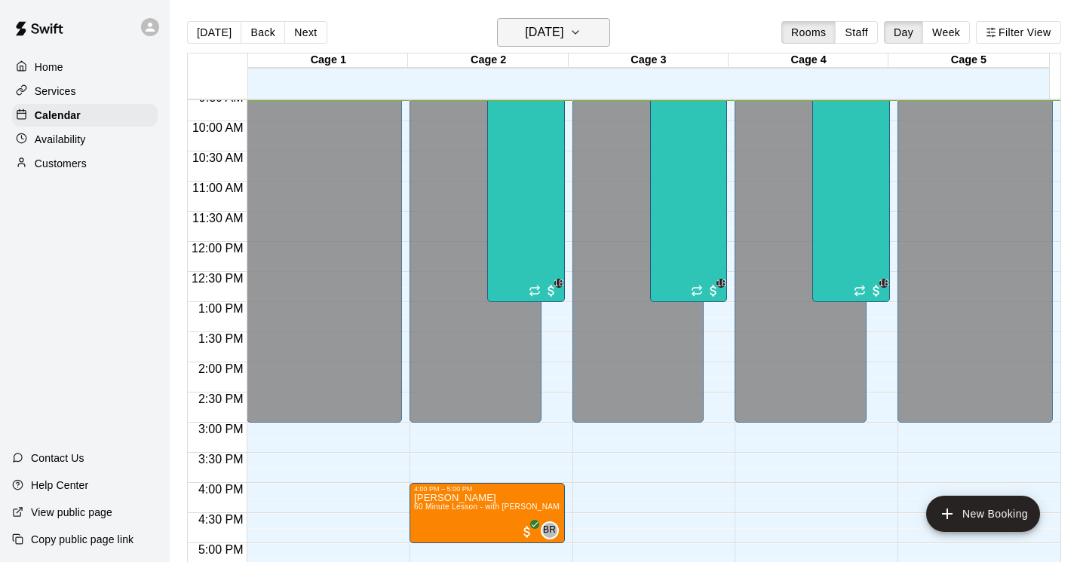
click at [581, 30] on icon "button" at bounding box center [575, 32] width 12 height 18
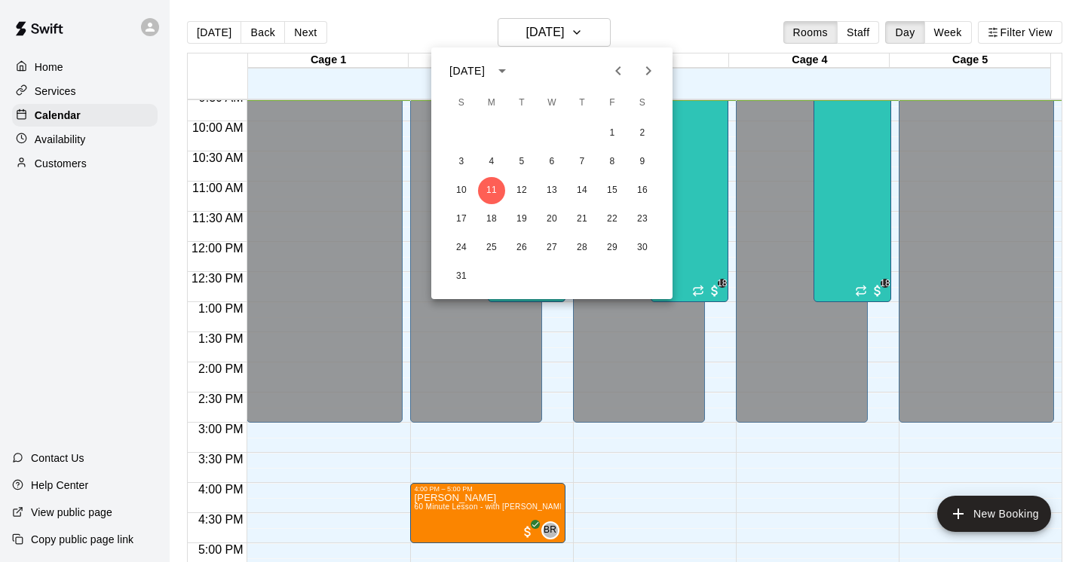
click at [650, 68] on icon "Next month" at bounding box center [648, 71] width 18 height 18
click at [464, 154] on button "7" at bounding box center [461, 162] width 27 height 27
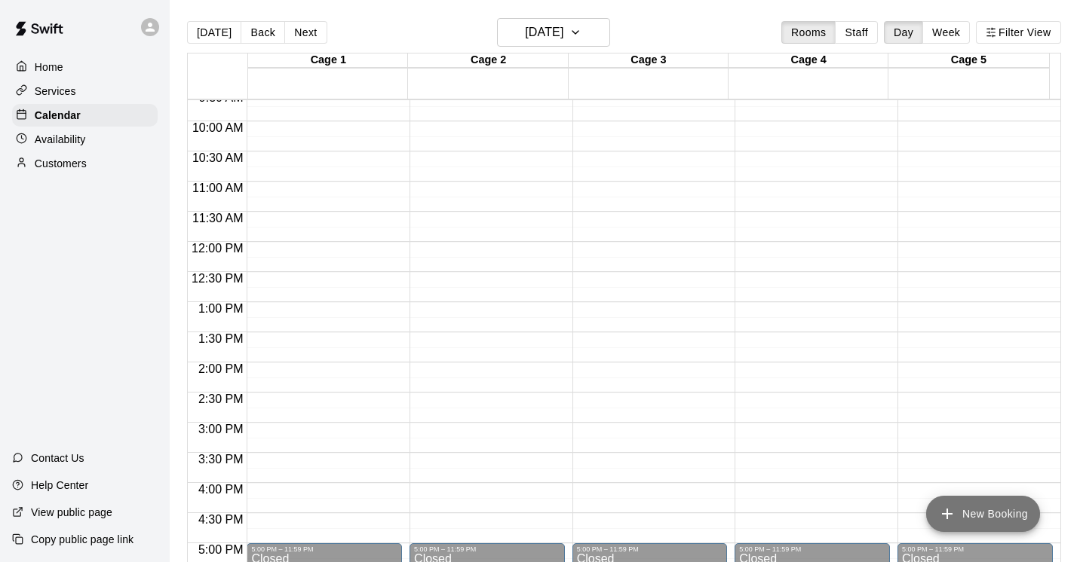
click at [977, 505] on button "New Booking" at bounding box center [983, 514] width 114 height 36
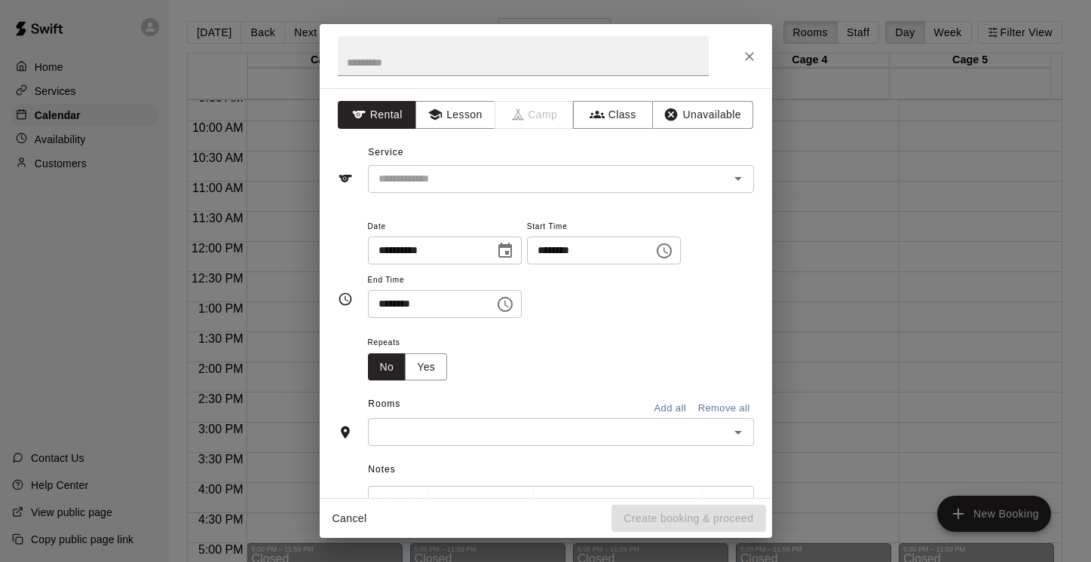
scroll to position [191, 0]
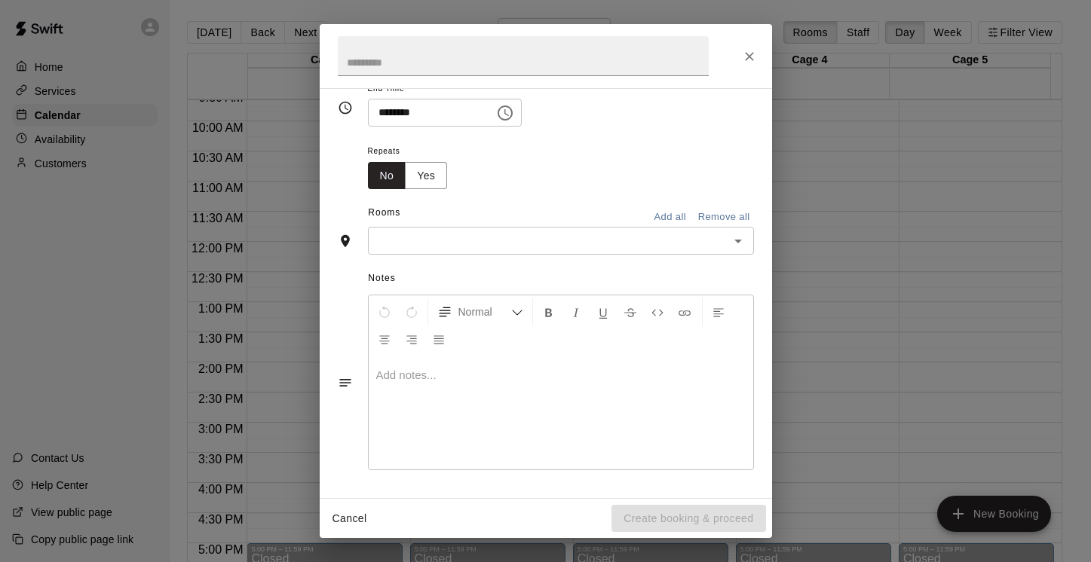
click at [433, 395] on div at bounding box center [561, 413] width 385 height 113
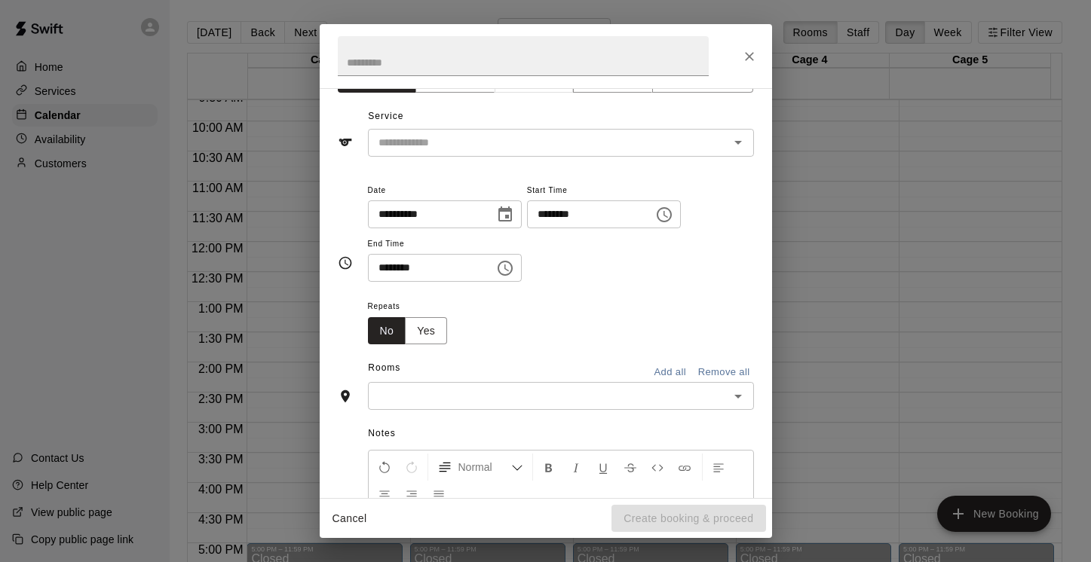
scroll to position [0, 0]
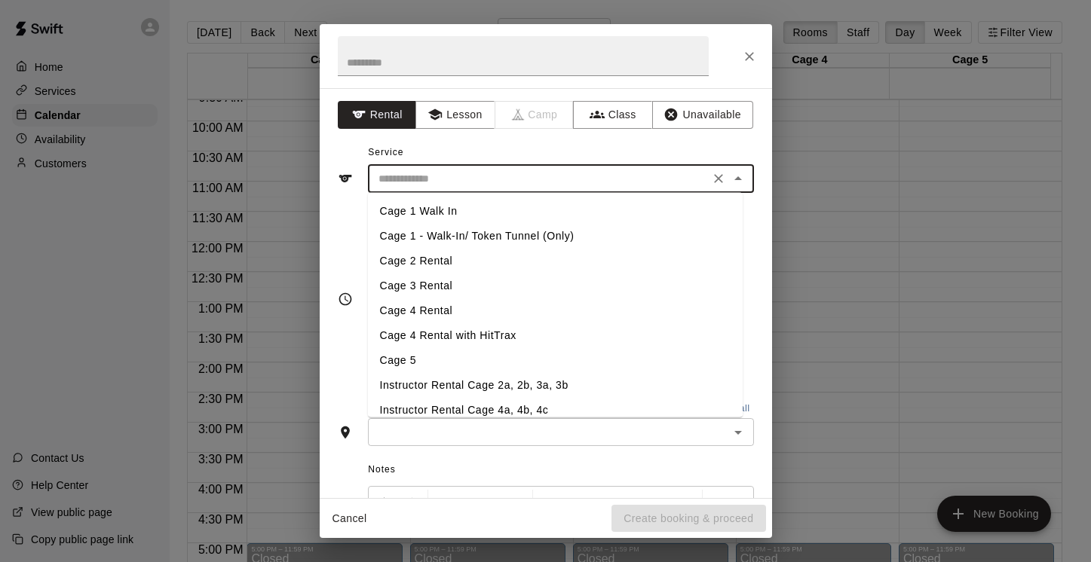
click at [673, 176] on input "text" at bounding box center [538, 179] width 332 height 19
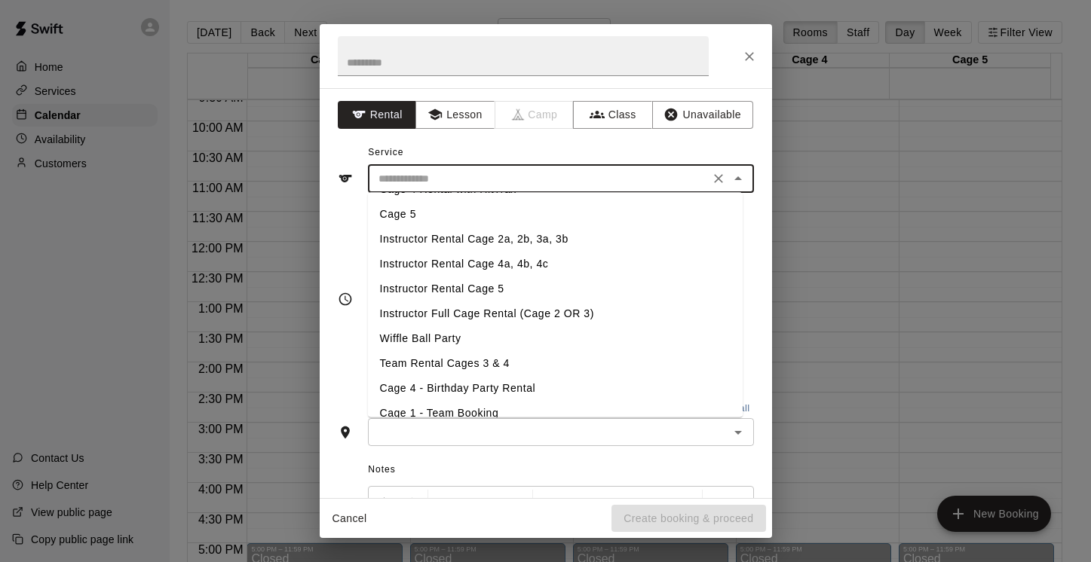
scroll to position [151, 0]
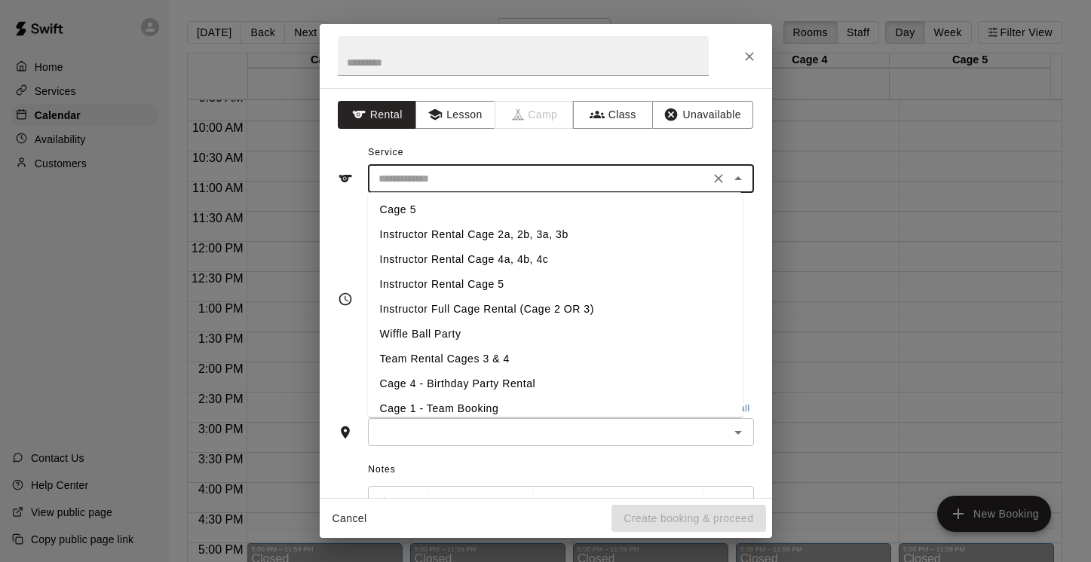
click at [537, 328] on li "Wiffle Ball Party" at bounding box center [555, 334] width 375 height 25
type input "**********"
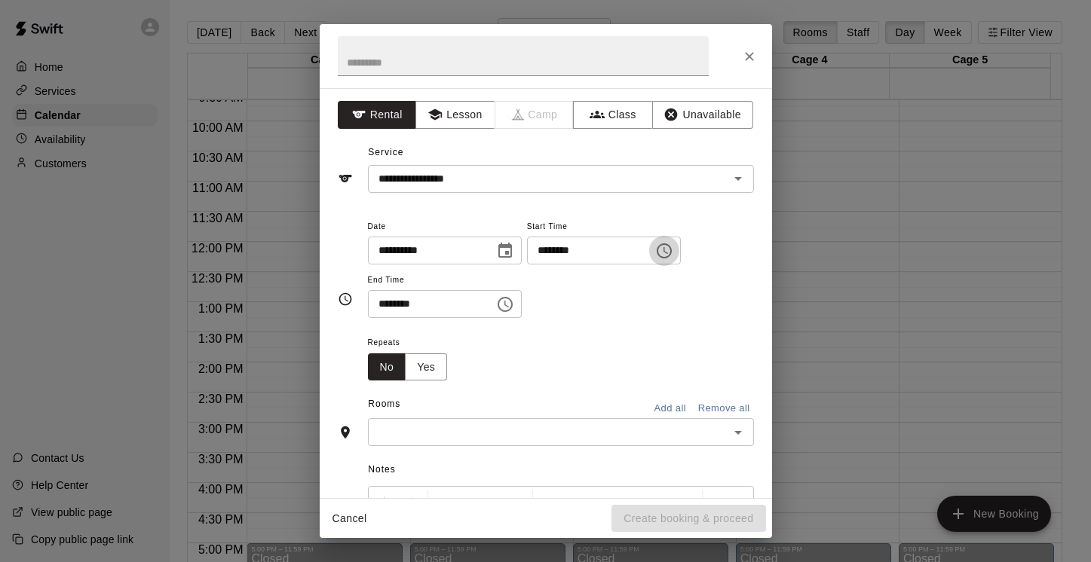
click at [668, 250] on icon "Choose time, selected time is 9:00 AM" at bounding box center [665, 250] width 5 height 7
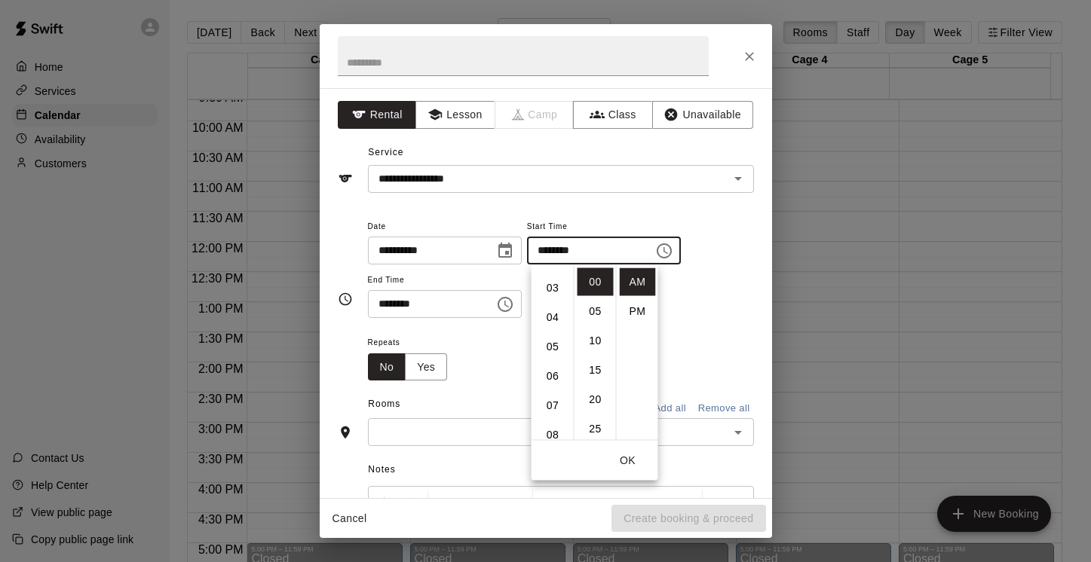
scroll to position [54, 0]
click at [553, 286] on li "02" at bounding box center [553, 288] width 36 height 28
click at [633, 309] on li "PM" at bounding box center [638, 312] width 36 height 28
type input "********"
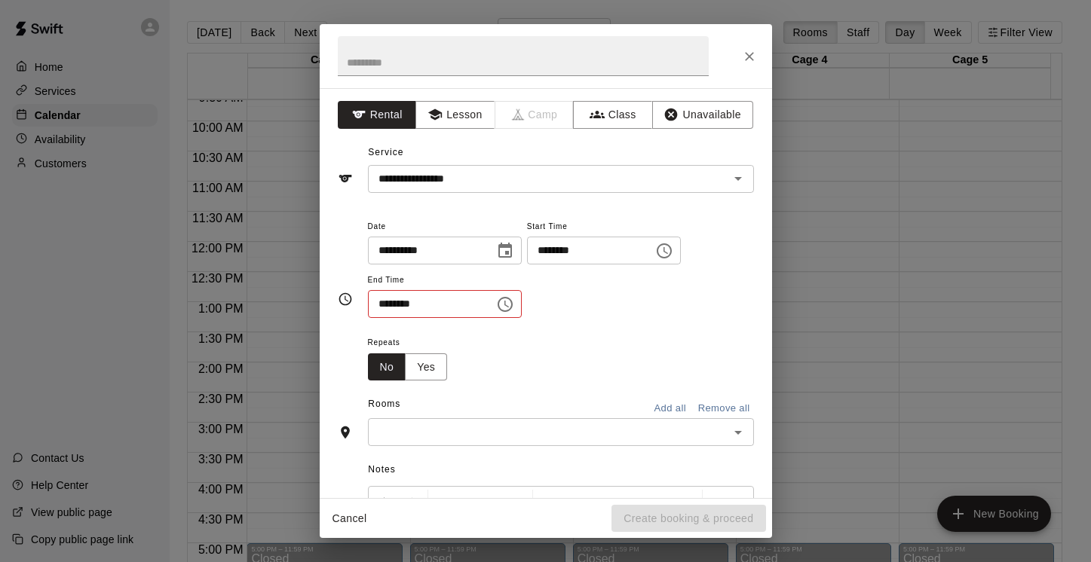
scroll to position [27, 0]
click at [506, 304] on icon "Choose time, selected time is 9:30 AM" at bounding box center [505, 305] width 18 height 18
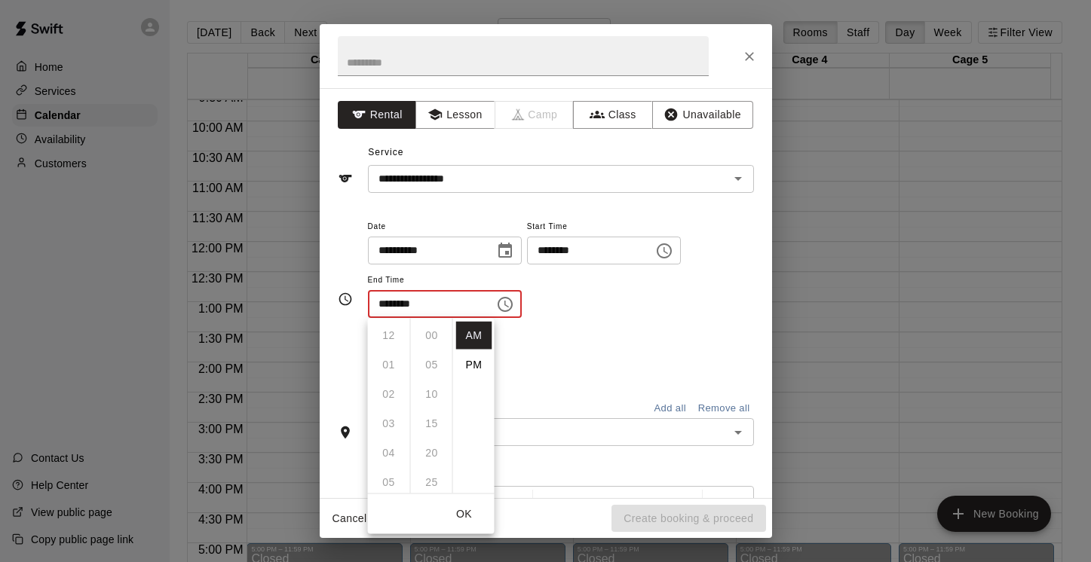
scroll to position [176, 0]
click at [476, 361] on li "PM" at bounding box center [474, 365] width 36 height 28
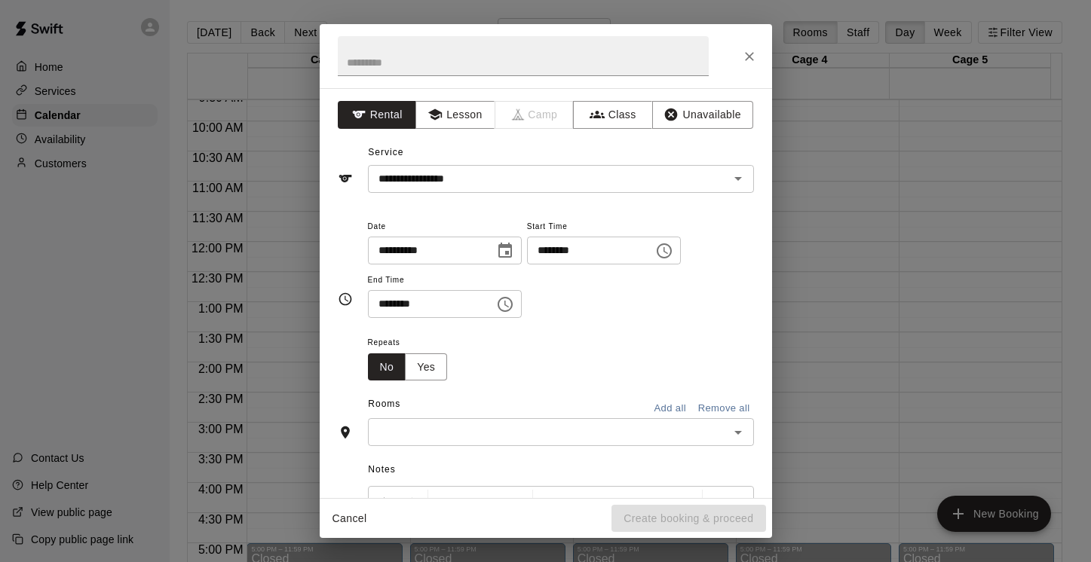
scroll to position [27, 0]
click at [507, 302] on icon "Choose time, selected time is 9:30 PM" at bounding box center [505, 305] width 18 height 18
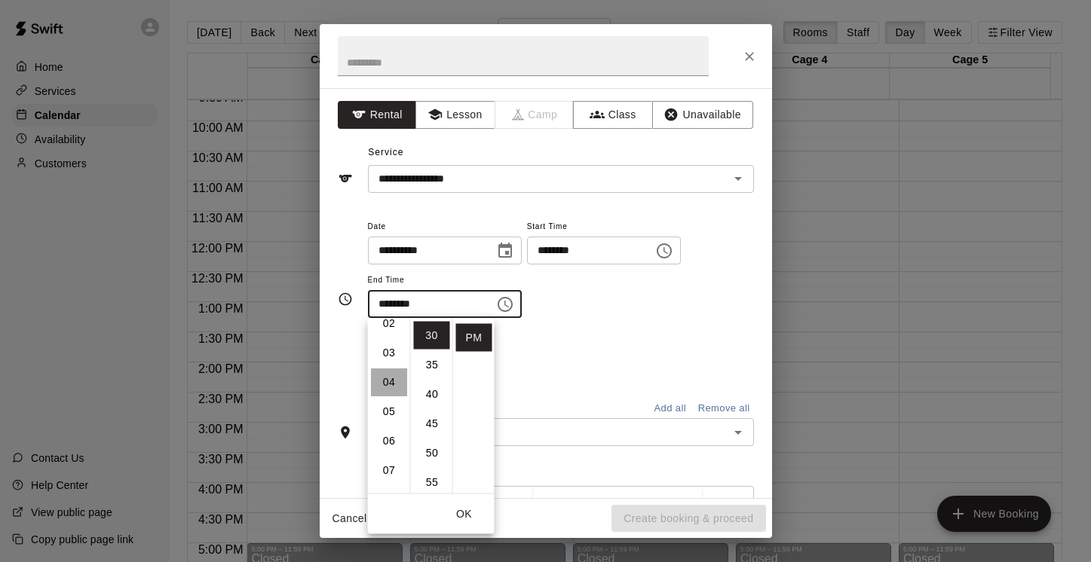
click at [387, 384] on li "04" at bounding box center [389, 383] width 36 height 28
click at [427, 336] on li "00" at bounding box center [432, 336] width 36 height 28
type input "********"
click at [633, 329] on div "**********" at bounding box center [561, 275] width 386 height 117
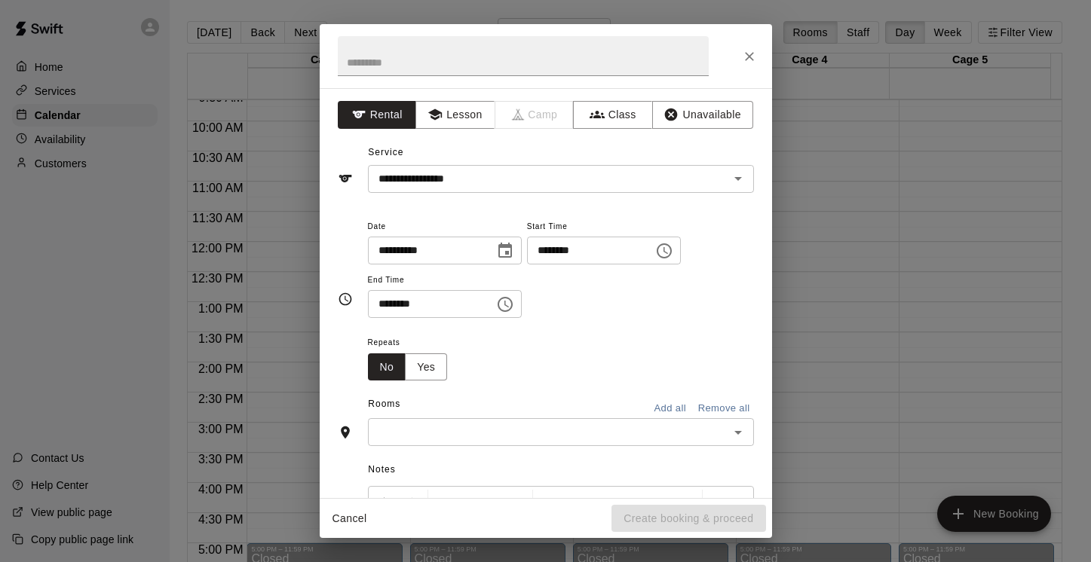
click at [529, 430] on input "text" at bounding box center [548, 432] width 352 height 19
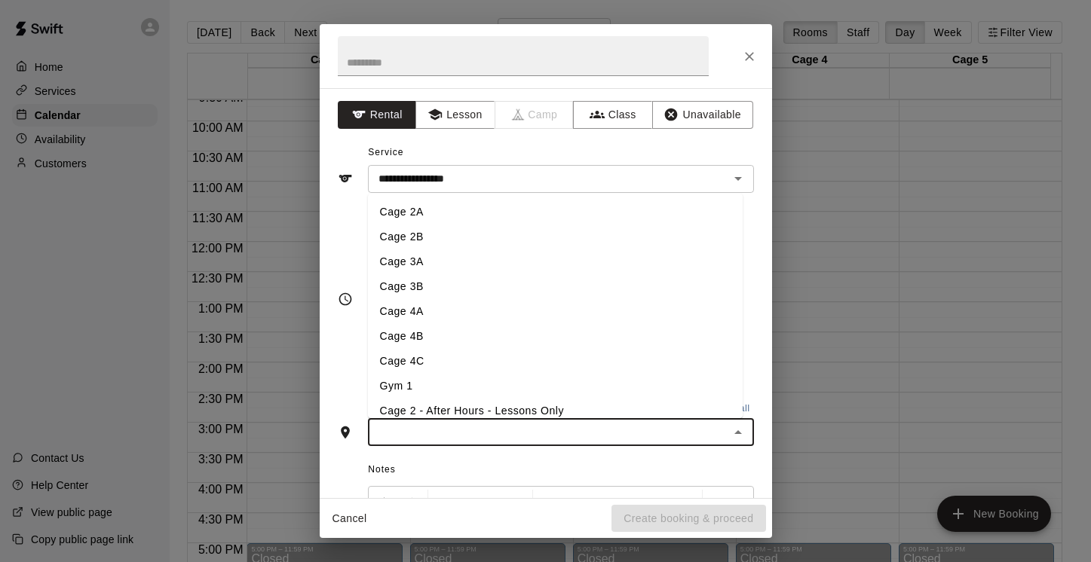
click at [461, 311] on li "Cage 4A" at bounding box center [555, 311] width 375 height 25
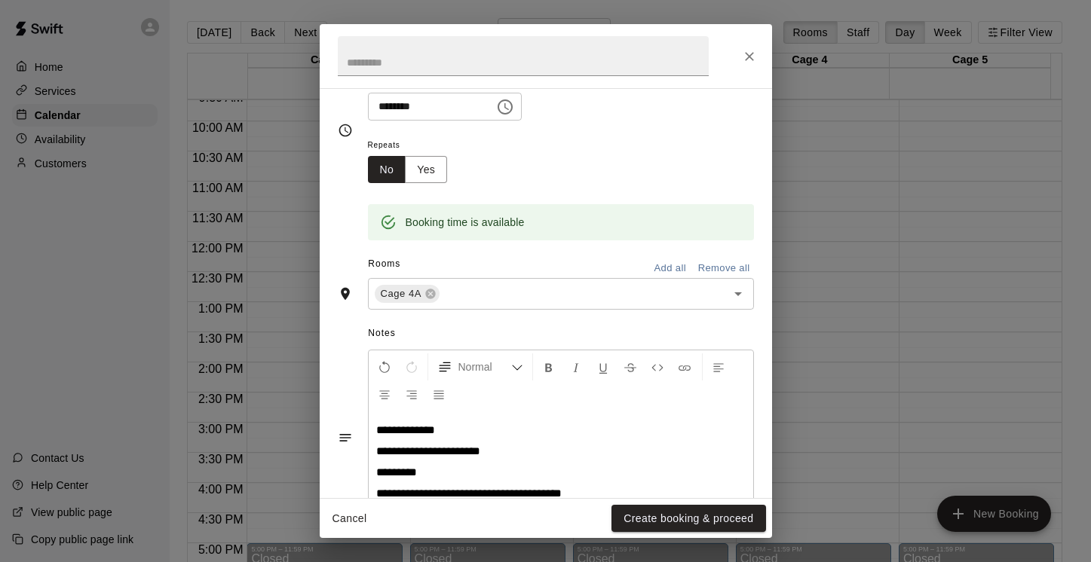
scroll to position [253, 0]
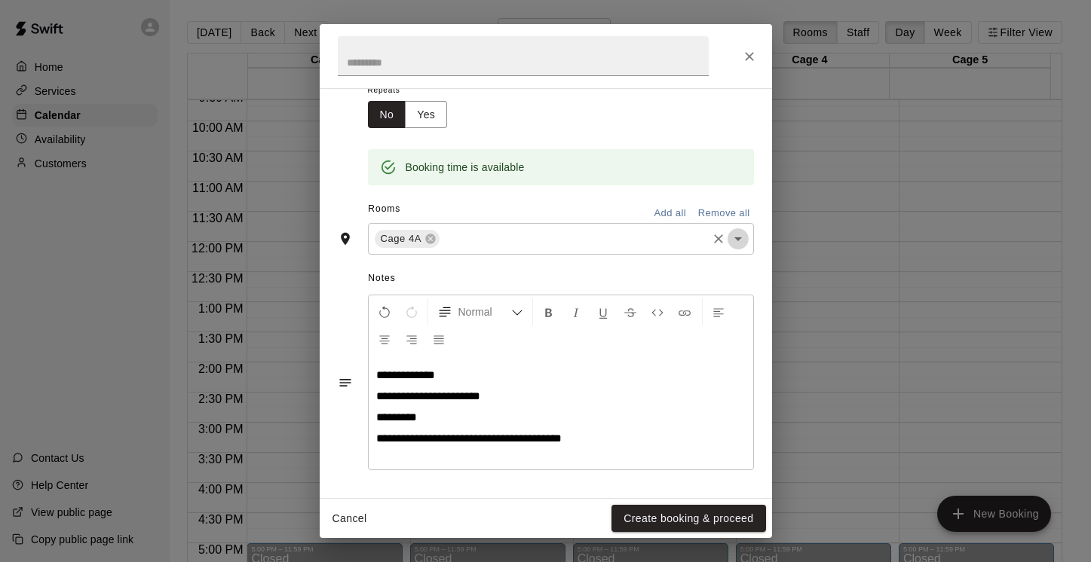
click at [734, 241] on icon "Open" at bounding box center [738, 239] width 8 height 4
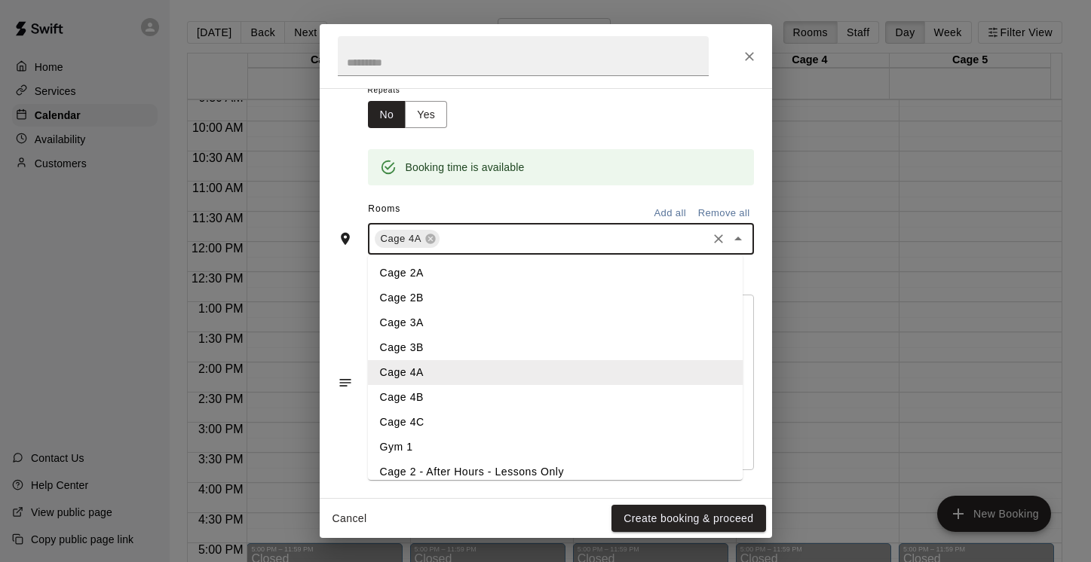
click at [451, 396] on li "Cage 4B" at bounding box center [555, 397] width 375 height 25
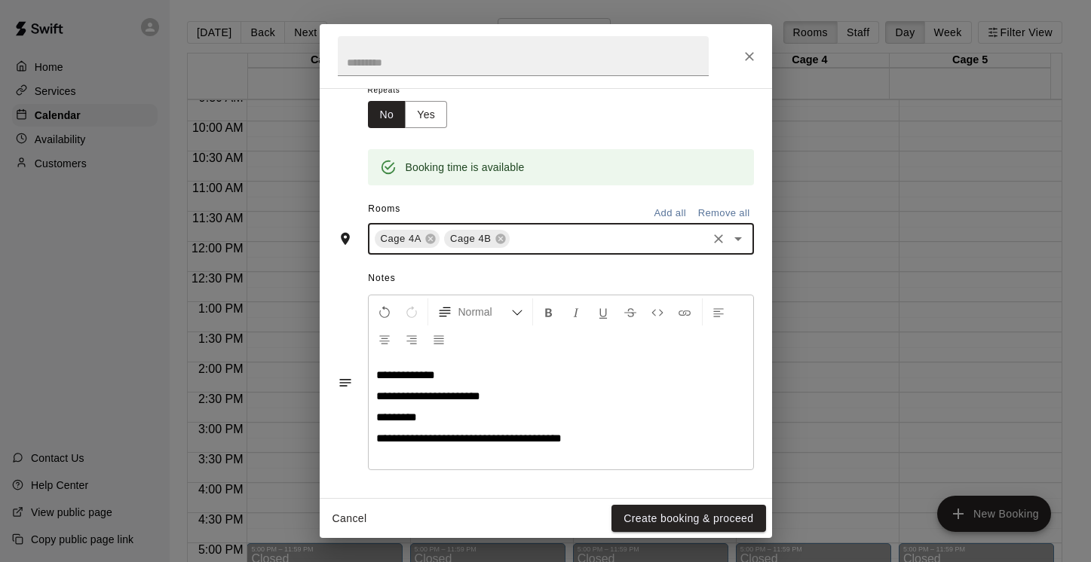
click at [734, 238] on icon "Open" at bounding box center [738, 239] width 8 height 4
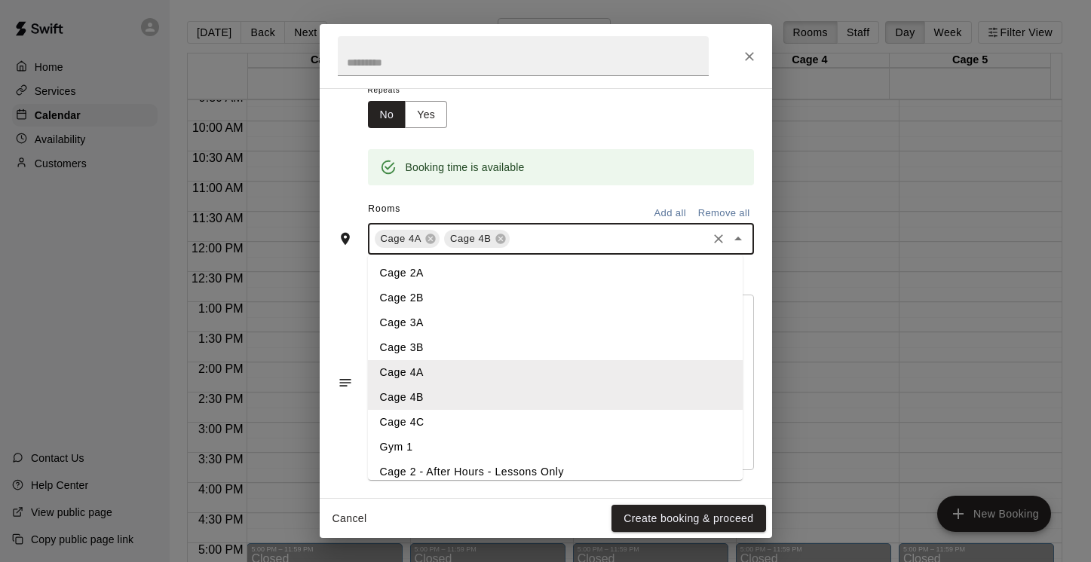
click at [480, 424] on li "Cage 4C" at bounding box center [555, 422] width 375 height 25
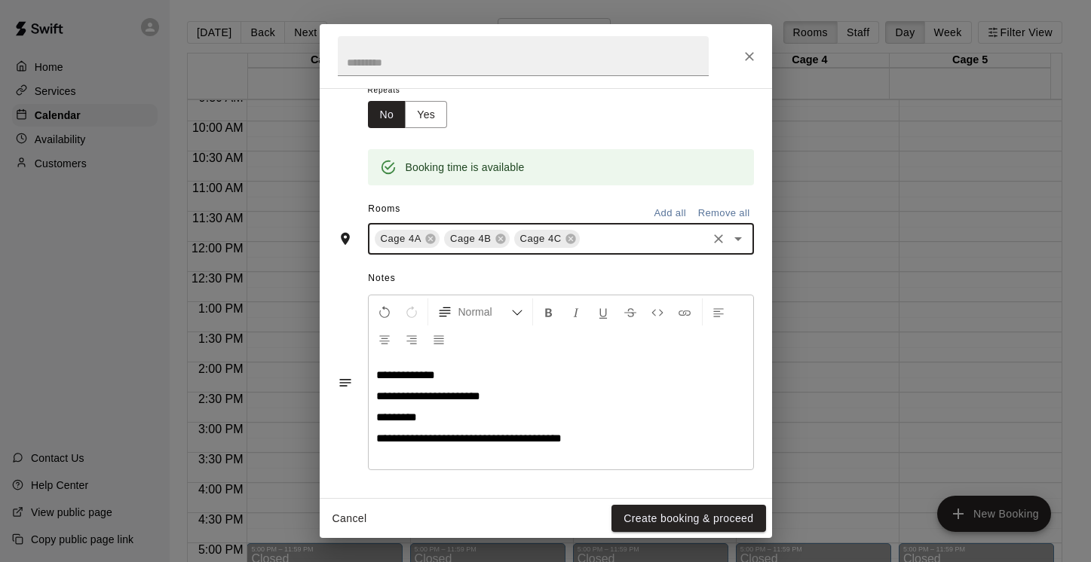
click at [729, 245] on icon "Open" at bounding box center [738, 239] width 18 height 18
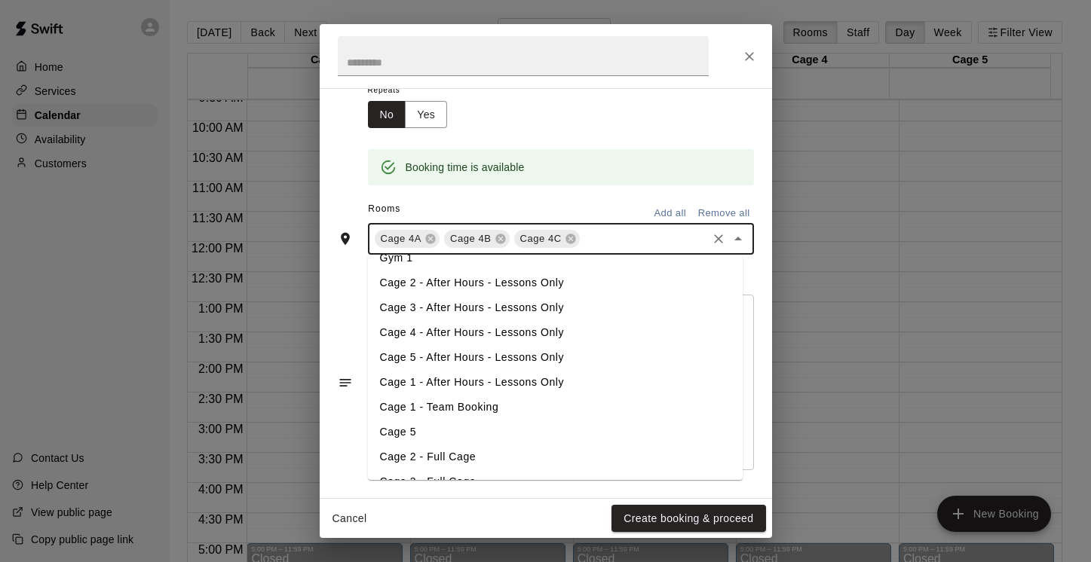
scroll to position [234, 0]
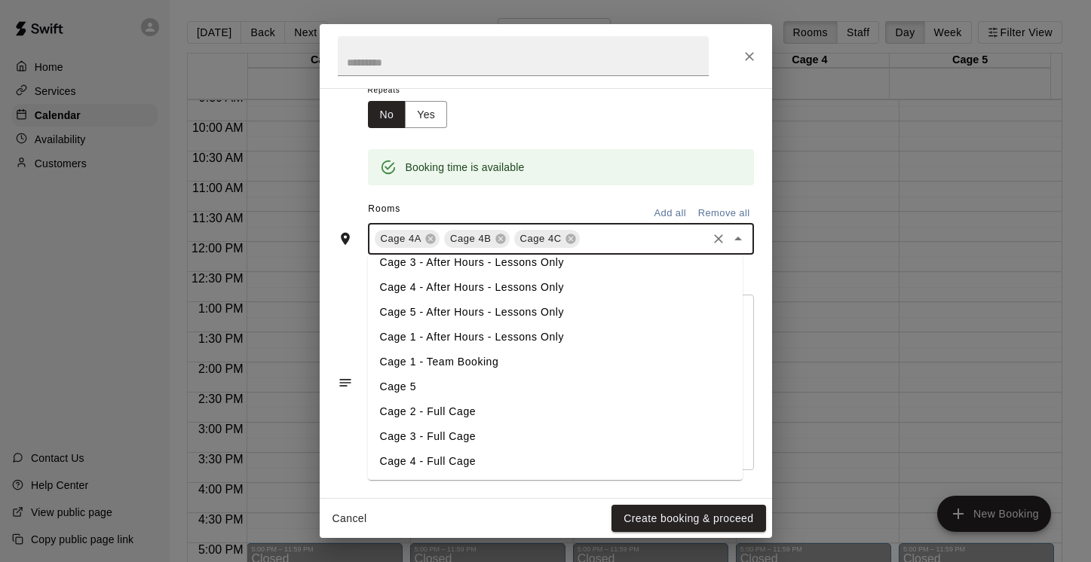
click at [527, 283] on li "Cage 4 - After Hours - Lessons Only" at bounding box center [555, 287] width 375 height 25
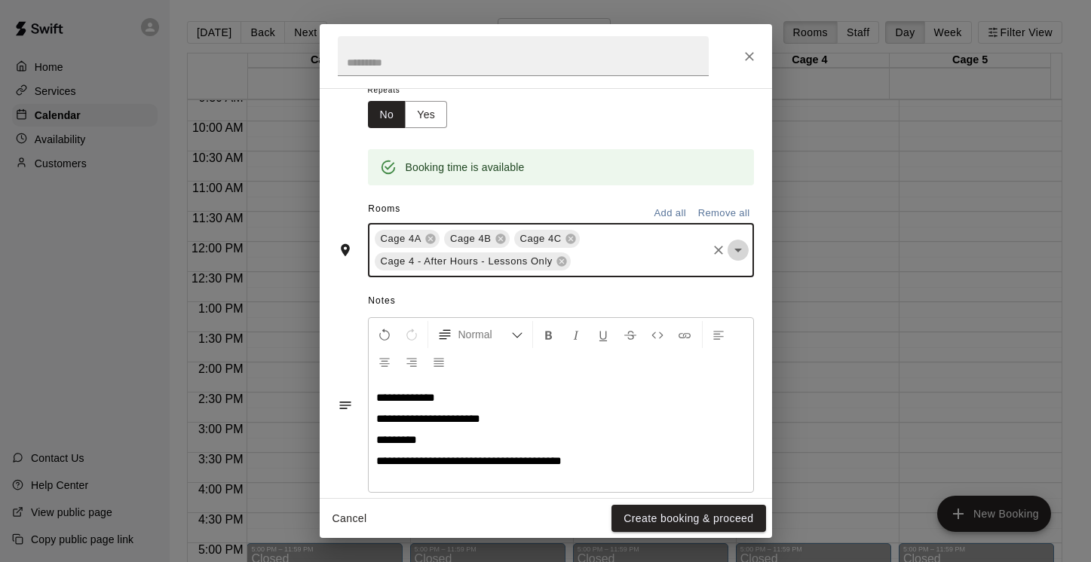
click at [734, 250] on icon "Open" at bounding box center [738, 251] width 8 height 4
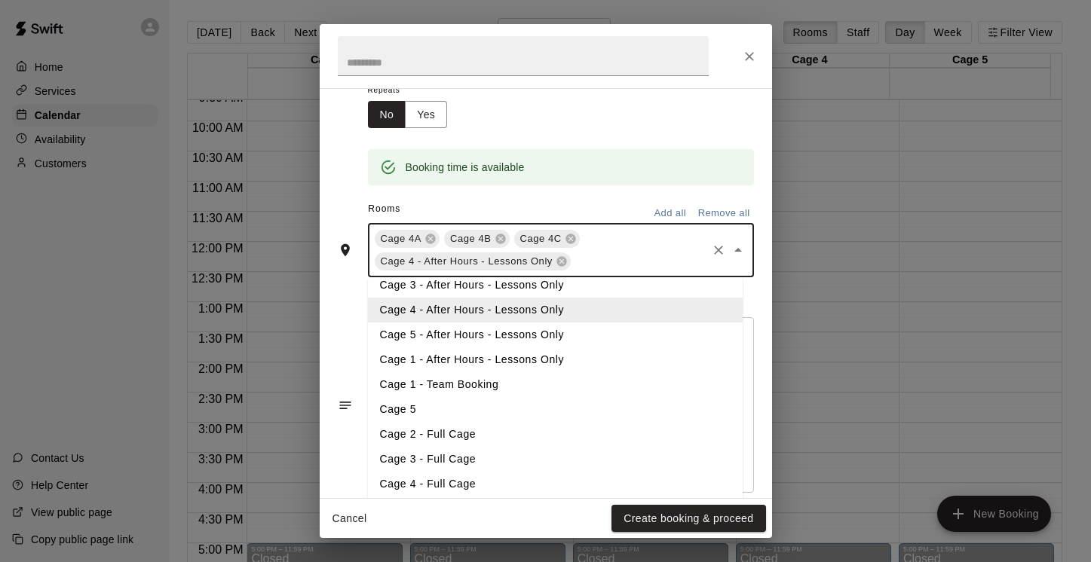
click at [498, 483] on li "Cage 4 - Full Cage" at bounding box center [555, 484] width 375 height 25
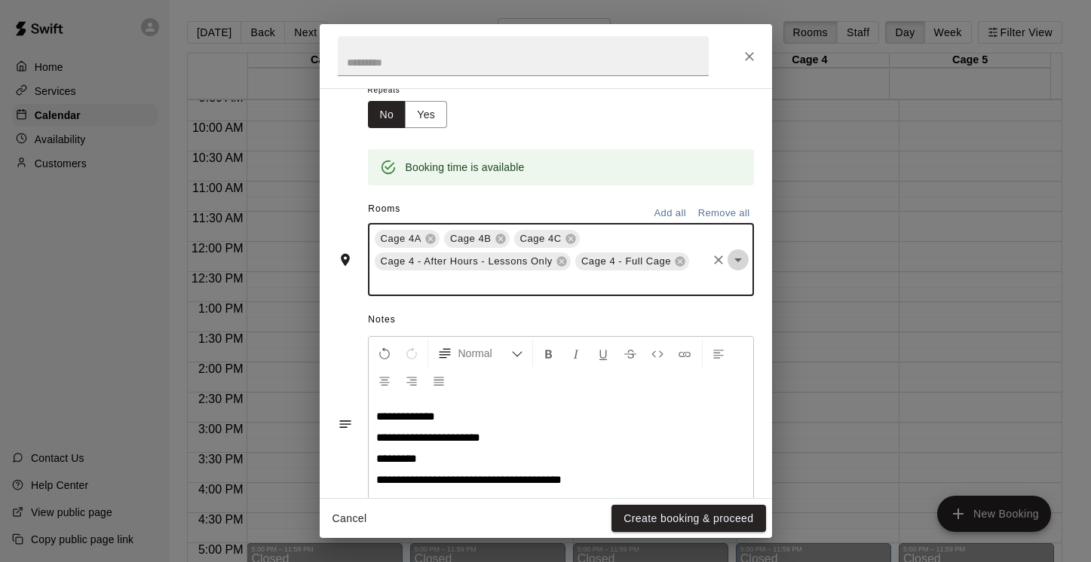
click at [729, 263] on icon "Open" at bounding box center [738, 260] width 18 height 18
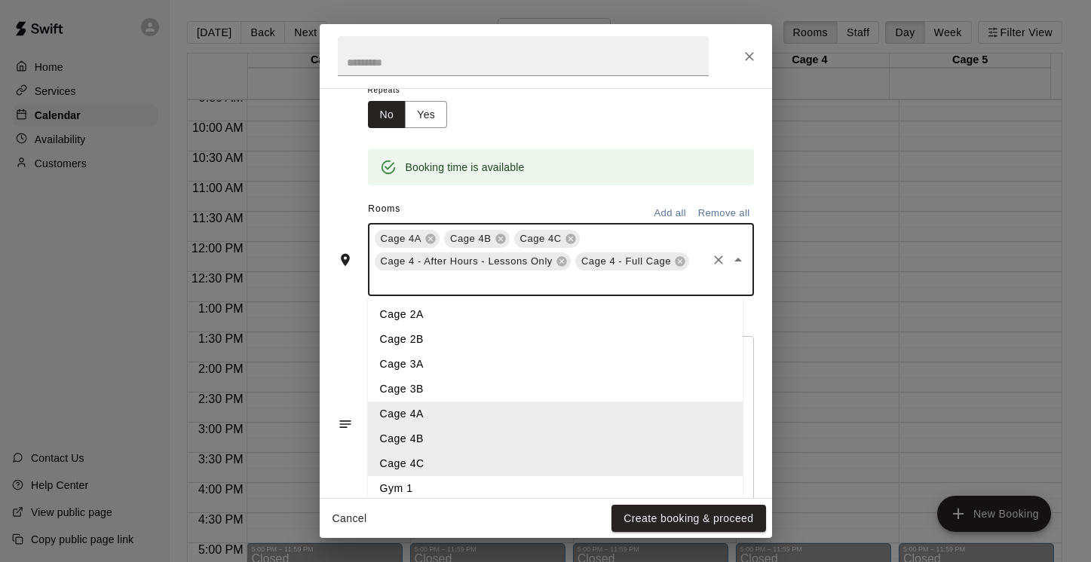
click at [556, 372] on li "Cage 3A" at bounding box center [555, 364] width 375 height 25
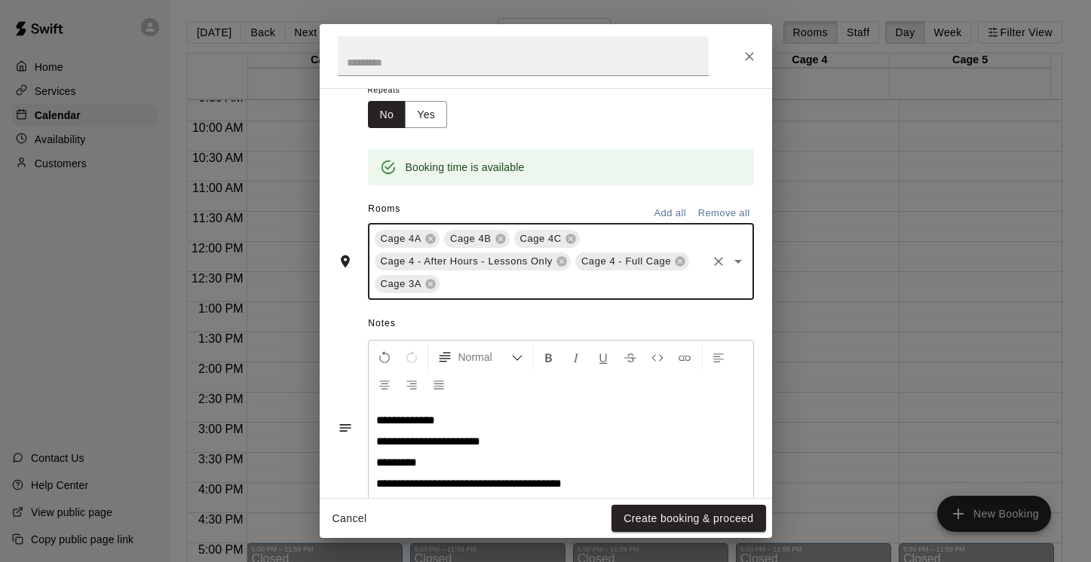
click at [729, 265] on icon "Open" at bounding box center [738, 262] width 18 height 18
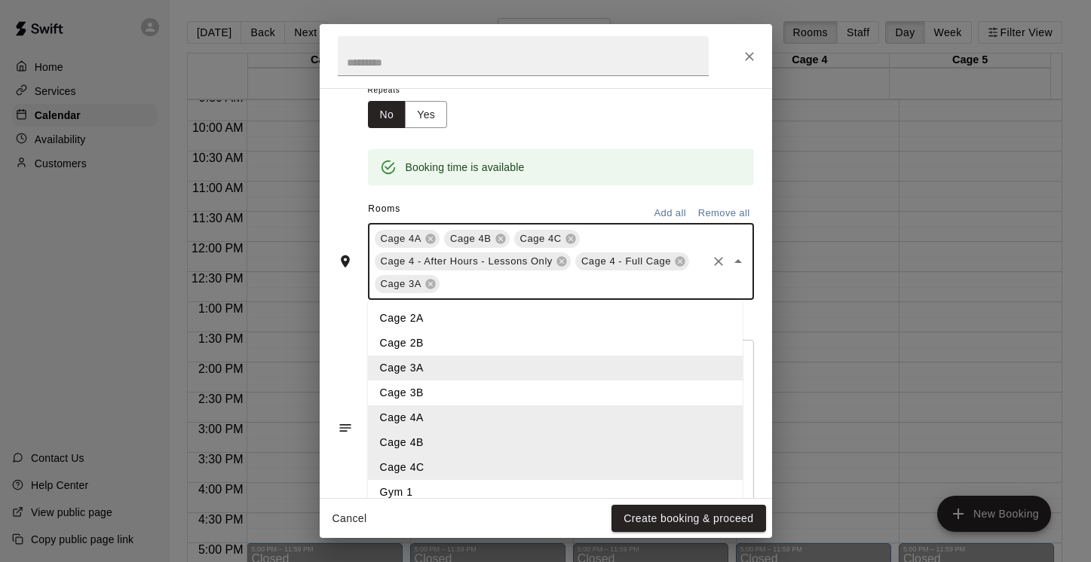
click at [504, 397] on li "Cage 3B" at bounding box center [555, 393] width 375 height 25
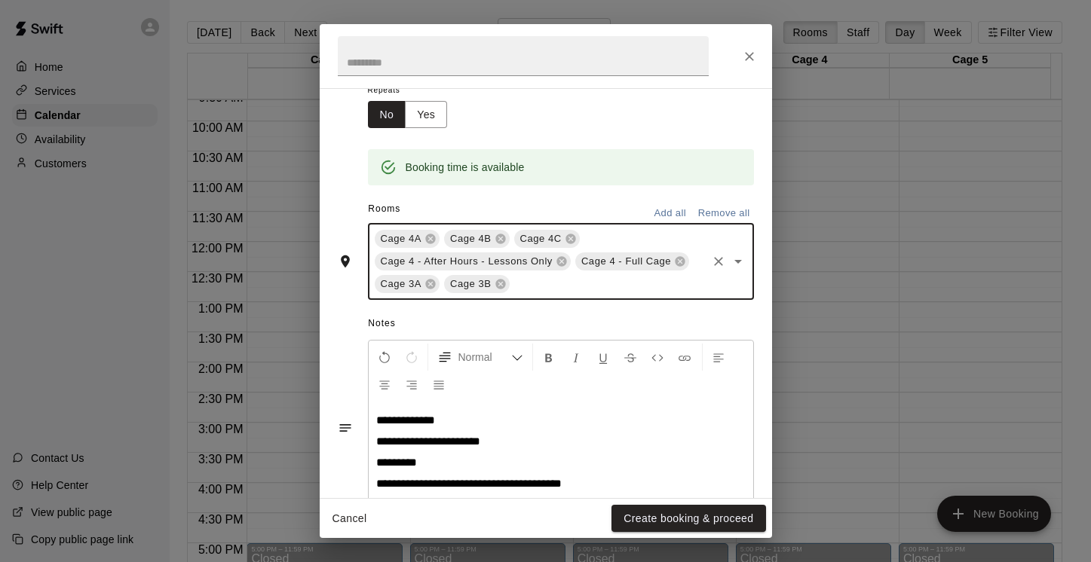
click at [729, 265] on icon "Open" at bounding box center [738, 262] width 18 height 18
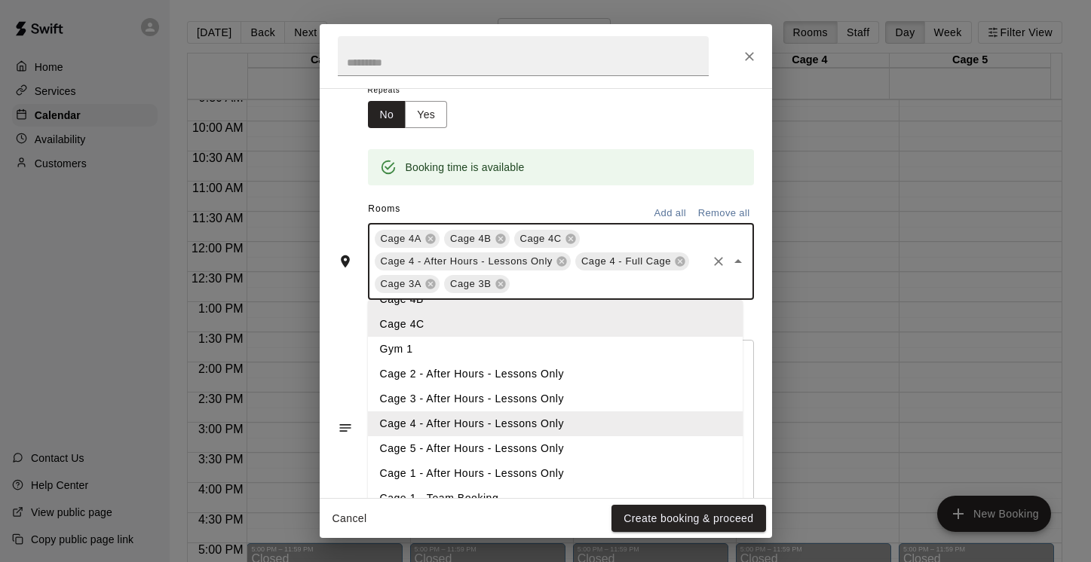
scroll to position [161, 0]
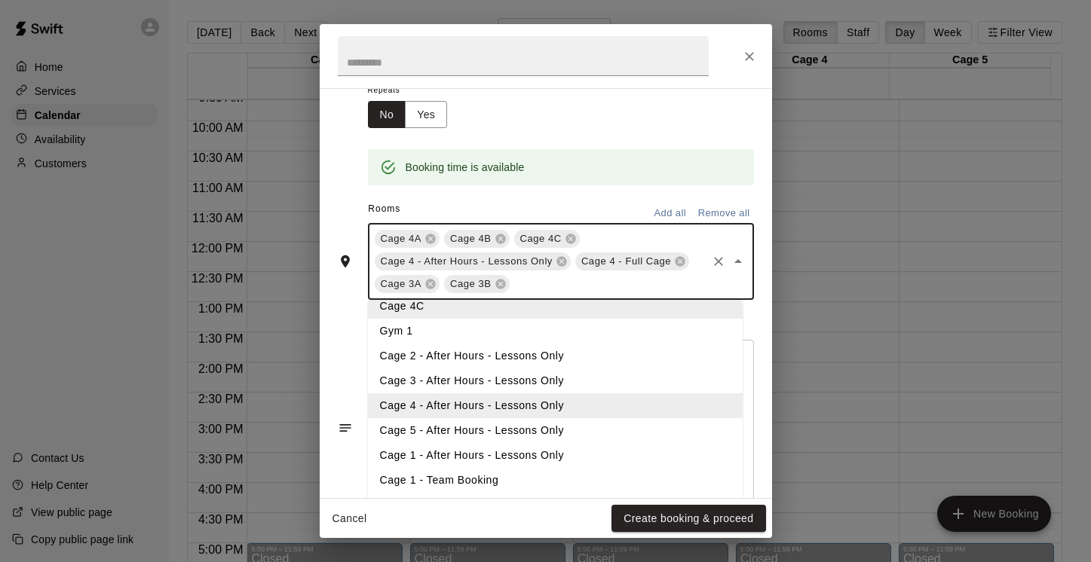
click at [611, 382] on li "Cage 3 - After Hours - Lessons Only" at bounding box center [555, 381] width 375 height 25
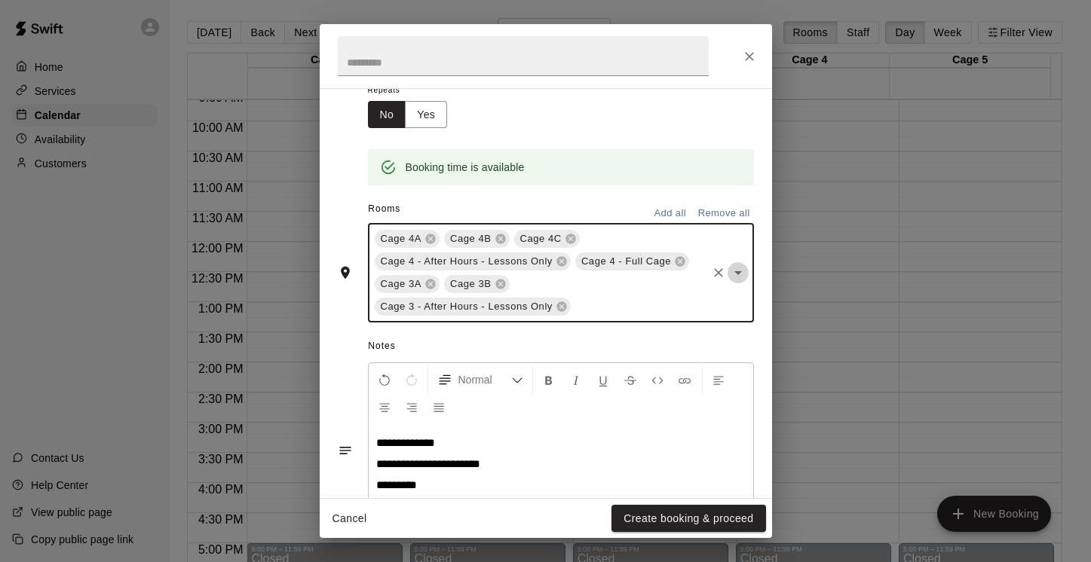
click at [734, 271] on icon "Open" at bounding box center [738, 273] width 8 height 4
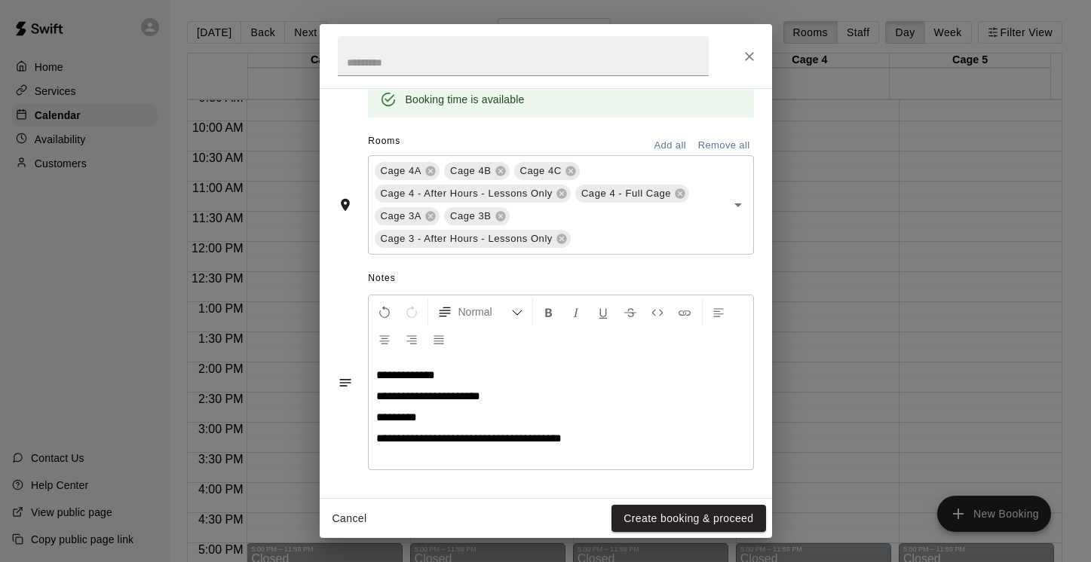
scroll to position [320, 0]
click at [729, 206] on icon "Open" at bounding box center [738, 205] width 18 height 18
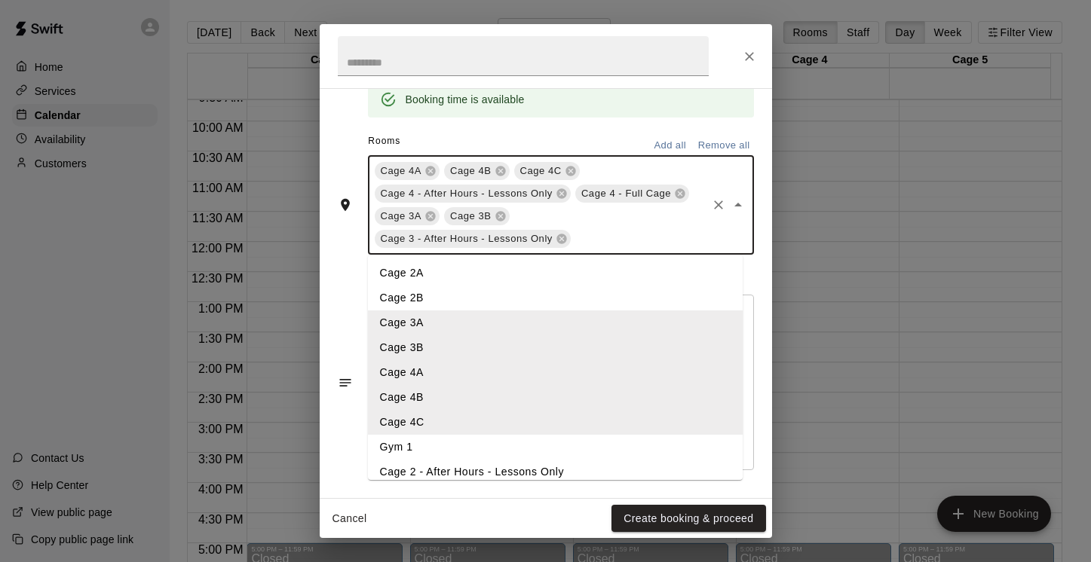
scroll to position [234, 0]
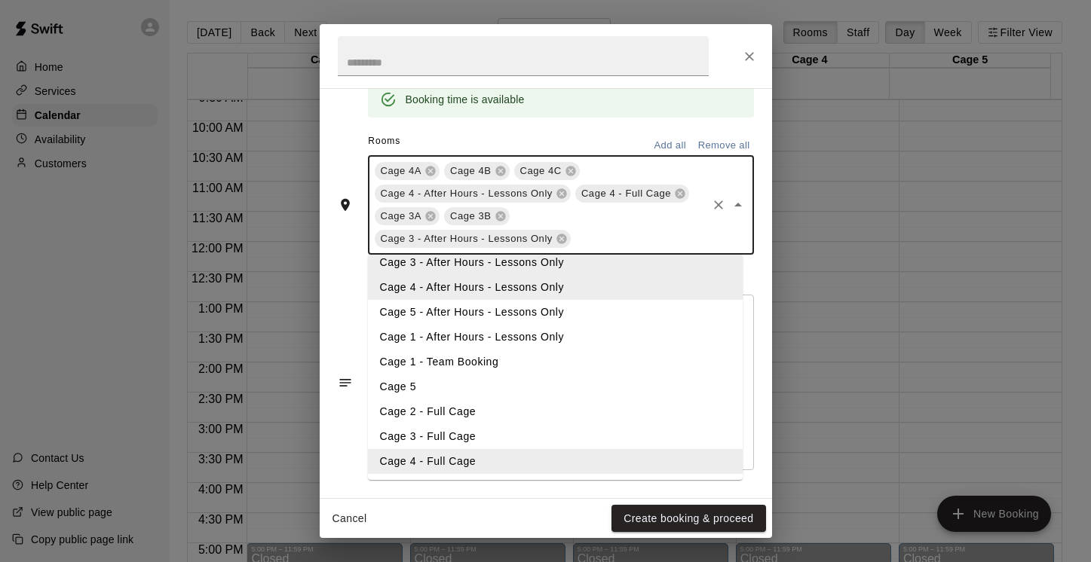
click at [524, 443] on li "Cage 3 - Full Cage" at bounding box center [555, 436] width 375 height 25
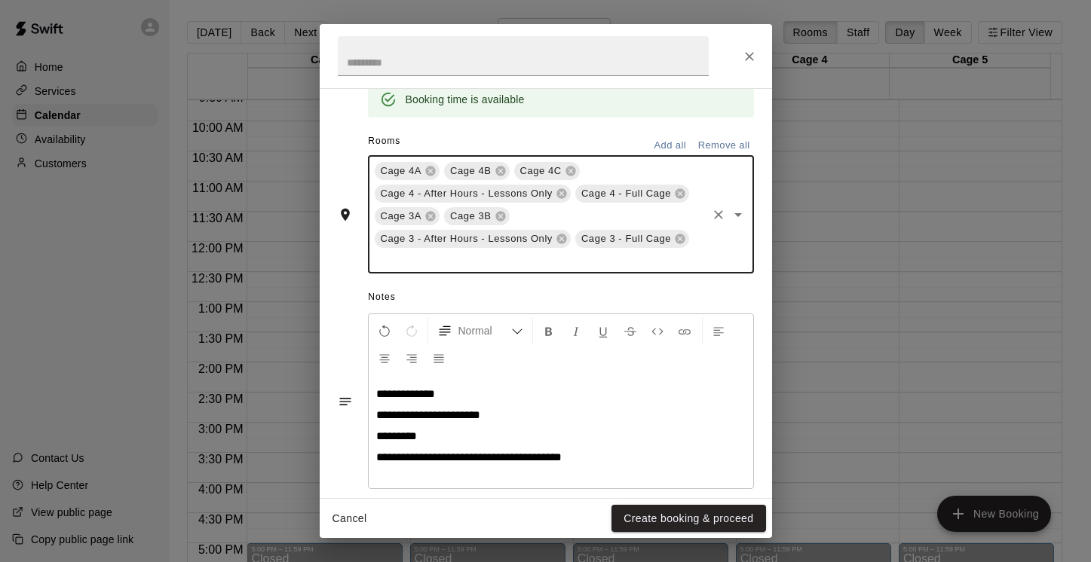
click at [734, 215] on icon "Open" at bounding box center [738, 215] width 8 height 4
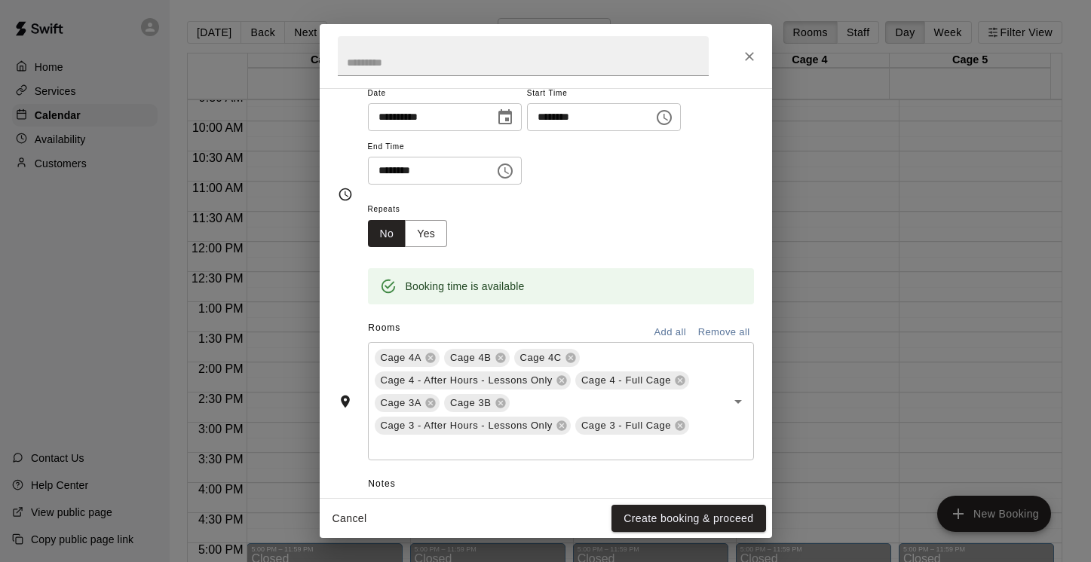
scroll to position [0, 0]
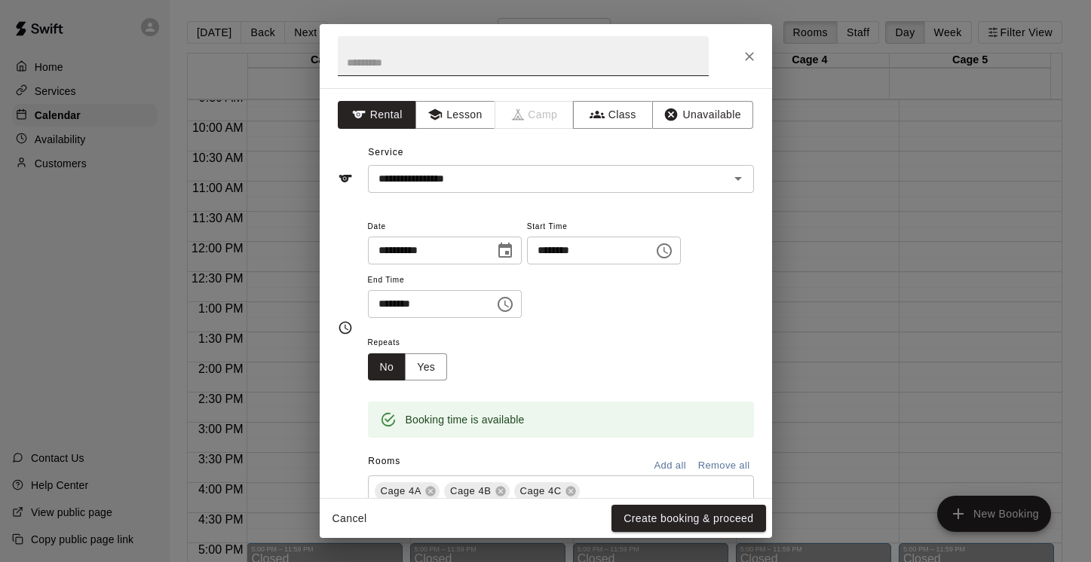
click at [468, 64] on input "text" at bounding box center [523, 56] width 371 height 40
click at [409, 62] on input "**********" at bounding box center [523, 56] width 371 height 40
type input "**********"
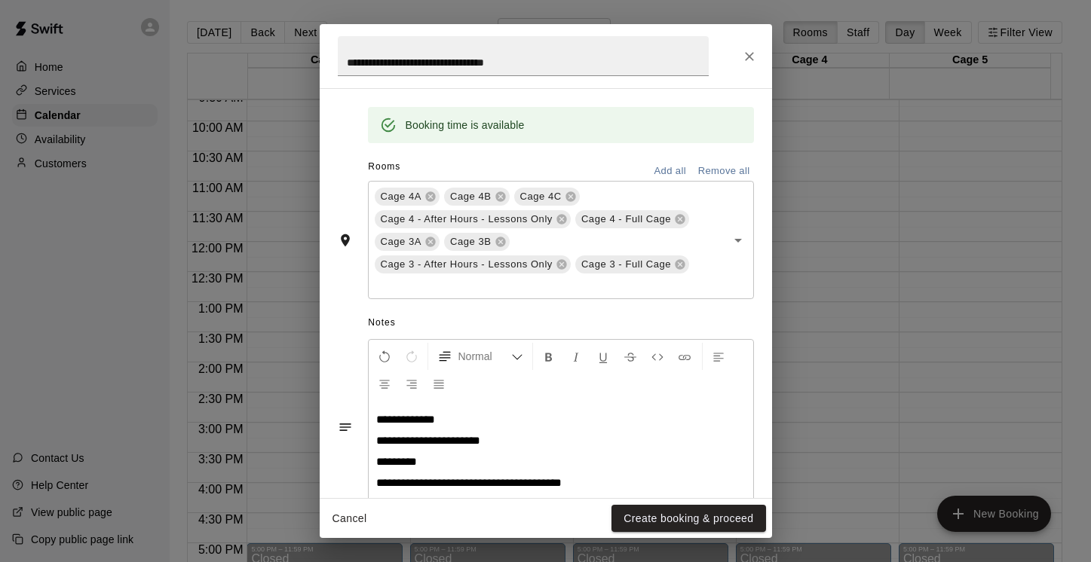
scroll to position [339, 0]
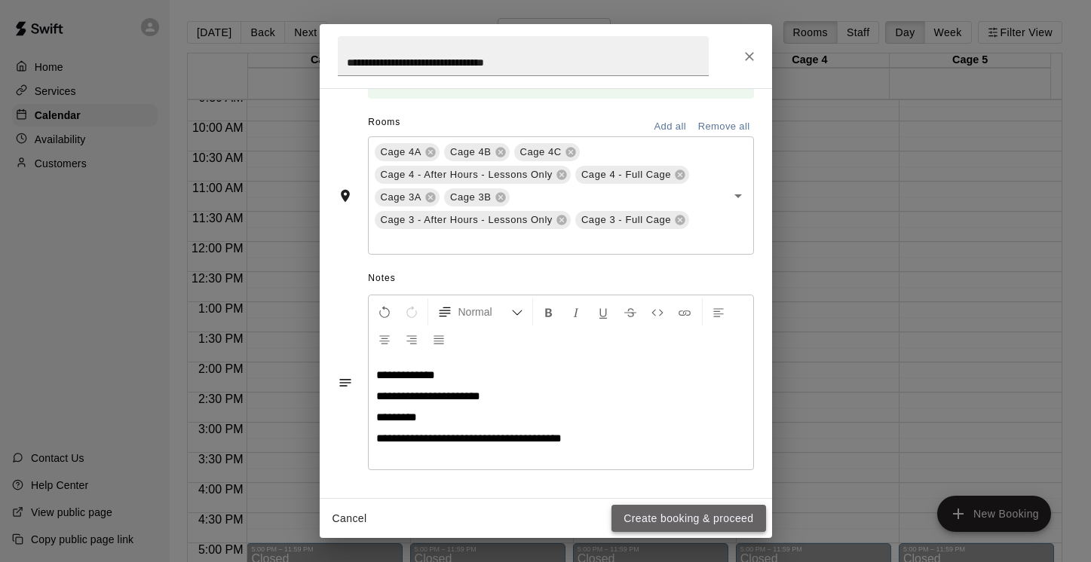
click at [727, 518] on button "Create booking & proceed" at bounding box center [688, 519] width 154 height 28
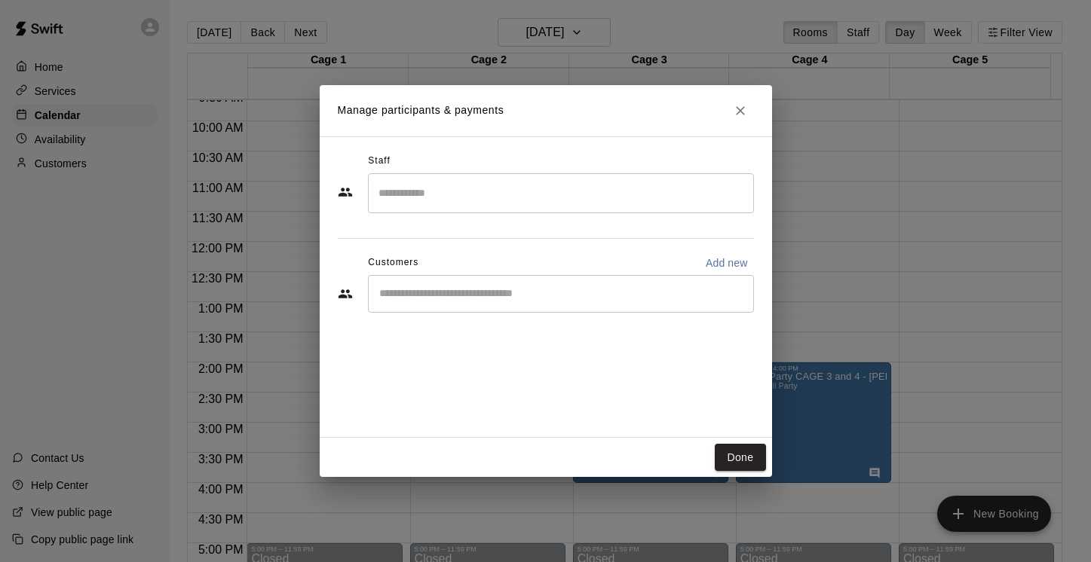
click at [475, 204] on input "Search staff" at bounding box center [561, 193] width 372 height 26
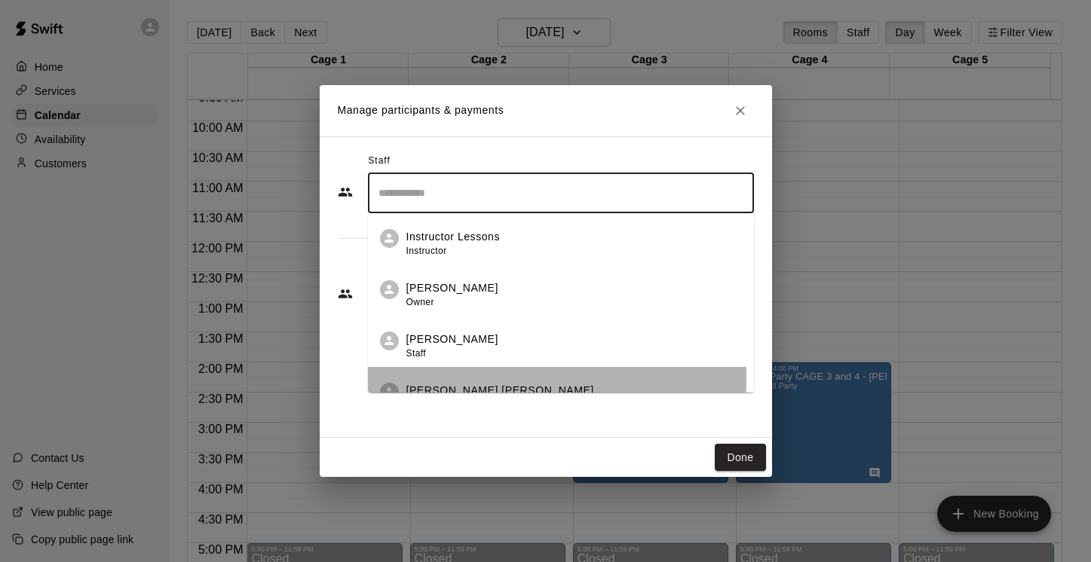
click at [461, 377] on li "Billy Jack Ryan Admin" at bounding box center [561, 392] width 386 height 51
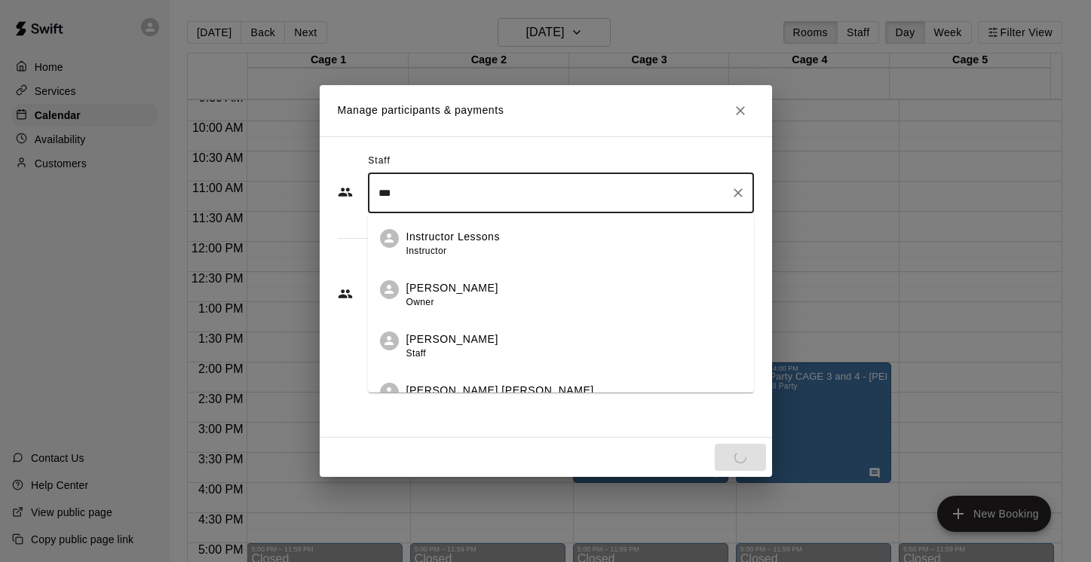
scroll to position [76, 0]
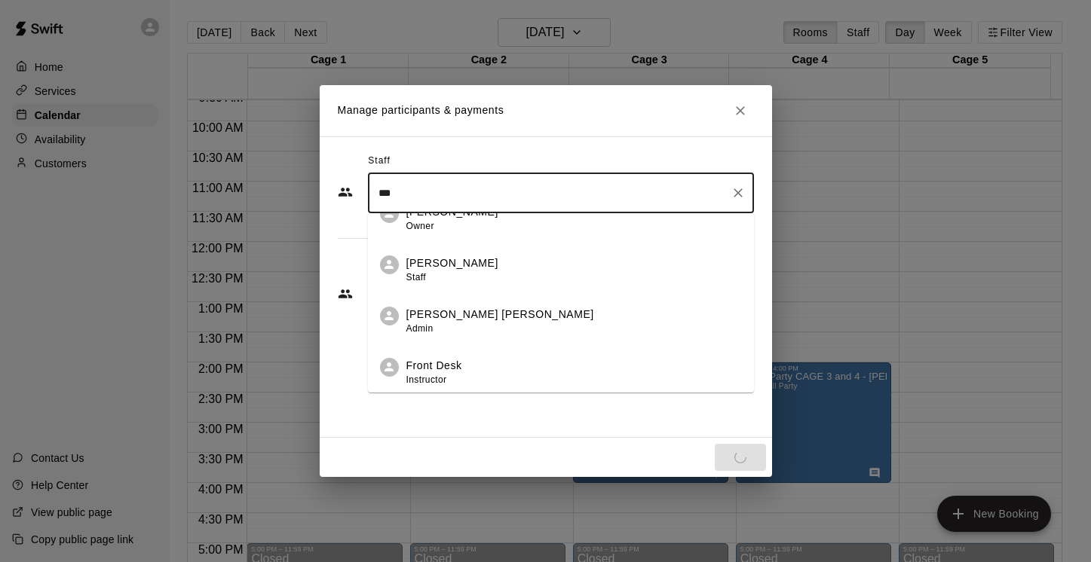
click at [605, 385] on div "Front Desk Instructor" at bounding box center [573, 372] width 335 height 29
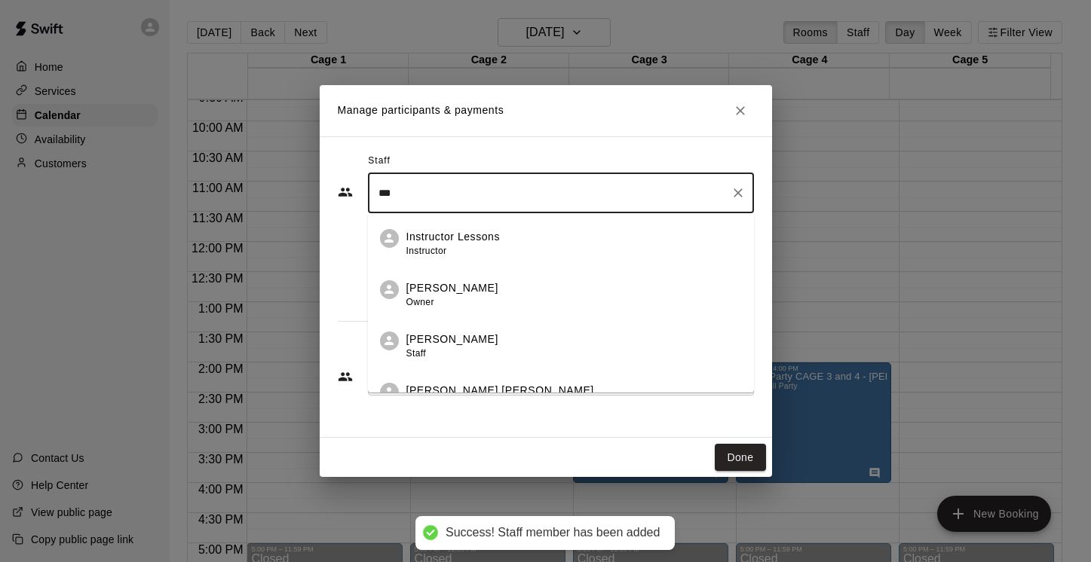
drag, startPoint x: 393, startPoint y: 191, endPoint x: 375, endPoint y: 191, distance: 18.1
click at [375, 191] on input "***" at bounding box center [550, 193] width 350 height 26
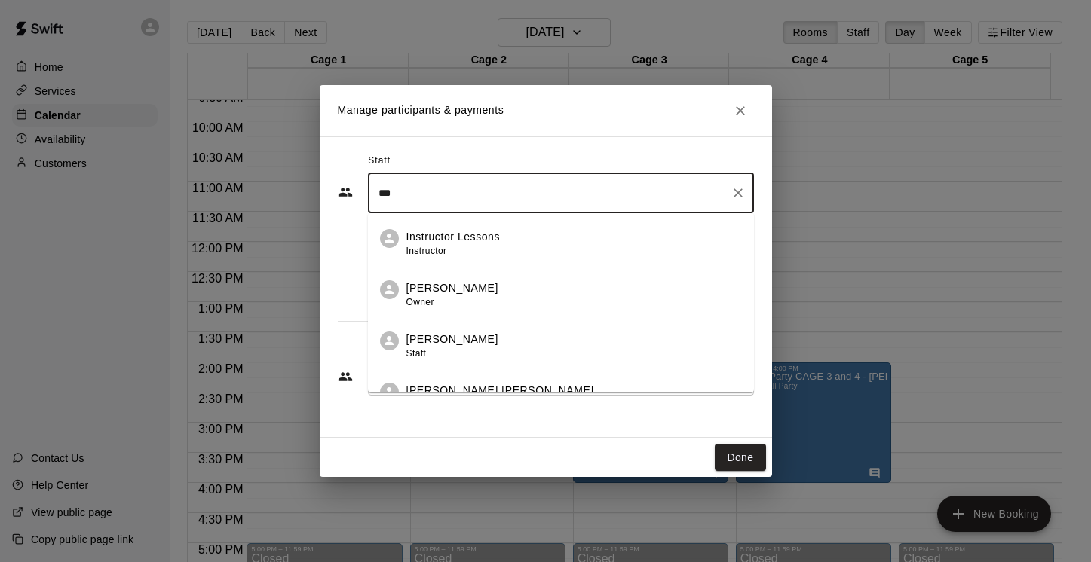
click at [405, 384] on li "Billy Jack Ryan Admin" at bounding box center [561, 392] width 386 height 51
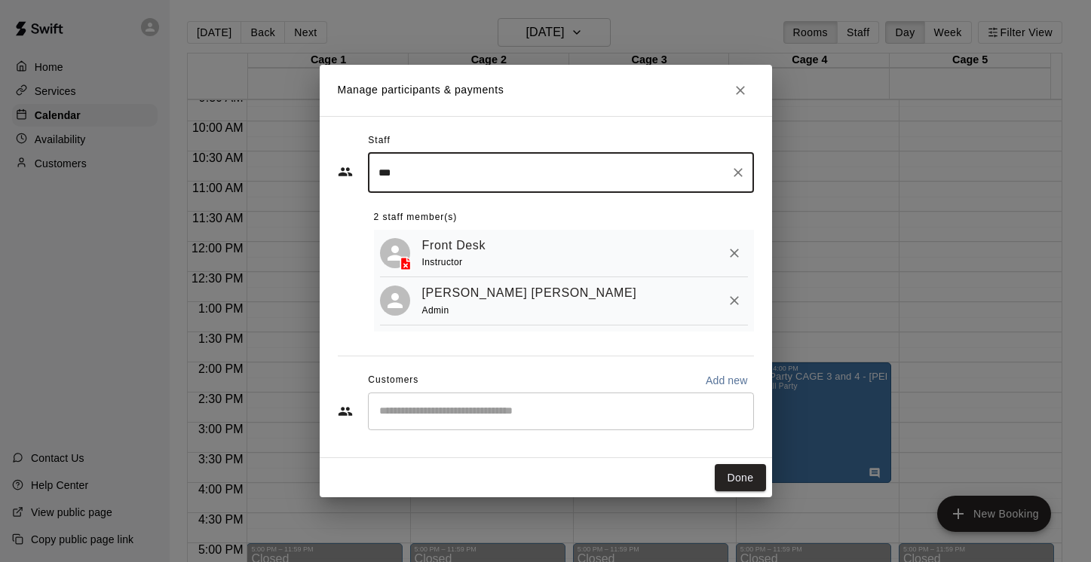
type input "***"
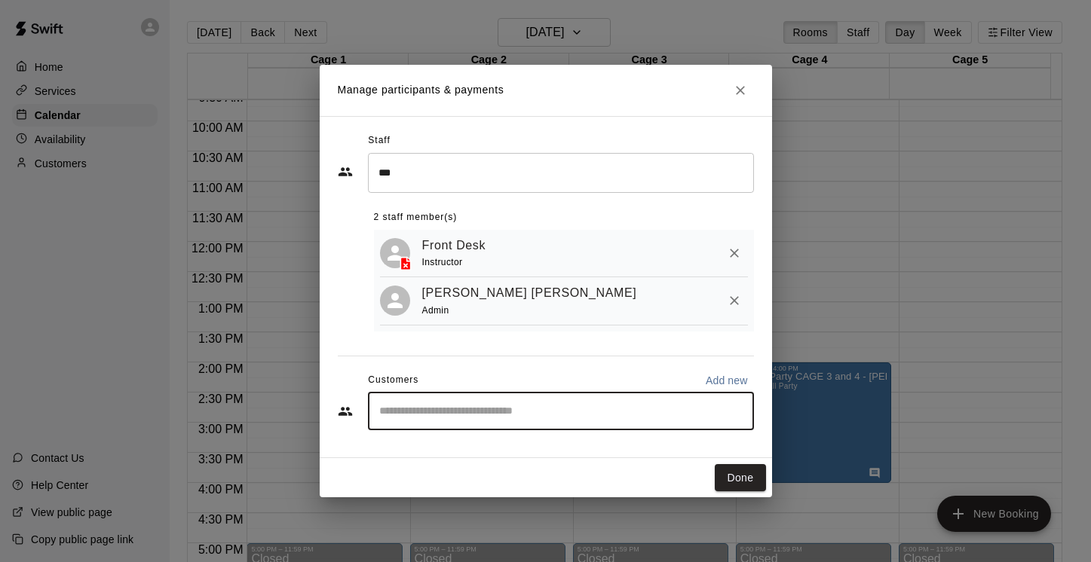
click at [571, 417] on input "Start typing to search customers..." at bounding box center [561, 411] width 372 height 15
click at [734, 381] on p "Add new" at bounding box center [727, 380] width 42 height 15
select select "**"
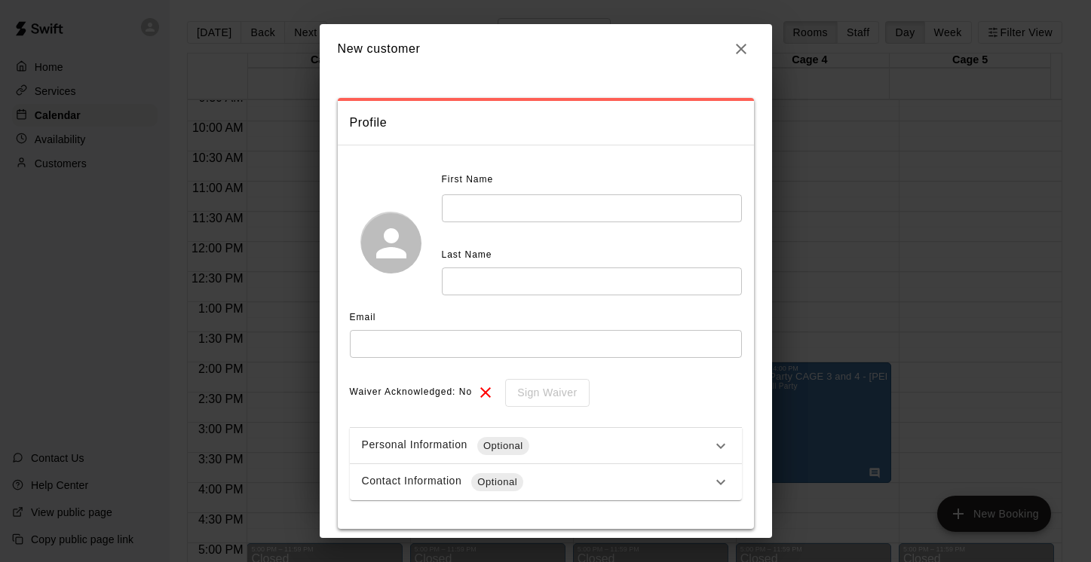
click at [541, 203] on input "text" at bounding box center [592, 209] width 300 height 28
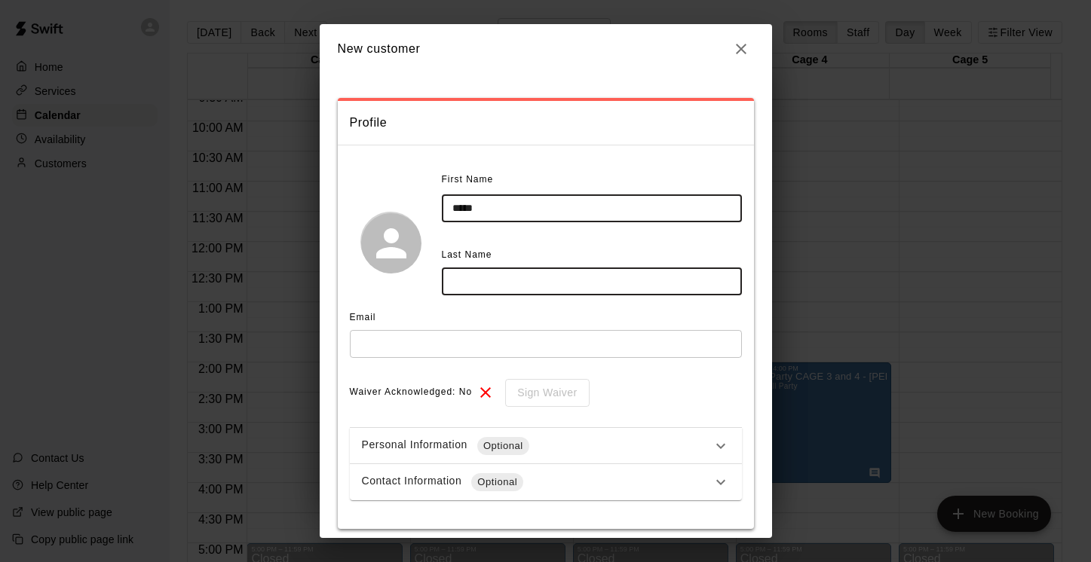
type input "*****"
click at [535, 280] on input "text" at bounding box center [592, 282] width 300 height 28
type input "*******"
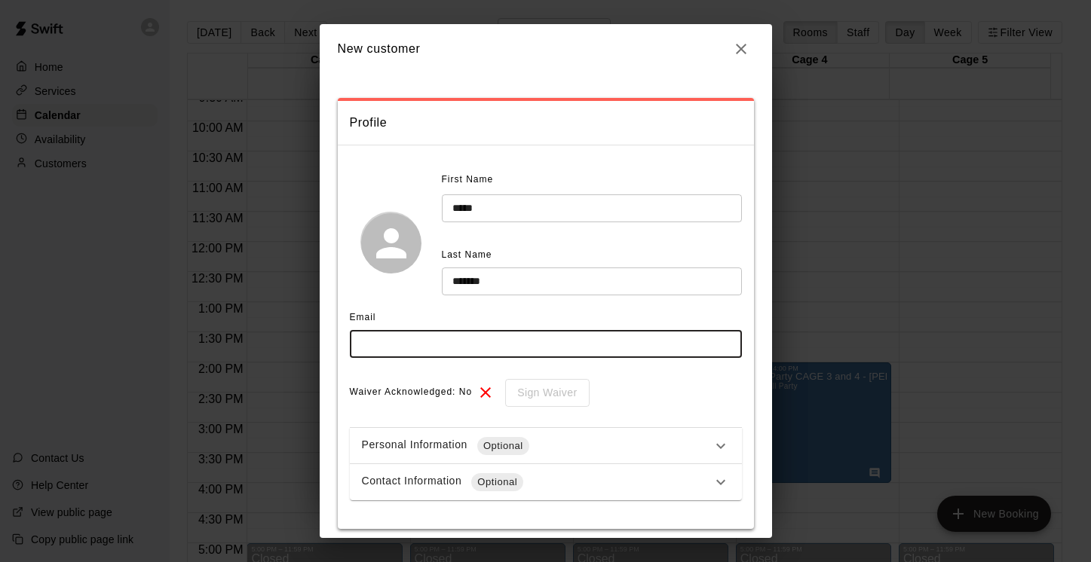
click at [502, 350] on input "text" at bounding box center [546, 344] width 392 height 28
paste input "**********"
type input "**********"
click at [659, 398] on div "Waiver Acknowledged: No Sign Waiver" at bounding box center [546, 393] width 392 height 28
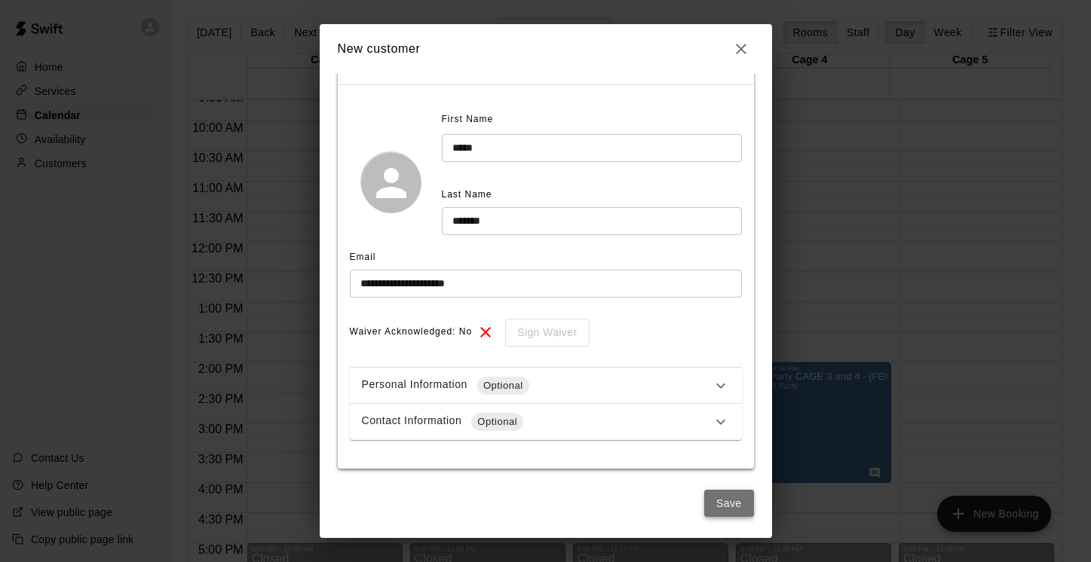
click at [722, 504] on button "Save" at bounding box center [729, 504] width 50 height 28
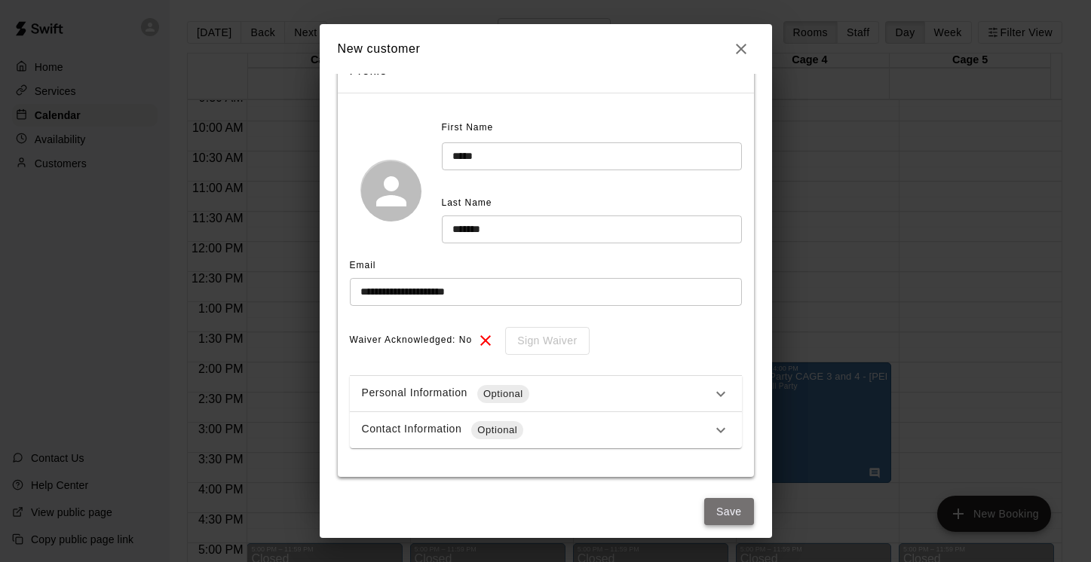
select select "**"
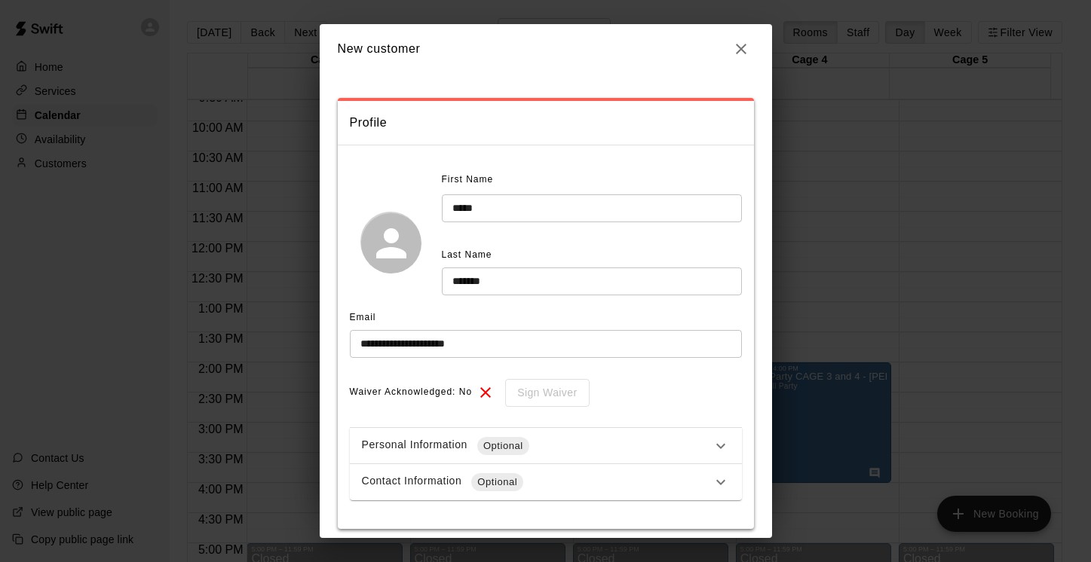
click at [737, 45] on icon "button" at bounding box center [741, 49] width 11 height 11
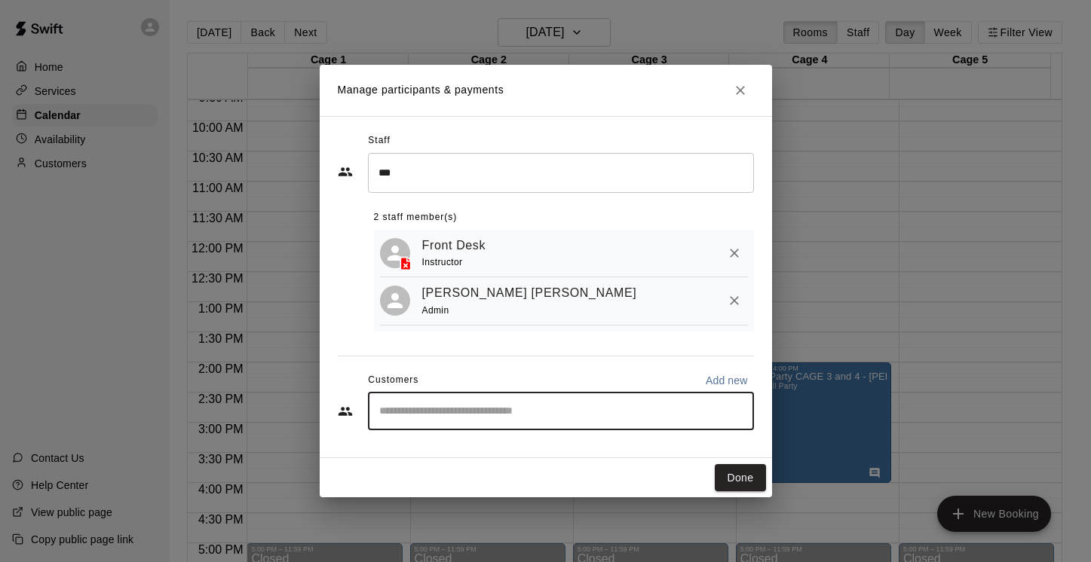
click at [451, 412] on input "Start typing to search customers..." at bounding box center [561, 411] width 372 height 15
type input "*****"
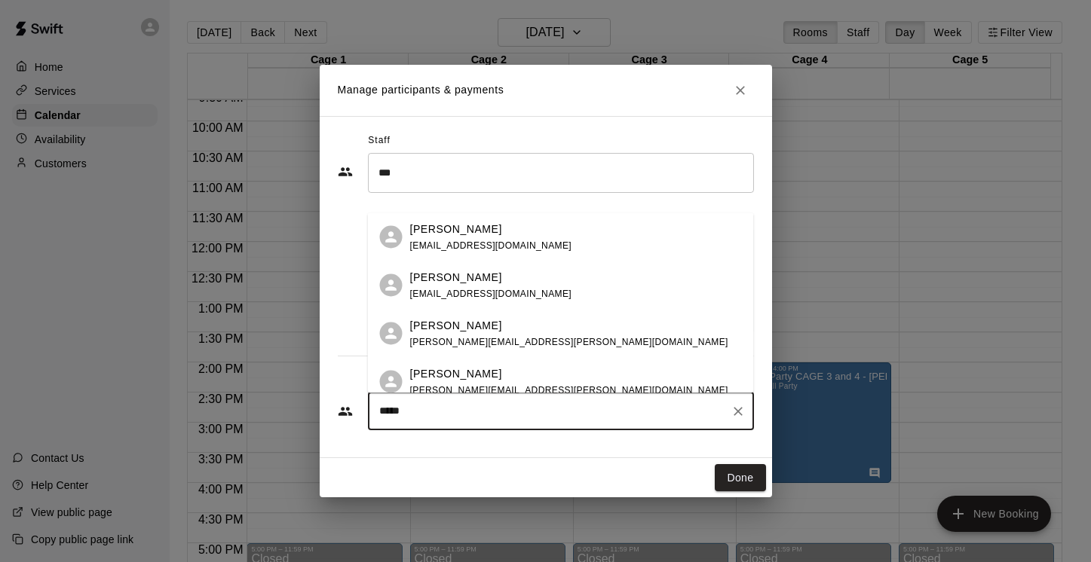
click at [467, 238] on div "Katie Barnett katelbarnett@gmail.com" at bounding box center [491, 237] width 162 height 32
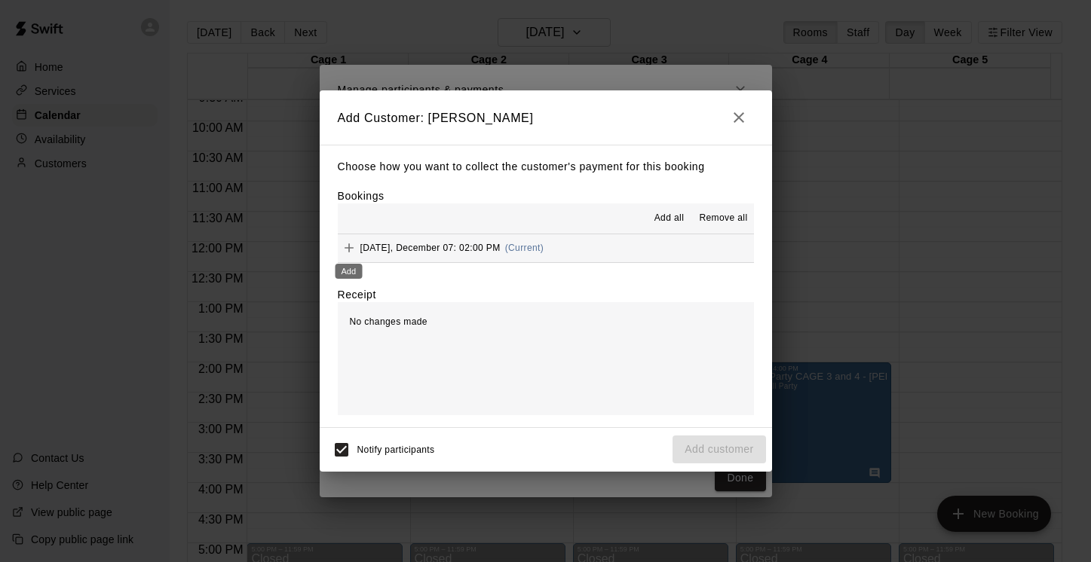
click at [348, 248] on icon "Add" at bounding box center [349, 248] width 9 height 9
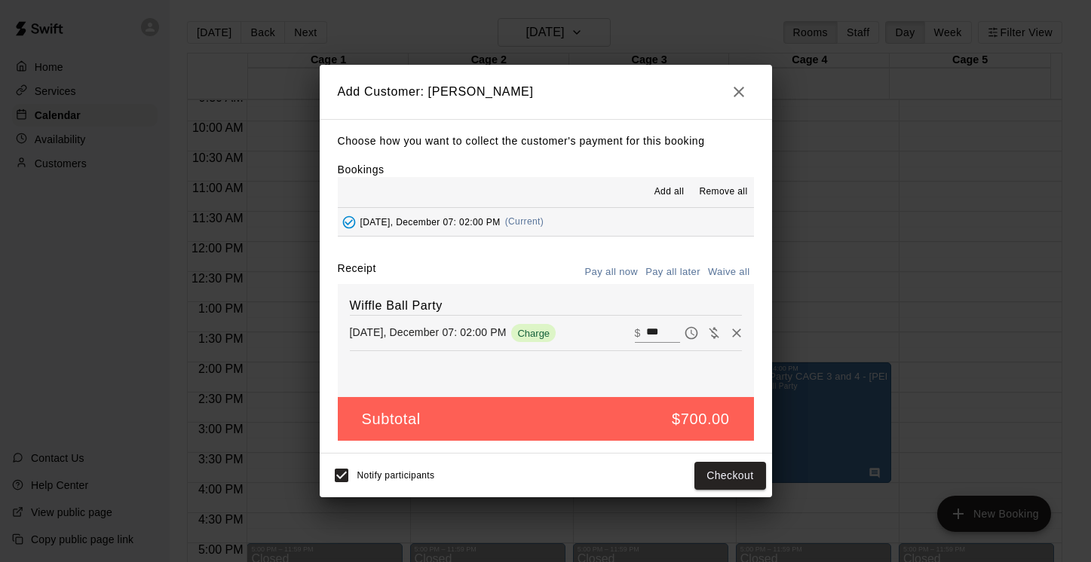
click at [673, 271] on button "Pay all later" at bounding box center [673, 272] width 63 height 23
click at [733, 473] on button "Add customer" at bounding box center [719, 476] width 93 height 28
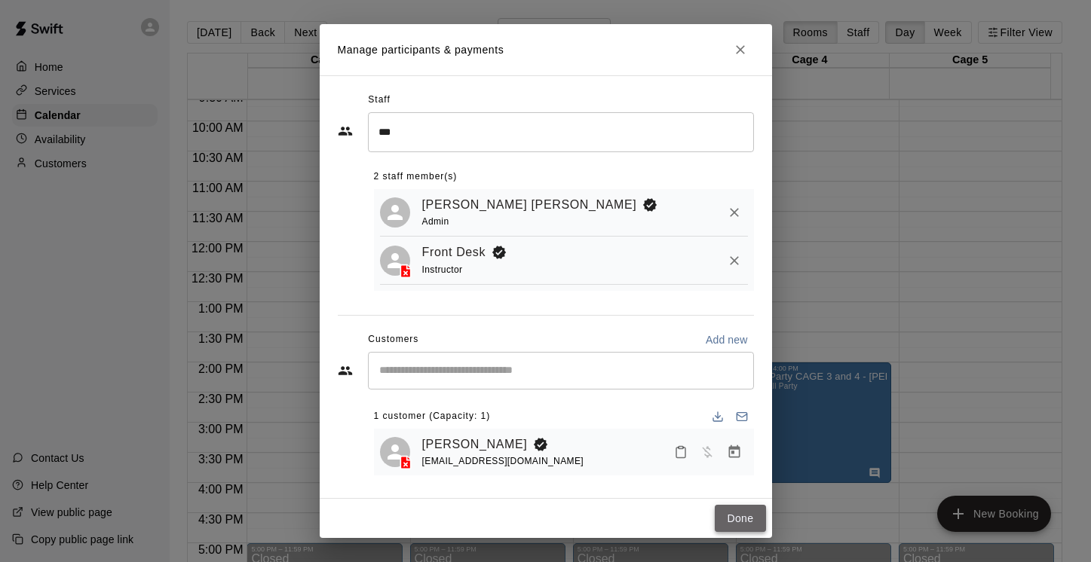
click at [737, 516] on button "Done" at bounding box center [740, 519] width 51 height 28
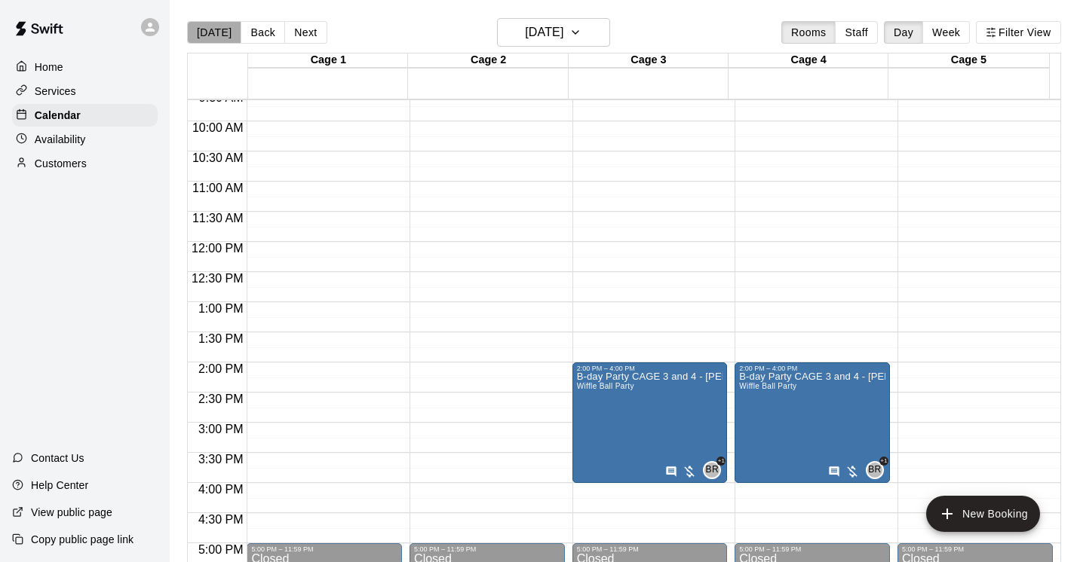
click at [215, 35] on button "[DATE]" at bounding box center [214, 32] width 54 height 23
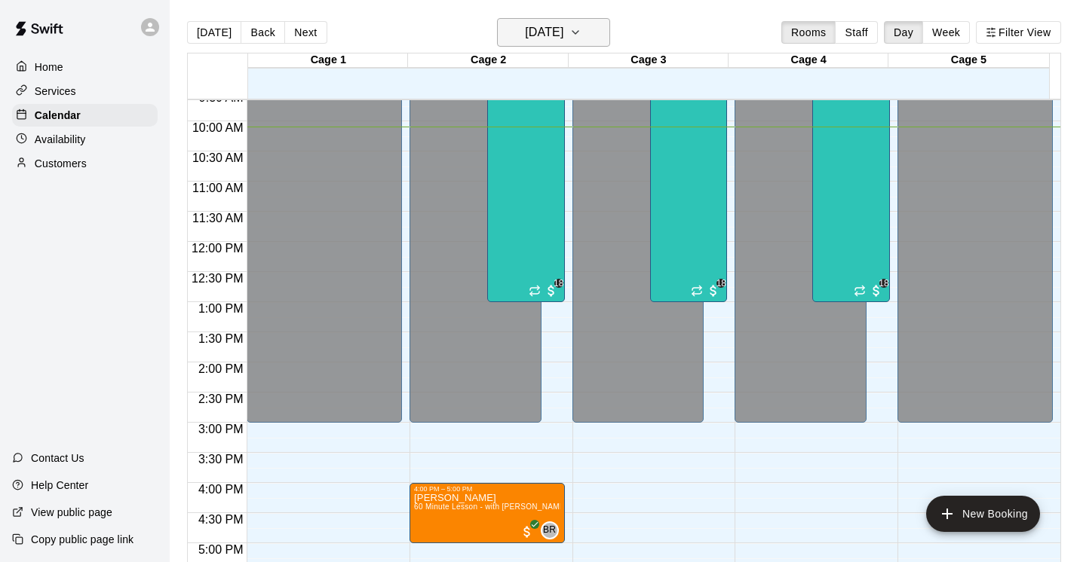
click at [581, 31] on icon "button" at bounding box center [575, 32] width 12 height 18
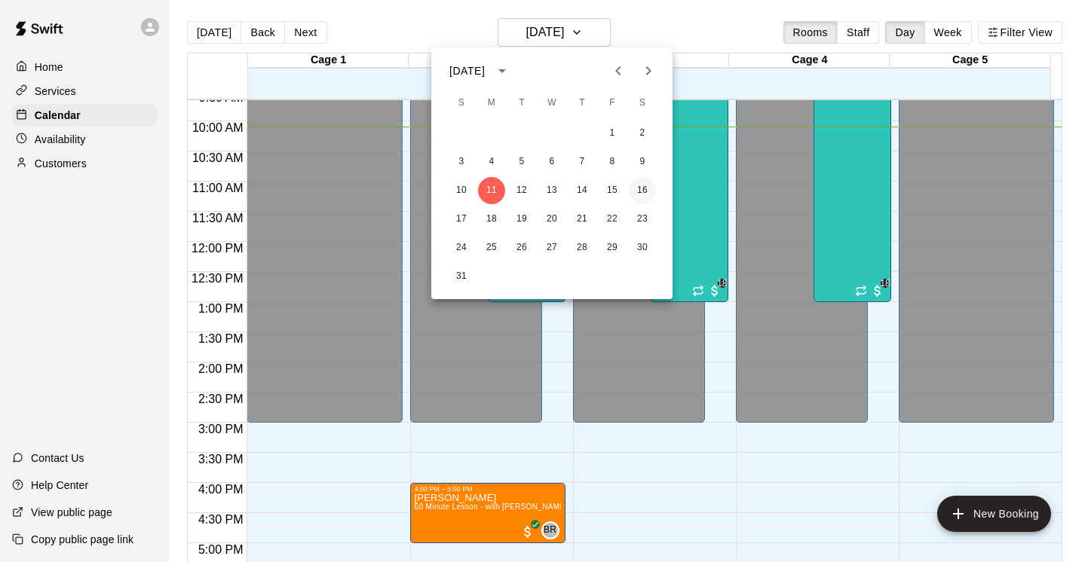
click at [643, 186] on button "16" at bounding box center [642, 190] width 27 height 27
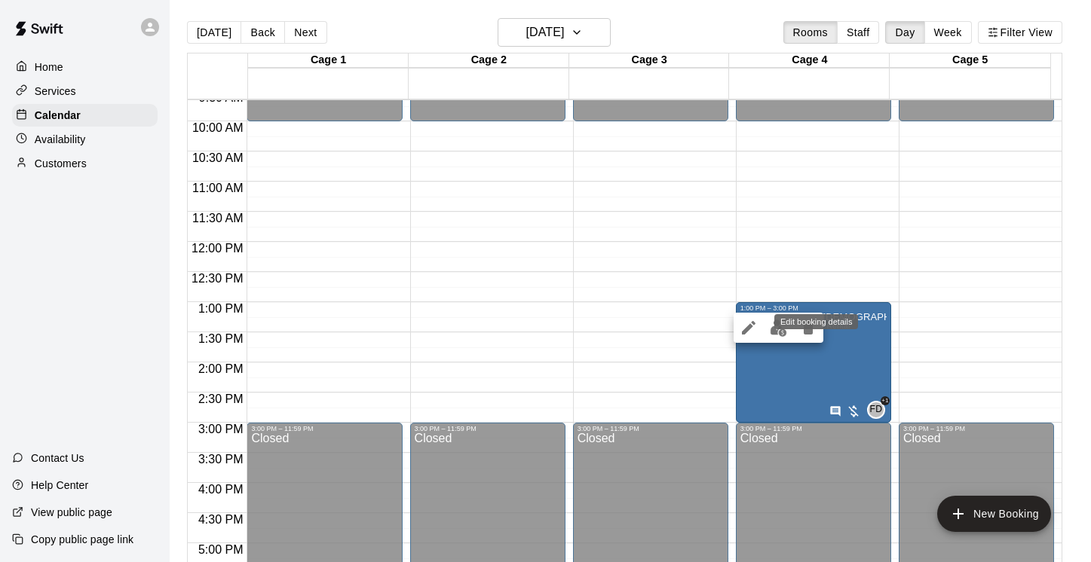
click at [752, 326] on icon "edit" at bounding box center [749, 328] width 14 height 14
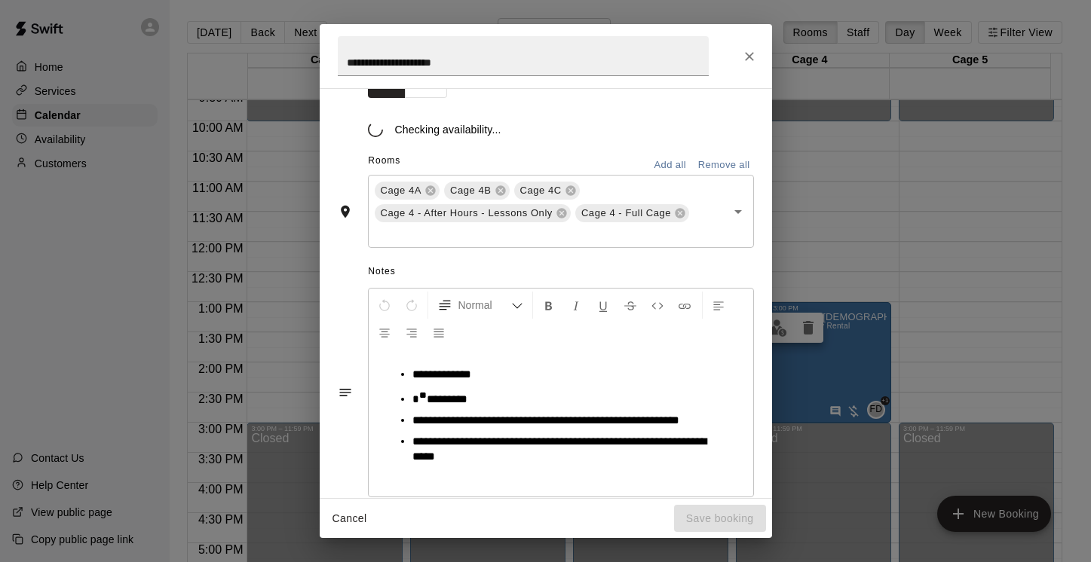
scroll to position [301, 0]
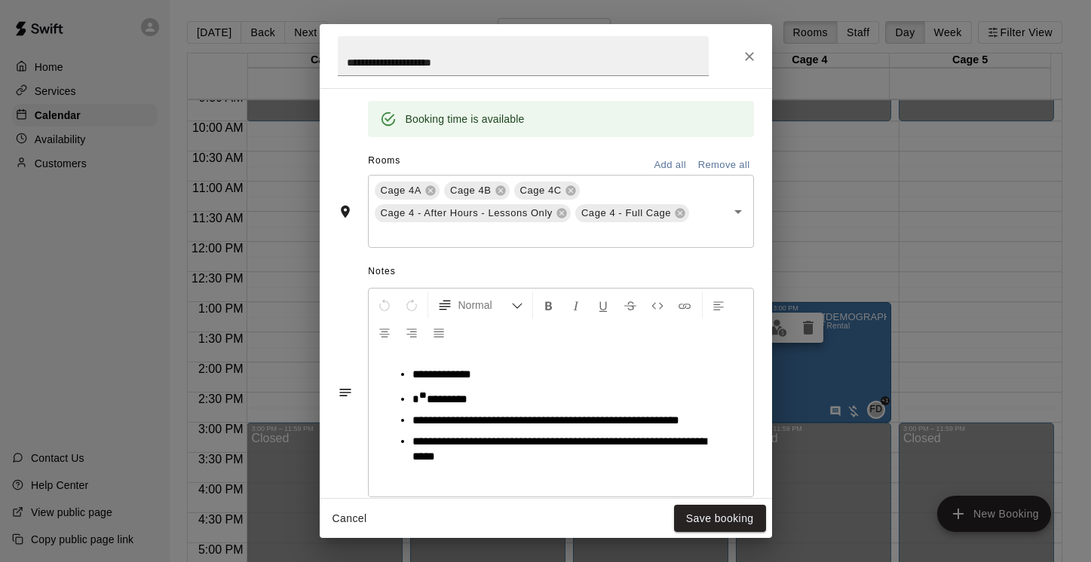
click at [941, 275] on div "**********" at bounding box center [545, 281] width 1091 height 562
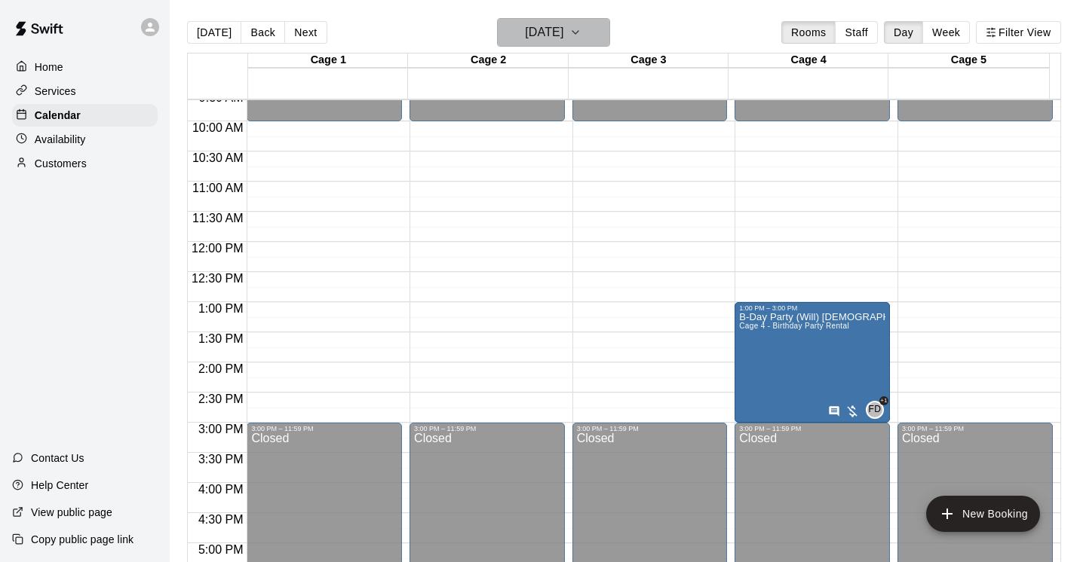
click at [578, 31] on icon "button" at bounding box center [575, 32] width 6 height 3
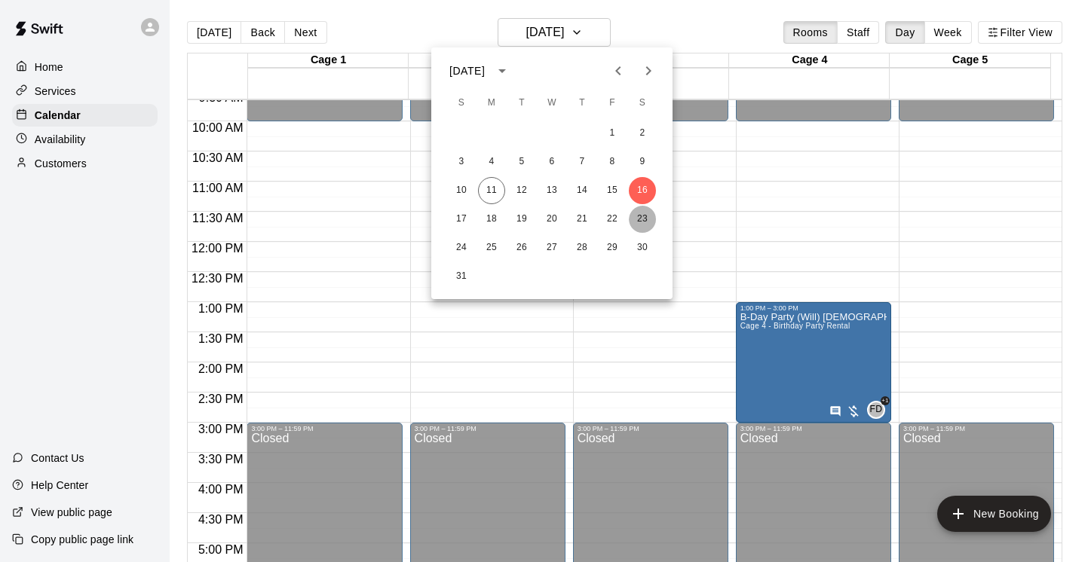
click at [643, 218] on button "23" at bounding box center [642, 219] width 27 height 27
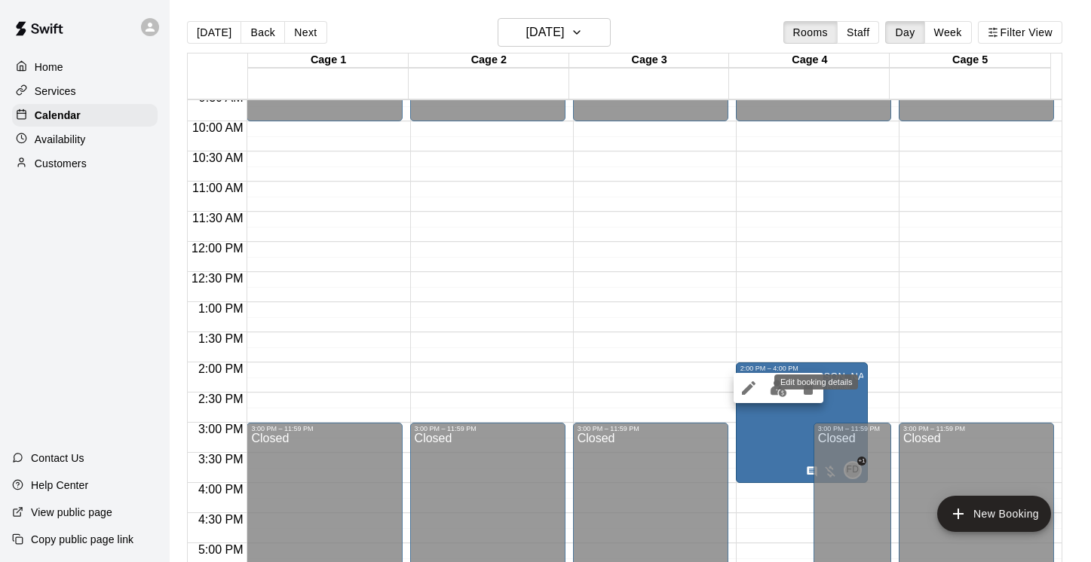
click at [746, 394] on icon "edit" at bounding box center [749, 388] width 18 height 18
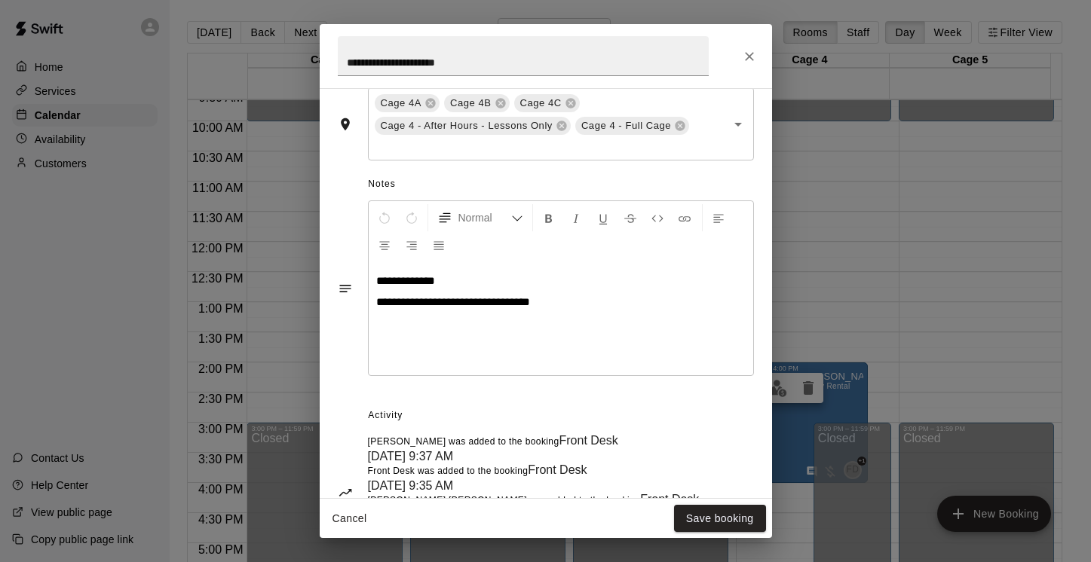
scroll to position [403, 0]
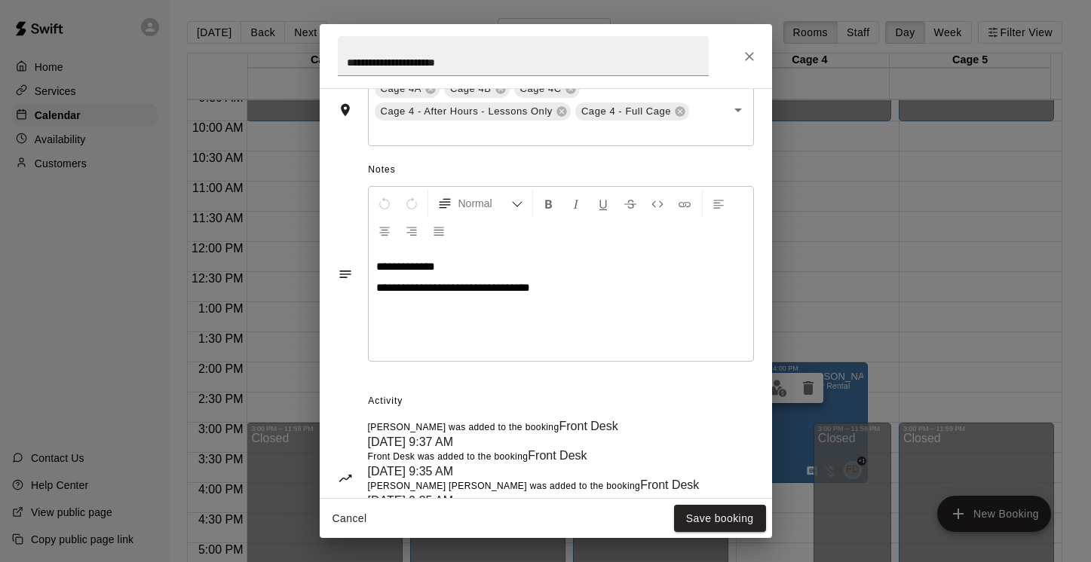
click at [815, 267] on div "**********" at bounding box center [545, 281] width 1091 height 562
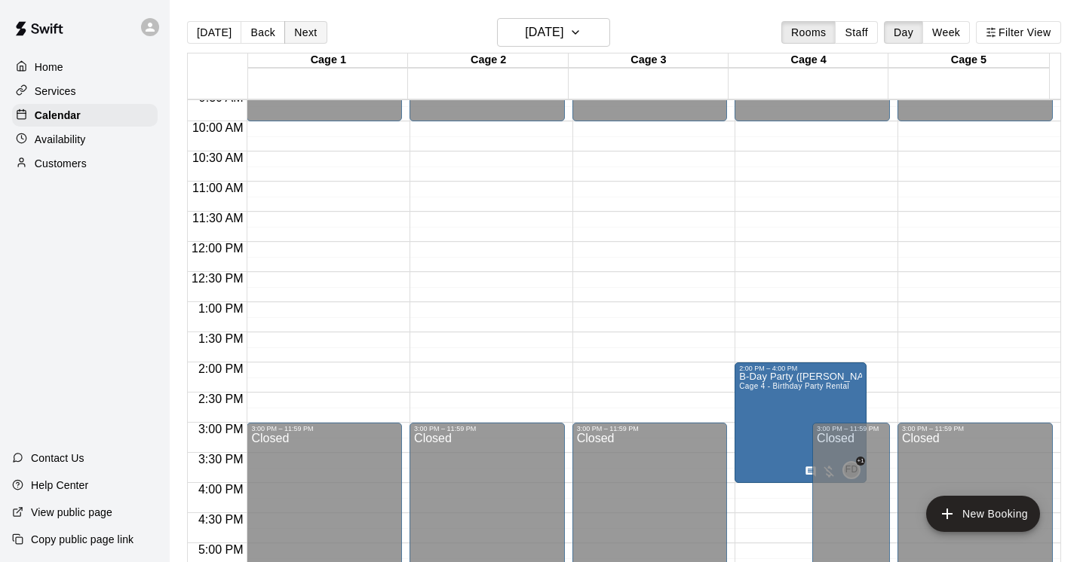
click at [296, 37] on button "Next" at bounding box center [305, 32] width 42 height 23
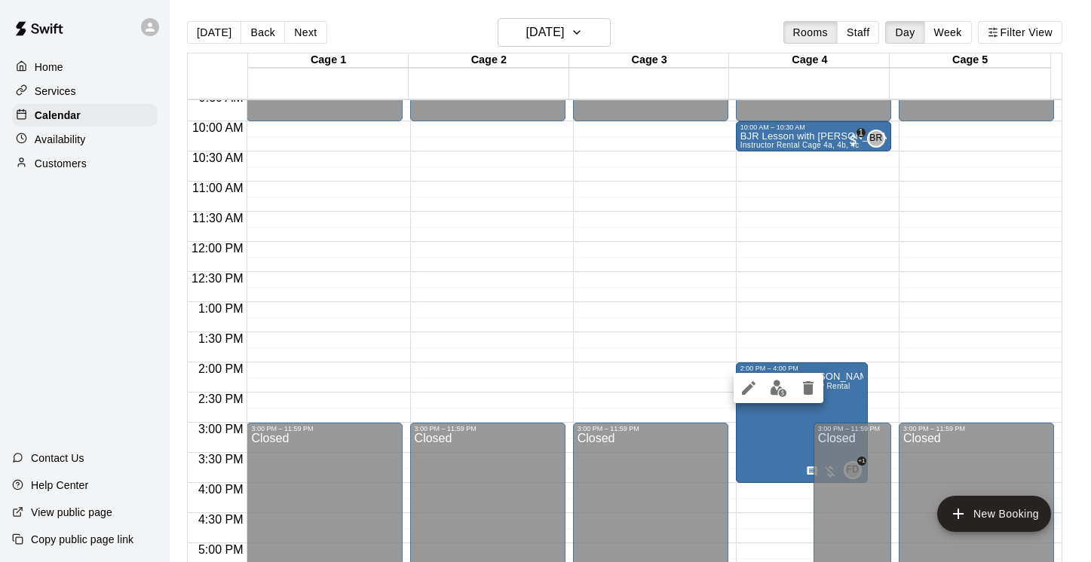
click at [775, 406] on div at bounding box center [545, 281] width 1091 height 562
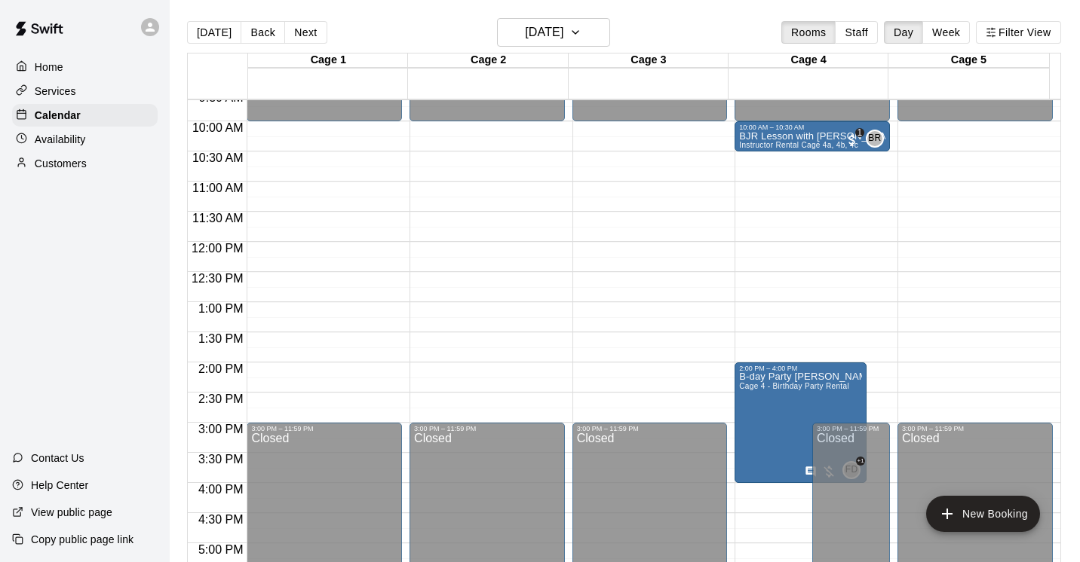
click at [775, 406] on div at bounding box center [540, 281] width 1080 height 562
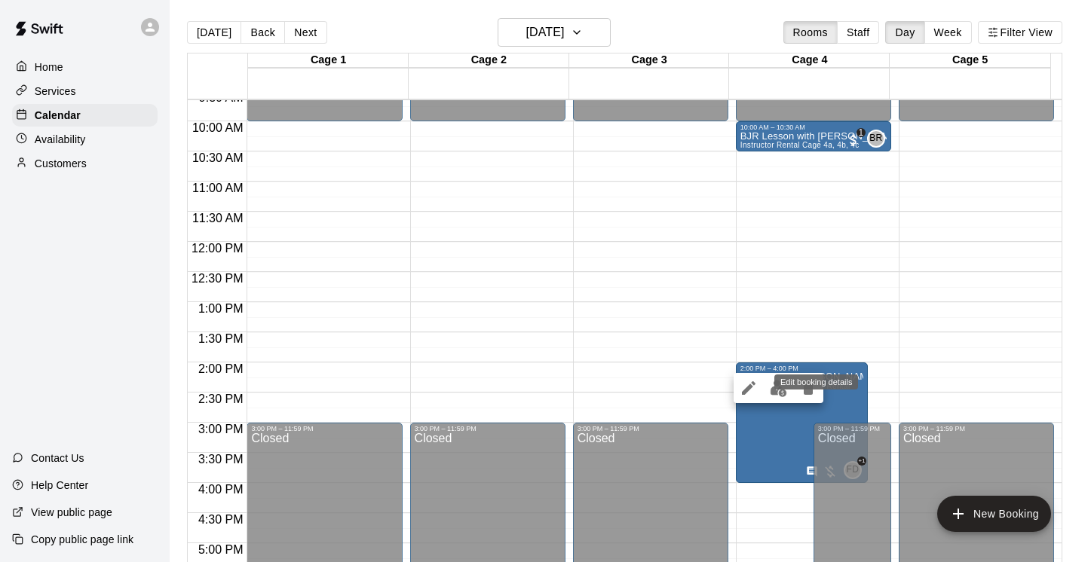
click at [749, 388] on icon "edit" at bounding box center [749, 388] width 14 height 14
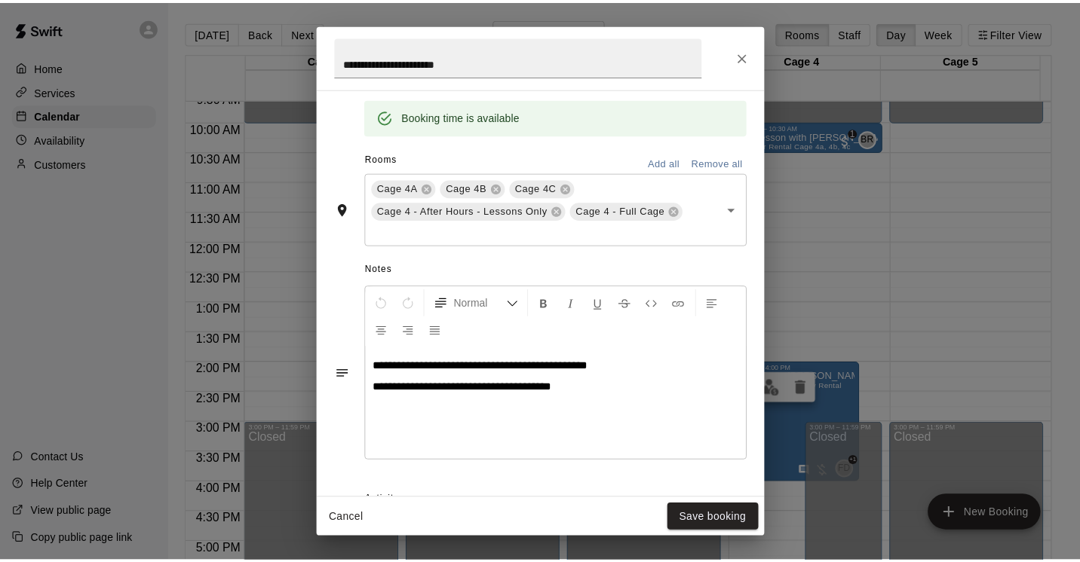
scroll to position [302, 0]
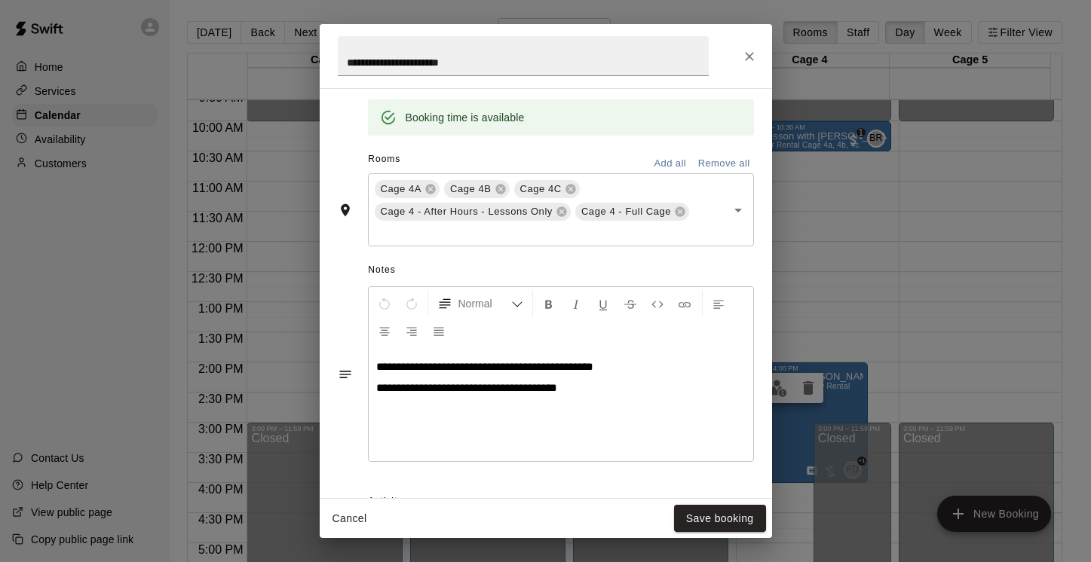
click at [982, 228] on div "**********" at bounding box center [545, 281] width 1091 height 562
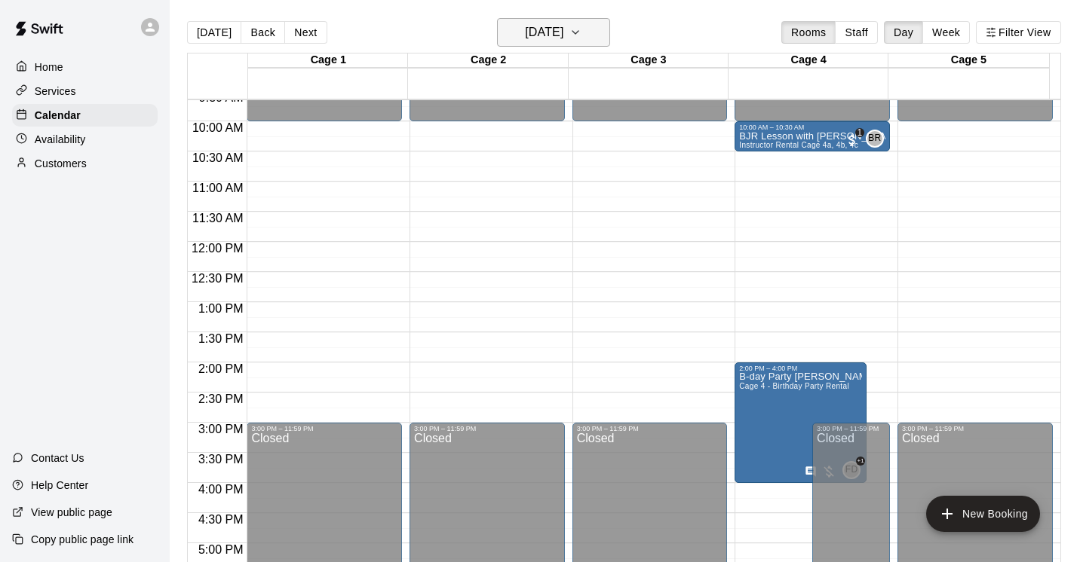
click at [581, 33] on icon "button" at bounding box center [575, 32] width 12 height 18
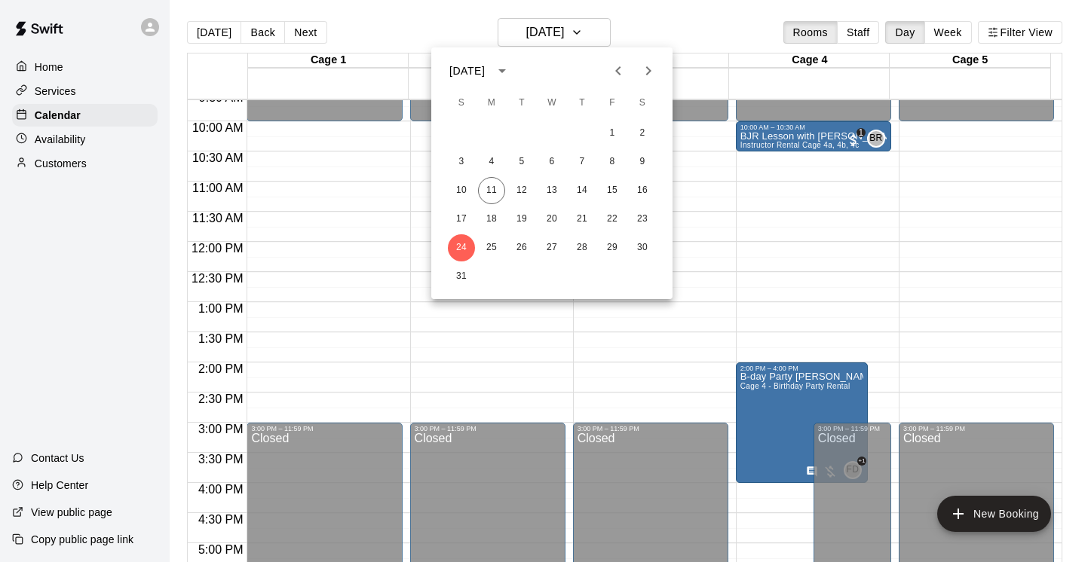
click at [645, 69] on icon "Next month" at bounding box center [648, 71] width 18 height 18
click at [648, 130] on button "6" at bounding box center [642, 133] width 27 height 27
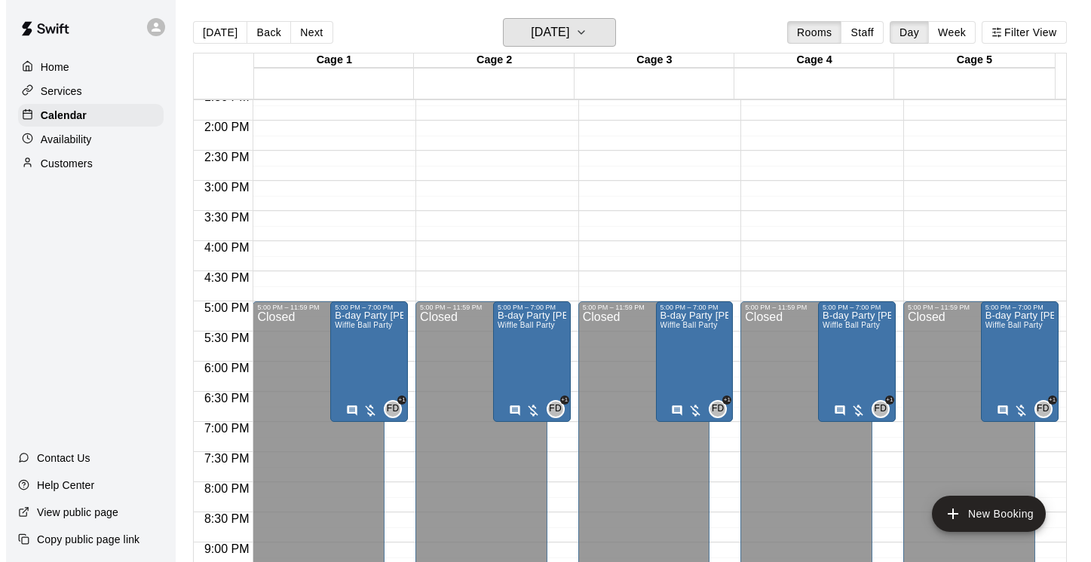
scroll to position [825, 0]
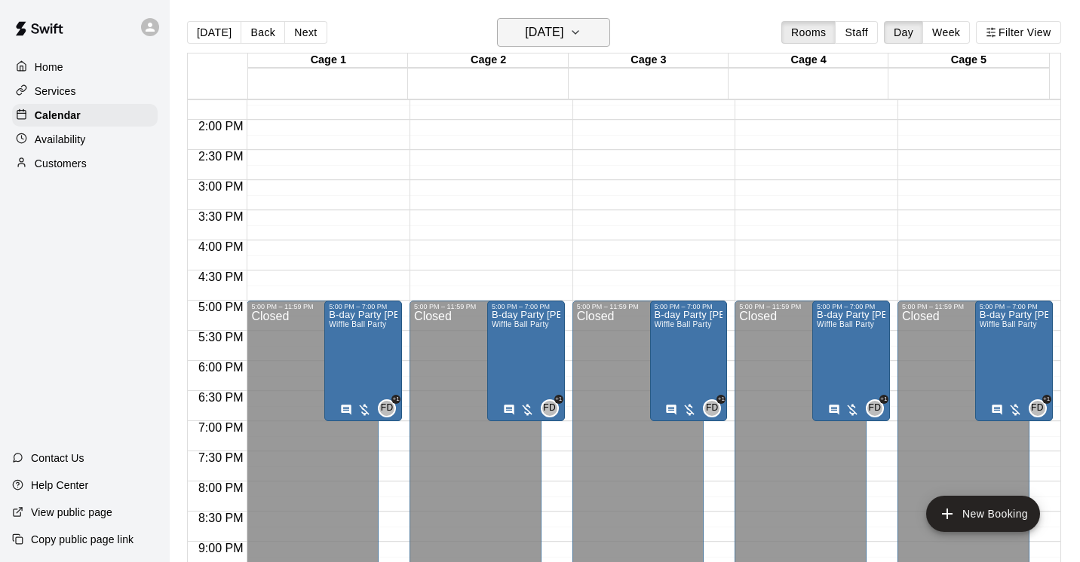
click at [581, 35] on icon "button" at bounding box center [575, 32] width 12 height 18
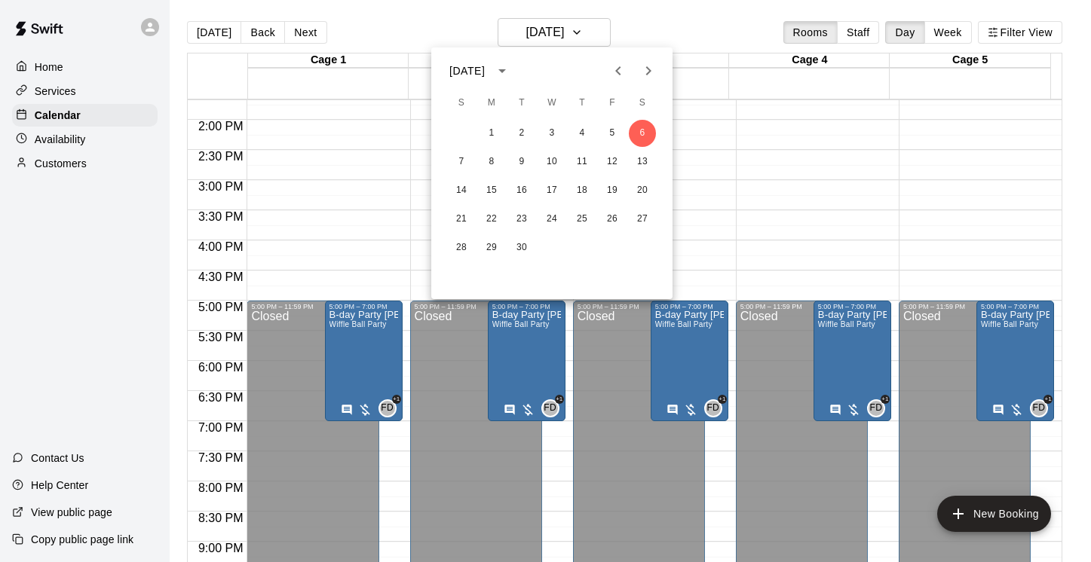
click at [648, 69] on icon "Next month" at bounding box center [648, 70] width 5 height 9
click at [460, 161] on button "7" at bounding box center [461, 162] width 27 height 27
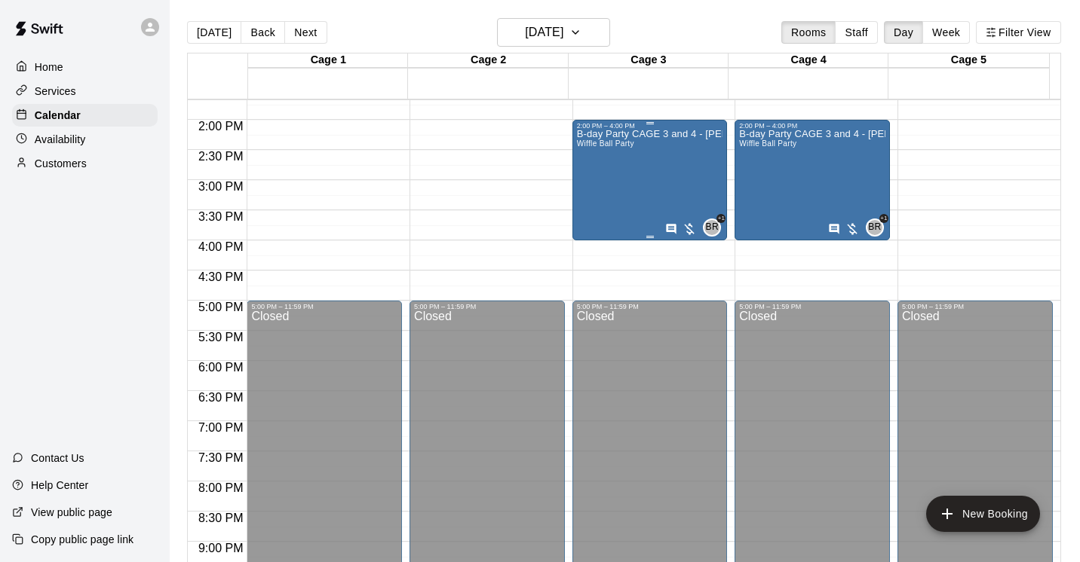
click at [645, 155] on div "B-day Party CAGE 3 and 4 - Jamie 7yo Wiffle Ball Party" at bounding box center [650, 411] width 146 height 562
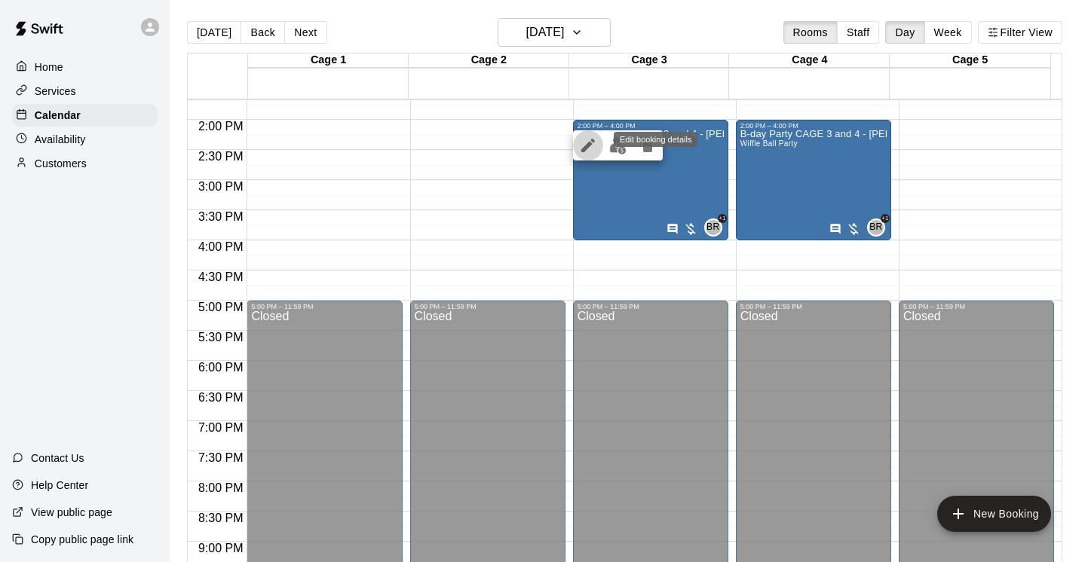
click at [587, 145] on icon "edit" at bounding box center [588, 146] width 14 height 14
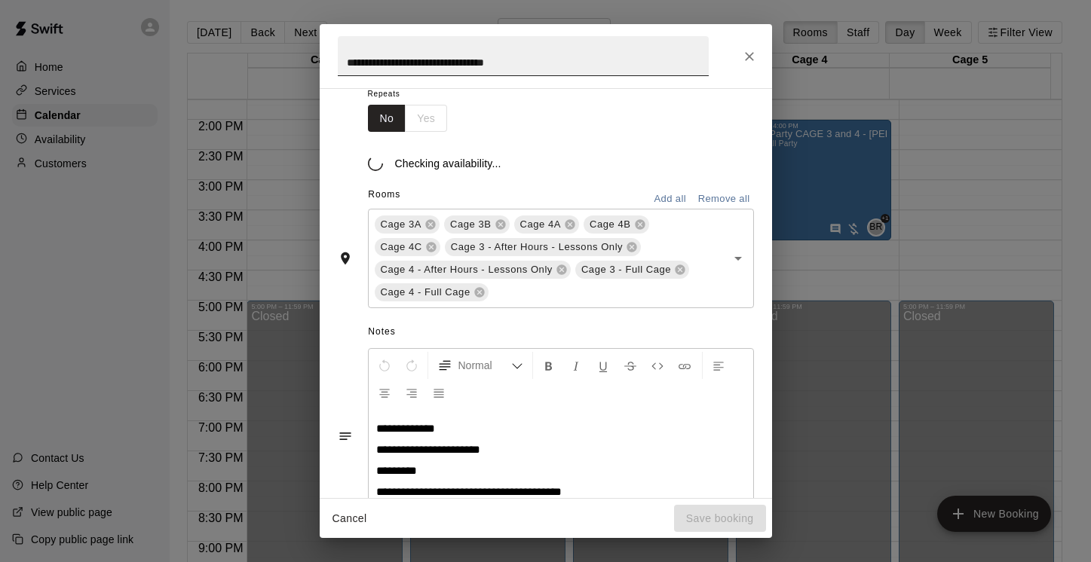
scroll to position [267, 0]
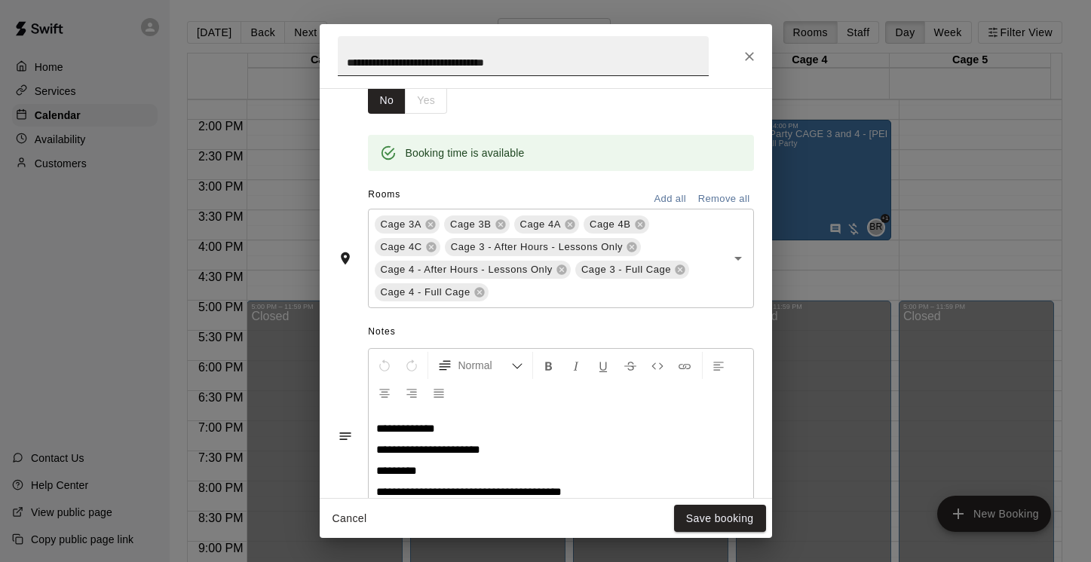
click at [529, 61] on input "**********" at bounding box center [523, 56] width 371 height 40
type input "**********"
click at [470, 432] on p "**********" at bounding box center [560, 428] width 369 height 15
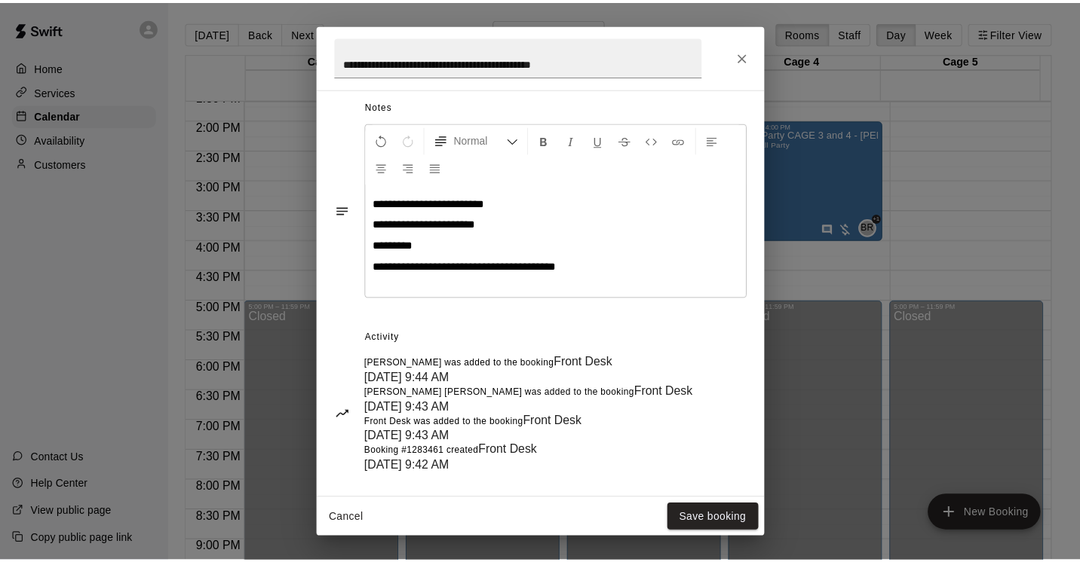
scroll to position [550, 0]
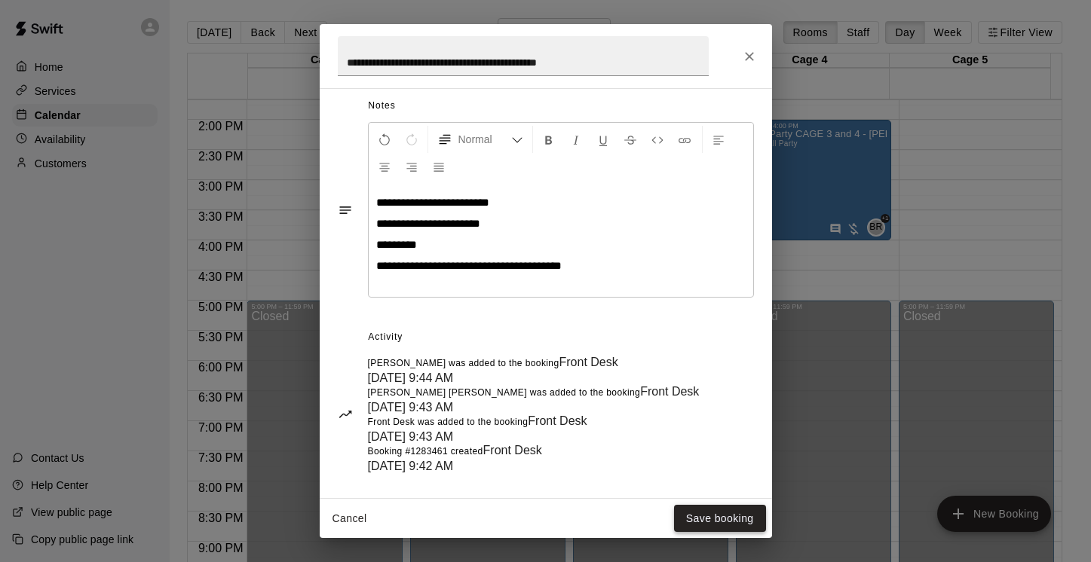
click at [735, 519] on button "Save booking" at bounding box center [720, 519] width 92 height 28
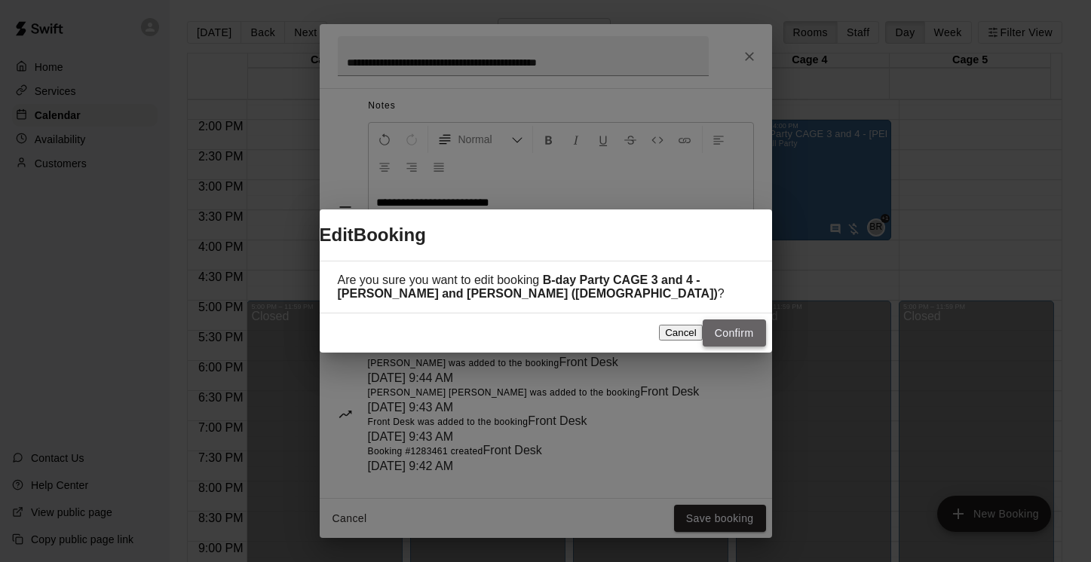
click at [747, 325] on button "Confirm" at bounding box center [734, 334] width 63 height 28
